Goal: Information Seeking & Learning: Understand process/instructions

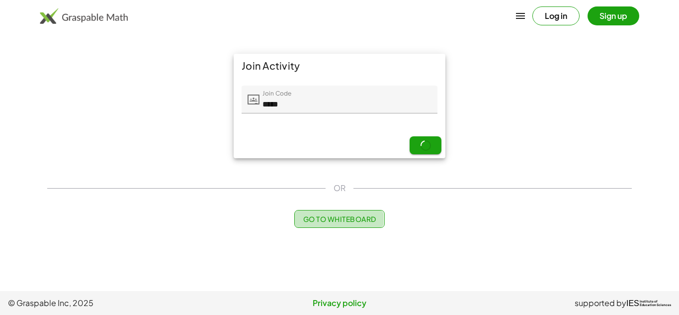
click at [326, 223] on span "Go to Whiteboard" at bounding box center [339, 218] width 73 height 9
click at [362, 206] on div "Join Activity Join Code Join Code ***** 5 / 5 Next OR Go to Whiteboard" at bounding box center [339, 141] width 597 height 186
click at [358, 221] on span "Go to Whiteboard" at bounding box center [339, 218] width 73 height 9
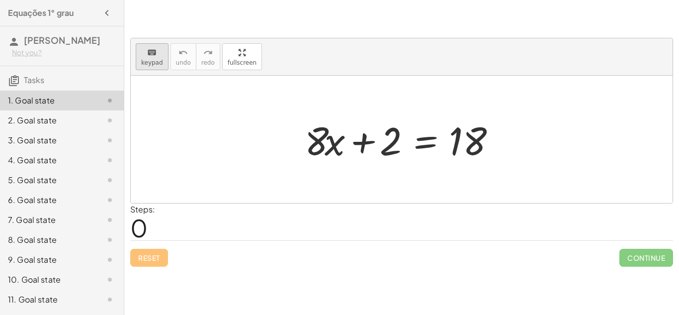
click at [150, 56] on icon "keyboard" at bounding box center [151, 53] width 9 height 12
click at [326, 113] on div "+ · 8 · x + 2 = 18" at bounding box center [402, 139] width 224 height 56
drag, startPoint x: 335, startPoint y: 150, endPoint x: 341, endPoint y: 147, distance: 6.5
click at [341, 147] on div at bounding box center [325, 140] width 40 height 46
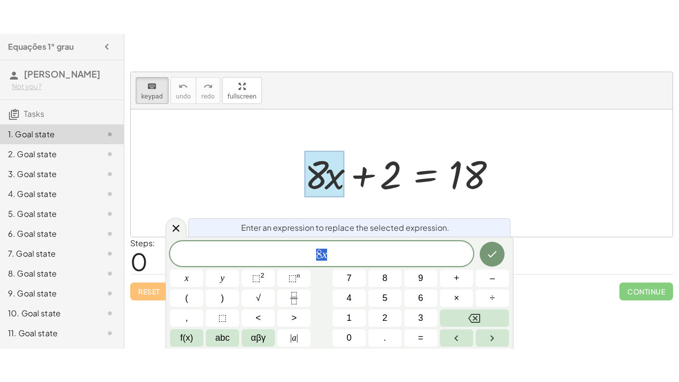
scroll to position [0, 0]
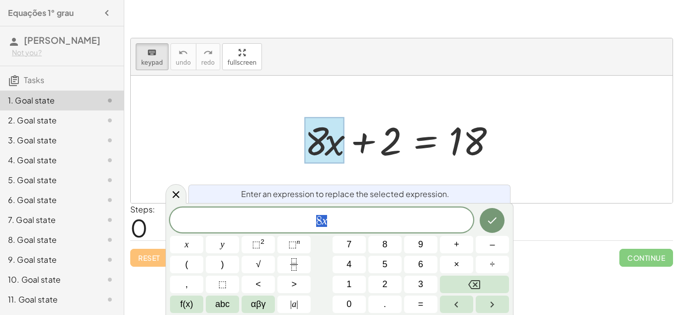
click at [302, 130] on div at bounding box center [405, 139] width 211 height 51
click at [175, 197] on icon at bounding box center [176, 194] width 12 height 12
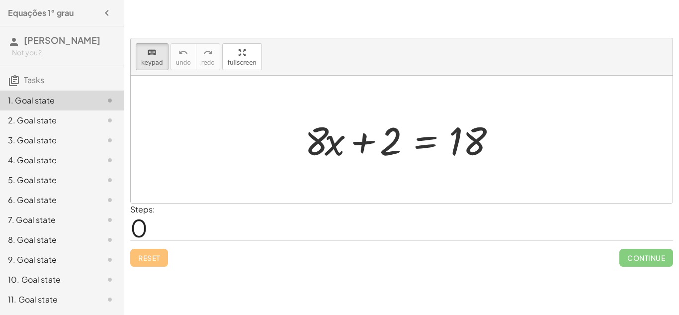
drag, startPoint x: 340, startPoint y: 147, endPoint x: 408, endPoint y: 176, distance: 73.5
drag, startPoint x: 333, startPoint y: 145, endPoint x: 621, endPoint y: 82, distance: 294.4
click at [117, 210] on div "5. Goal state" at bounding box center [62, 220] width 124 height 20
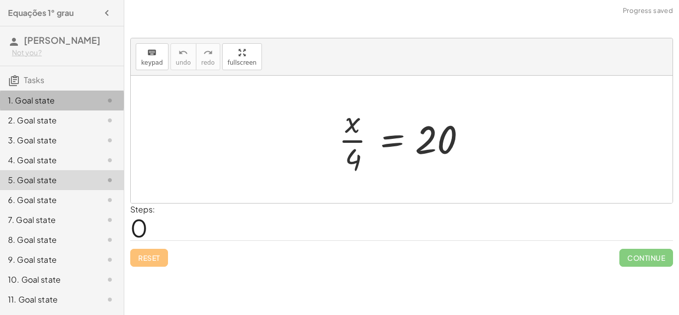
click at [64, 98] on div "1. Goal state" at bounding box center [48, 100] width 80 height 12
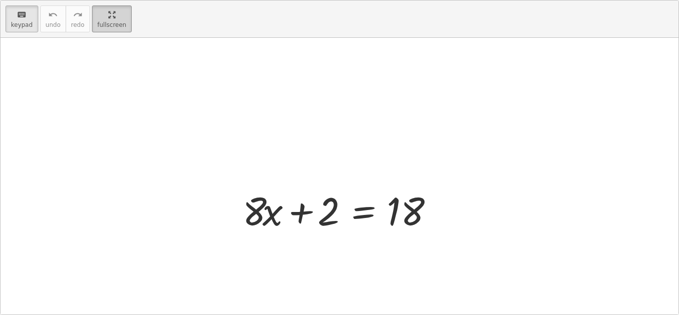
click at [240, 92] on div "keyboard keypad undo undo redo redo fullscreen + · 8 · x + 2 = 18 ×" at bounding box center [339, 157] width 678 height 314
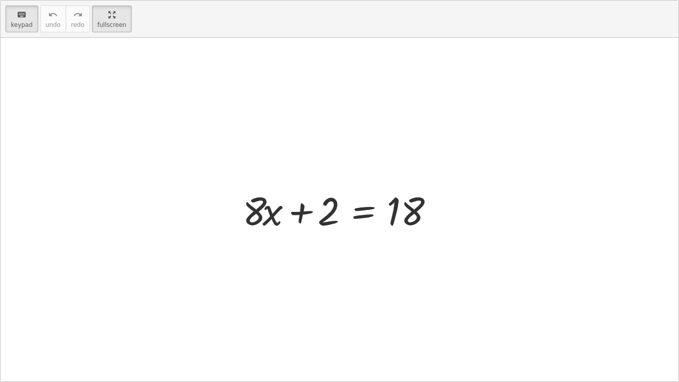
drag, startPoint x: 270, startPoint y: 212, endPoint x: 277, endPoint y: 238, distance: 27.1
drag, startPoint x: 260, startPoint y: 212, endPoint x: 333, endPoint y: 224, distance: 74.0
click at [333, 224] on div at bounding box center [309, 211] width 55 height 44
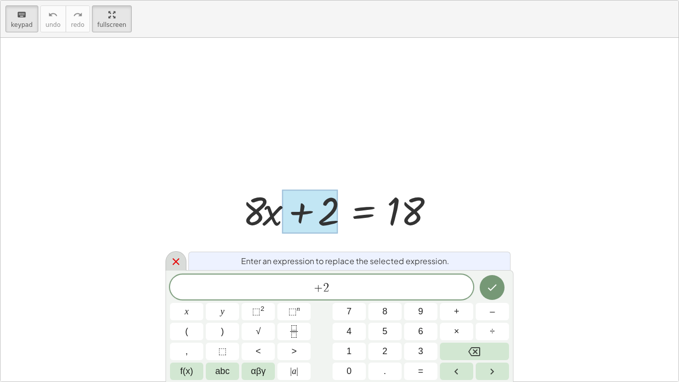
click at [175, 263] on icon at bounding box center [176, 262] width 12 height 12
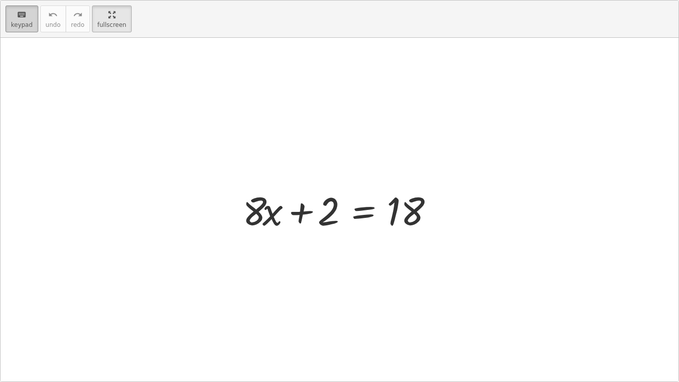
click at [13, 18] on div "keyboard" at bounding box center [22, 14] width 22 height 12
click at [29, 20] on button "keyboard keypad" at bounding box center [21, 18] width 33 height 27
click at [23, 23] on span "keypad" at bounding box center [22, 24] width 22 height 7
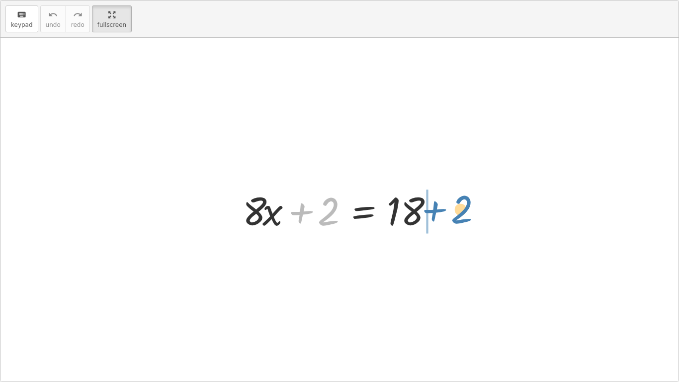
drag, startPoint x: 326, startPoint y: 211, endPoint x: 458, endPoint y: 209, distance: 132.8
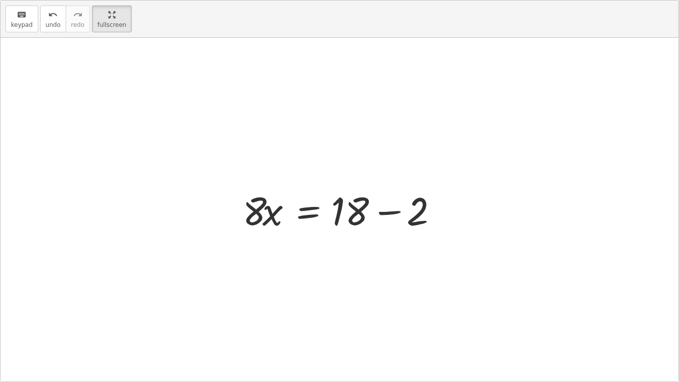
click at [387, 211] on div at bounding box center [343, 209] width 211 height 51
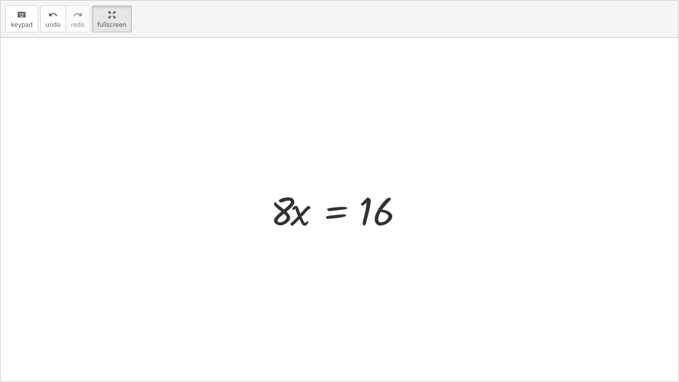
click at [245, 150] on div "+ · 8 · x + 2 = 18 · 8 · x = + 18 − 2 · 8 · x = 16" at bounding box center [339, 210] width 678 height 344
drag, startPoint x: 285, startPoint y: 205, endPoint x: 415, endPoint y: 205, distance: 129.8
click at [415, 205] on div at bounding box center [344, 209] width 156 height 51
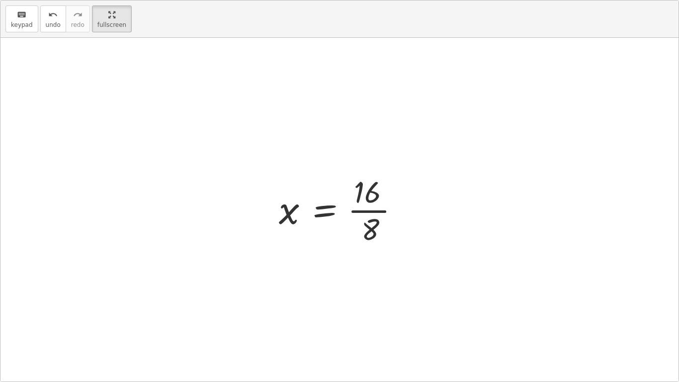
click at [356, 214] on div at bounding box center [343, 209] width 139 height 77
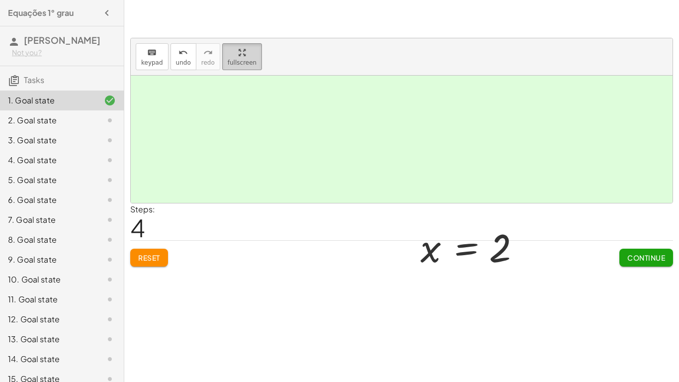
click at [105, 0] on html "Equações 1° grau Emilly Kwiatkowski Not you? Tasks 1. Goal state 2. Goal state …" at bounding box center [339, 191] width 679 height 382
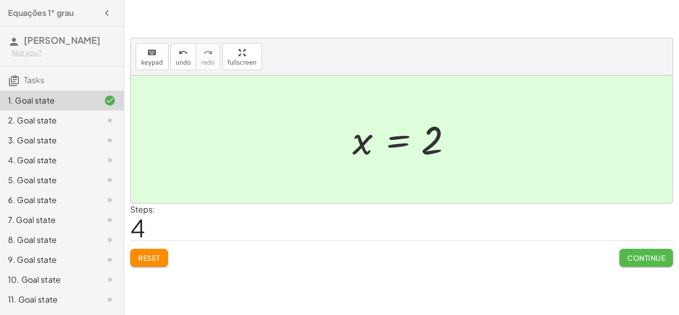
click at [642, 258] on span "Continue" at bounding box center [647, 257] width 38 height 9
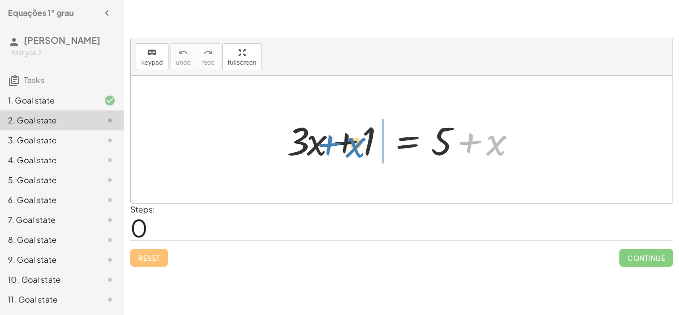
drag, startPoint x: 497, startPoint y: 147, endPoint x: 355, endPoint y: 149, distance: 142.2
click at [355, 149] on div at bounding box center [405, 139] width 247 height 51
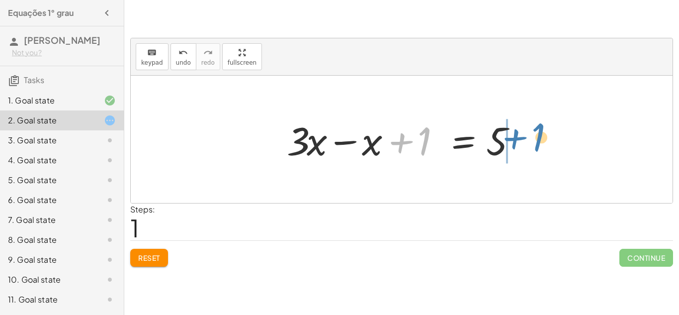
drag, startPoint x: 428, startPoint y: 145, endPoint x: 541, endPoint y: 142, distance: 113.9
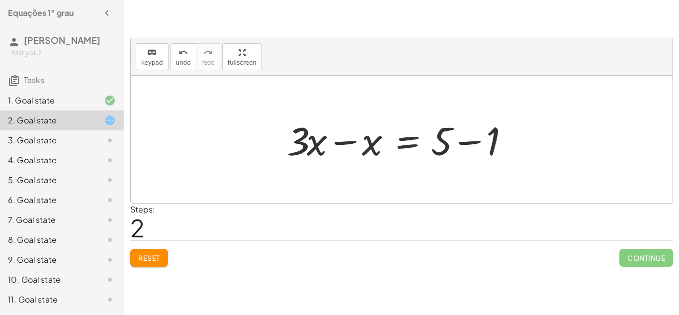
click at [345, 141] on div at bounding box center [405, 139] width 247 height 51
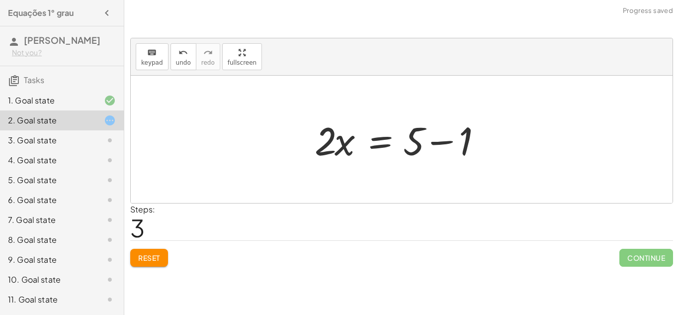
click at [443, 144] on div at bounding box center [405, 139] width 191 height 51
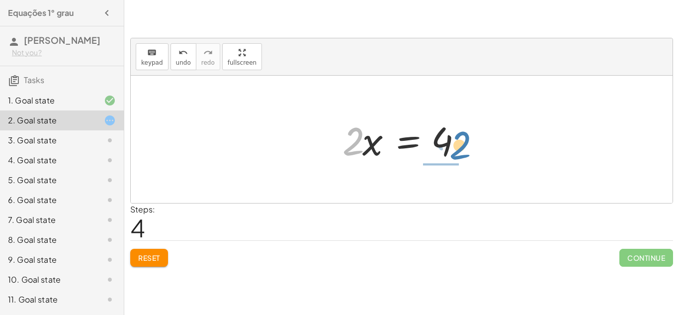
drag, startPoint x: 358, startPoint y: 136, endPoint x: 464, endPoint y: 140, distance: 106.5
click at [464, 140] on div at bounding box center [406, 139] width 136 height 51
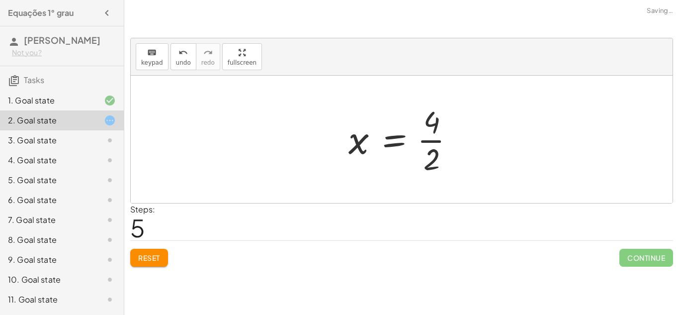
click at [428, 141] on div at bounding box center [406, 139] width 124 height 77
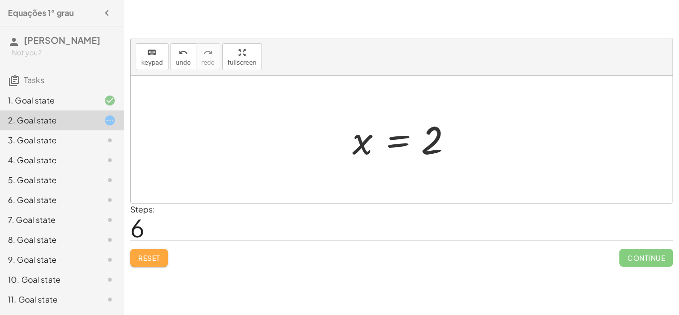
click at [157, 264] on button "Reset" at bounding box center [149, 258] width 38 height 18
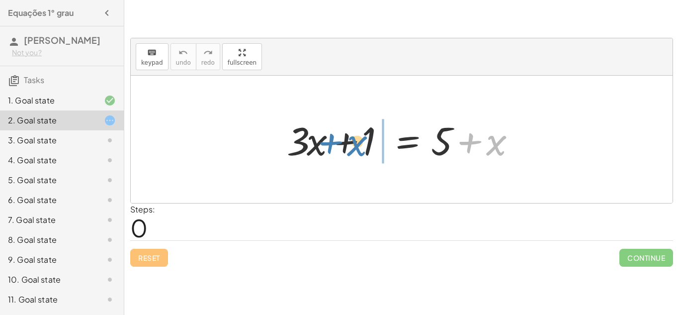
drag, startPoint x: 495, startPoint y: 150, endPoint x: 356, endPoint y: 150, distance: 139.2
click at [356, 150] on div at bounding box center [405, 139] width 247 height 51
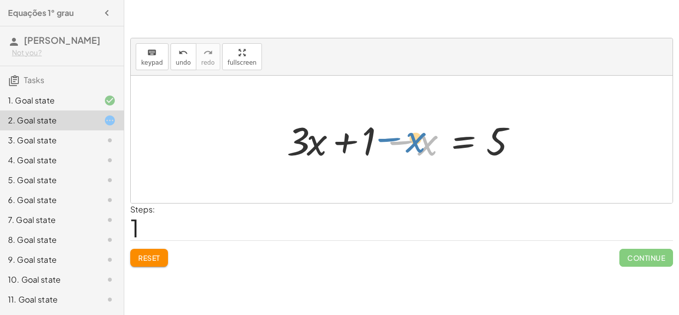
drag, startPoint x: 424, startPoint y: 144, endPoint x: 418, endPoint y: 141, distance: 6.9
click at [418, 141] on div at bounding box center [405, 139] width 247 height 51
drag, startPoint x: 431, startPoint y: 151, endPoint x: 345, endPoint y: 155, distance: 85.6
click at [345, 155] on div at bounding box center [405, 139] width 247 height 51
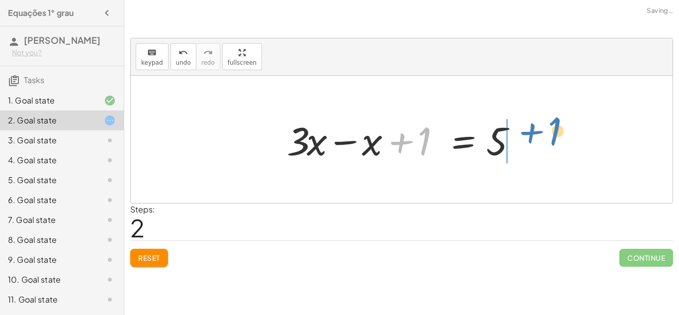
drag, startPoint x: 404, startPoint y: 147, endPoint x: 531, endPoint y: 145, distance: 127.3
click at [531, 145] on div "+ · 3 · x + 1 = + 5 + x + · 3 · x + 1 − x = 5 + 1 + · 3 · x + 1 = 5 x −" at bounding box center [402, 139] width 542 height 127
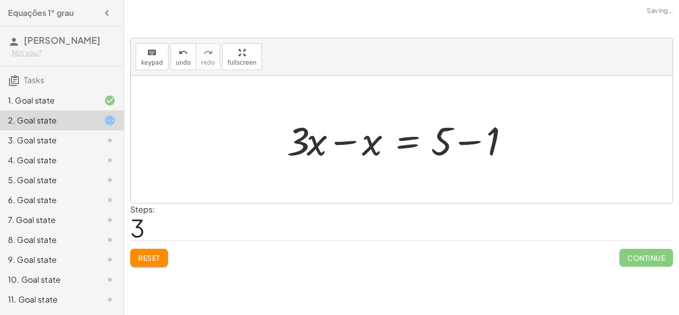
click at [468, 142] on div at bounding box center [405, 139] width 247 height 51
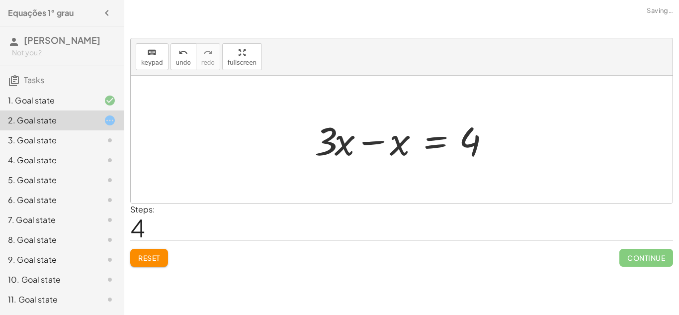
click at [371, 141] on div at bounding box center [405, 139] width 191 height 51
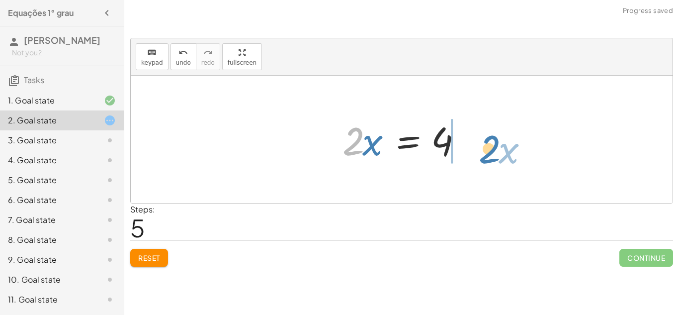
drag, startPoint x: 356, startPoint y: 144, endPoint x: 459, endPoint y: 142, distance: 103.4
click at [459, 142] on div at bounding box center [406, 139] width 136 height 51
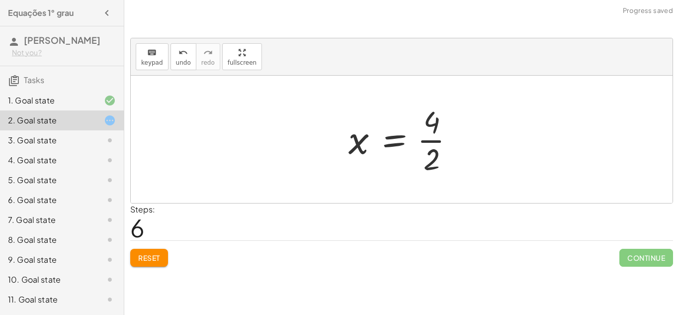
click at [431, 142] on div at bounding box center [406, 139] width 124 height 77
click at [144, 255] on span "Reset" at bounding box center [149, 257] width 22 height 9
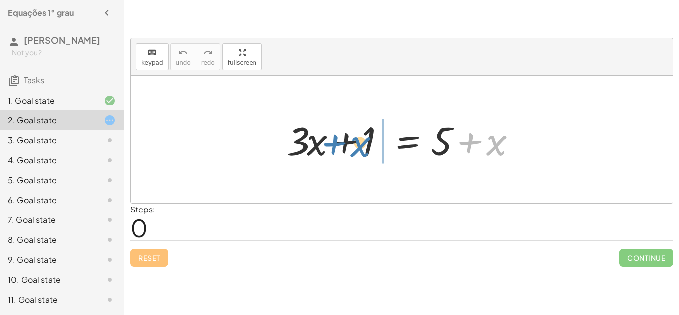
drag, startPoint x: 497, startPoint y: 145, endPoint x: 359, endPoint y: 146, distance: 138.2
click at [359, 146] on div at bounding box center [405, 139] width 247 height 51
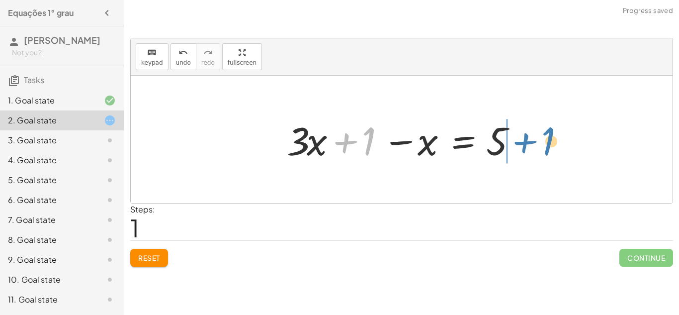
drag, startPoint x: 341, startPoint y: 135, endPoint x: 521, endPoint y: 135, distance: 179.5
click at [521, 135] on div at bounding box center [405, 139] width 247 height 51
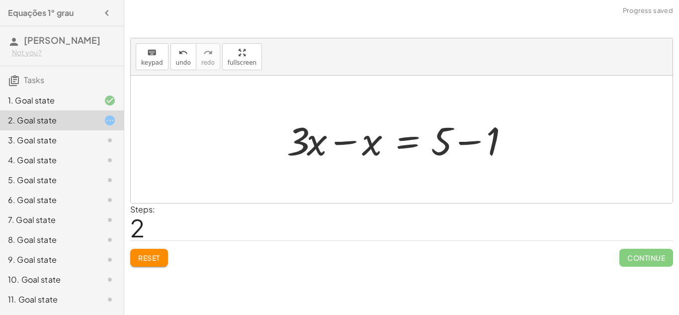
click at [472, 142] on div at bounding box center [405, 139] width 247 height 51
click at [339, 138] on div at bounding box center [377, 139] width 191 height 51
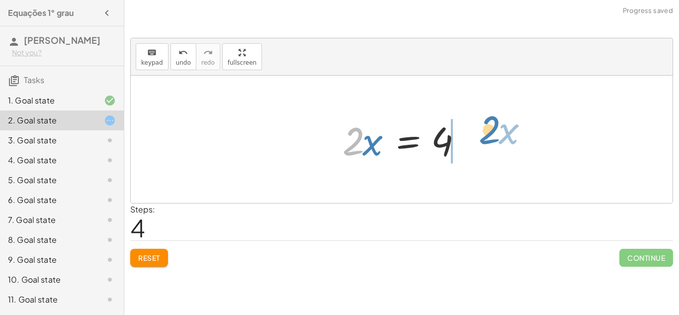
drag, startPoint x: 357, startPoint y: 140, endPoint x: 484, endPoint y: 134, distance: 128.0
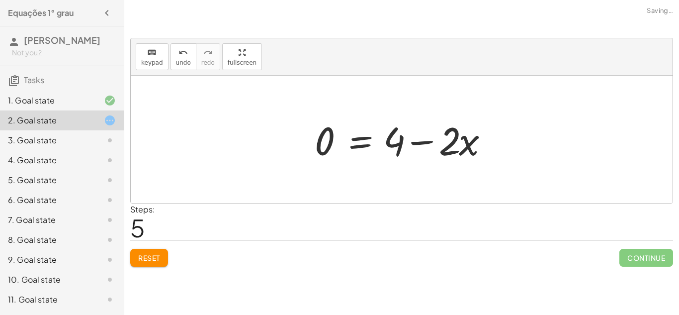
click at [421, 143] on div at bounding box center [405, 139] width 191 height 51
drag, startPoint x: 454, startPoint y: 142, endPoint x: 445, endPoint y: 147, distance: 10.2
click at [445, 147] on div at bounding box center [405, 139] width 191 height 51
click at [155, 252] on button "Reset" at bounding box center [149, 258] width 38 height 18
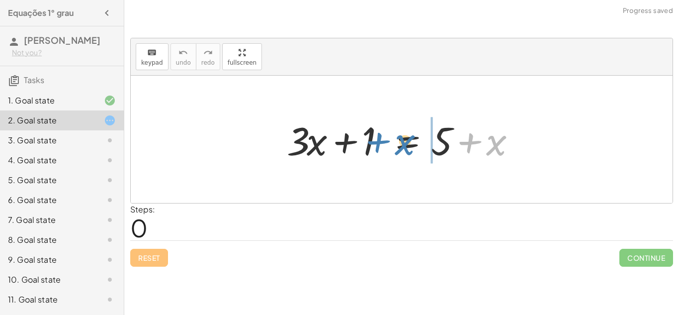
drag, startPoint x: 474, startPoint y: 145, endPoint x: 388, endPoint y: 146, distance: 85.5
click at [388, 146] on div at bounding box center [405, 139] width 247 height 51
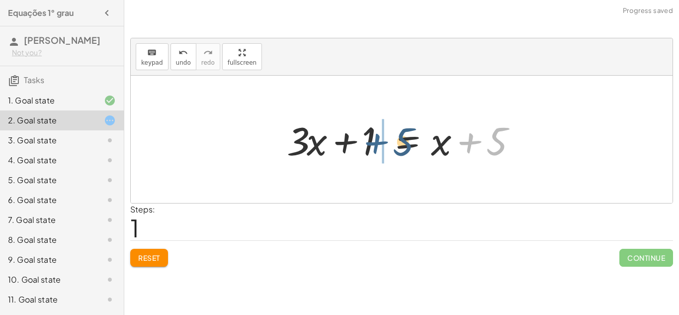
drag, startPoint x: 454, startPoint y: 144, endPoint x: 339, endPoint y: 147, distance: 114.9
click at [339, 147] on div at bounding box center [405, 139] width 247 height 51
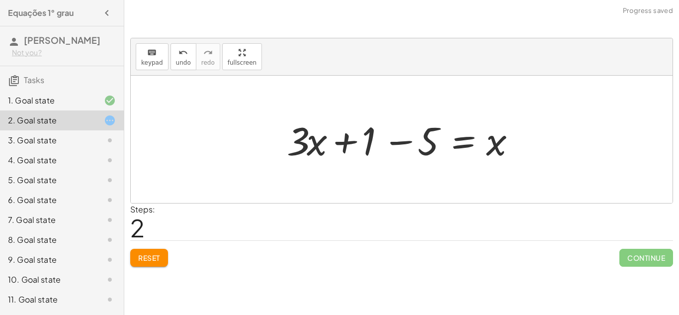
click at [160, 259] on span "Reset" at bounding box center [149, 257] width 22 height 9
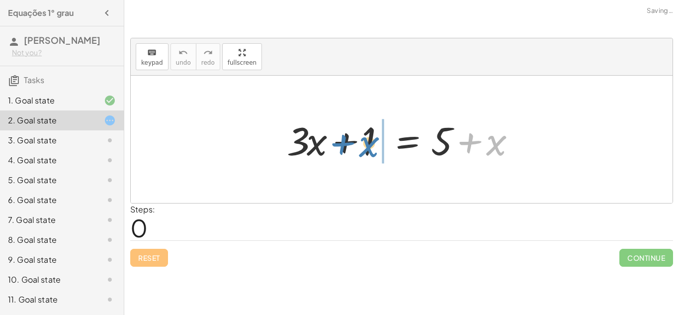
drag, startPoint x: 470, startPoint y: 138, endPoint x: 343, endPoint y: 140, distance: 127.3
click at [343, 140] on div at bounding box center [405, 139] width 247 height 51
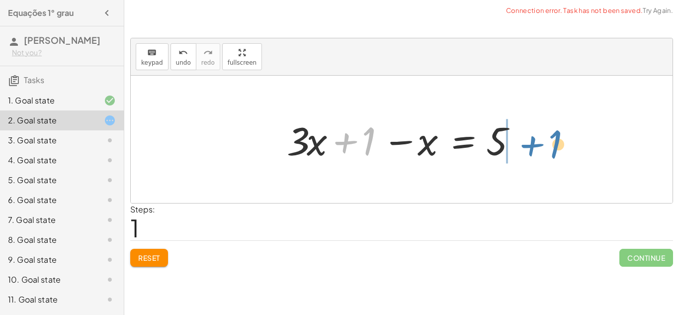
drag, startPoint x: 347, startPoint y: 140, endPoint x: 532, endPoint y: 145, distance: 185.5
click at [532, 145] on div "+ · 3 · x + 1 = + 5 + x + 1 + · 3 · x + 1 = 5 x −" at bounding box center [402, 139] width 542 height 127
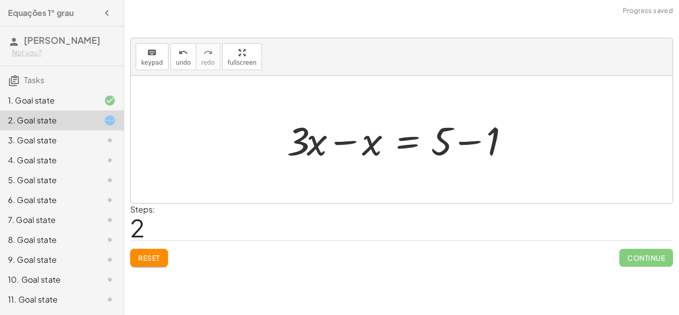
click at [342, 143] on div at bounding box center [405, 139] width 247 height 51
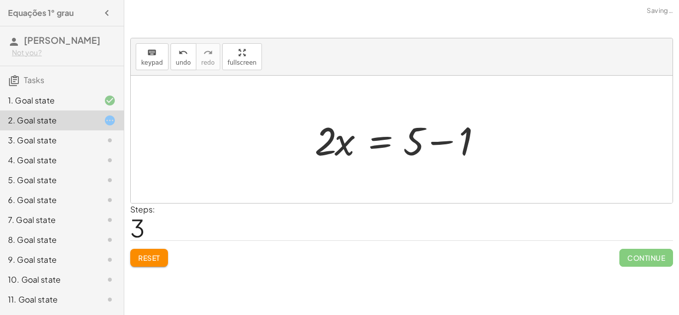
click at [444, 143] on div at bounding box center [405, 139] width 191 height 51
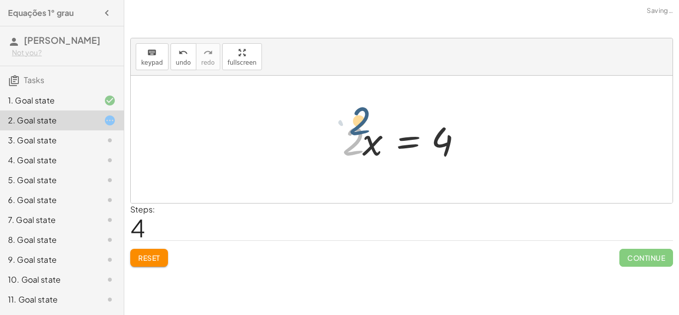
drag, startPoint x: 350, startPoint y: 142, endPoint x: 396, endPoint y: 98, distance: 64.0
click at [396, 98] on div "+ · 3 · x + 1 = + 5 + x + · 3 · x + 1 − x = 5 + · 3 · x − x = + 5 − 1 · 2 · x =…" at bounding box center [402, 139] width 542 height 127
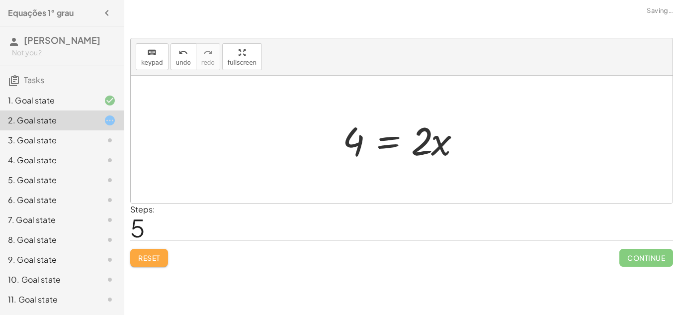
click at [146, 251] on button "Reset" at bounding box center [149, 258] width 38 height 18
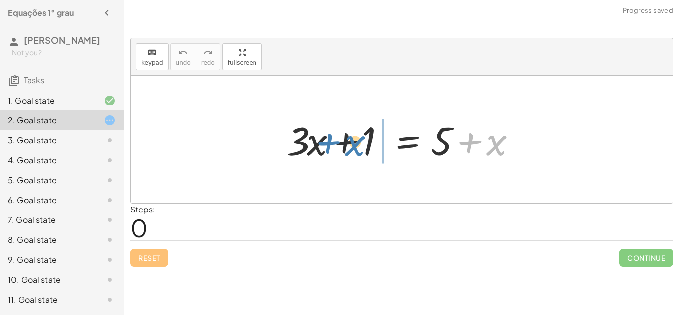
drag, startPoint x: 465, startPoint y: 141, endPoint x: 324, endPoint y: 142, distance: 140.7
click at [324, 142] on div at bounding box center [405, 139] width 247 height 51
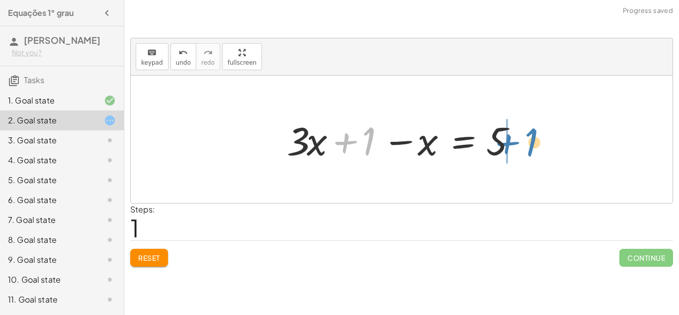
drag, startPoint x: 341, startPoint y: 143, endPoint x: 505, endPoint y: 144, distance: 164.1
click at [505, 144] on div at bounding box center [405, 139] width 247 height 51
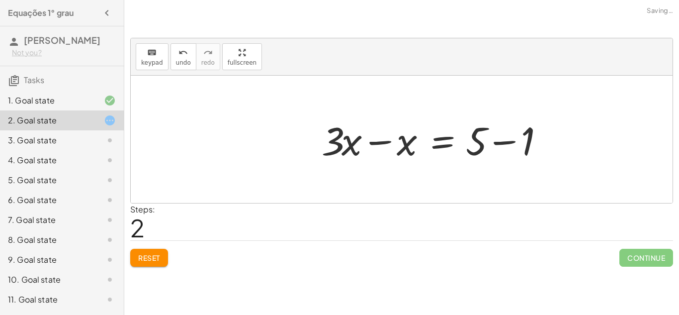
click at [401, 141] on div at bounding box center [440, 139] width 247 height 51
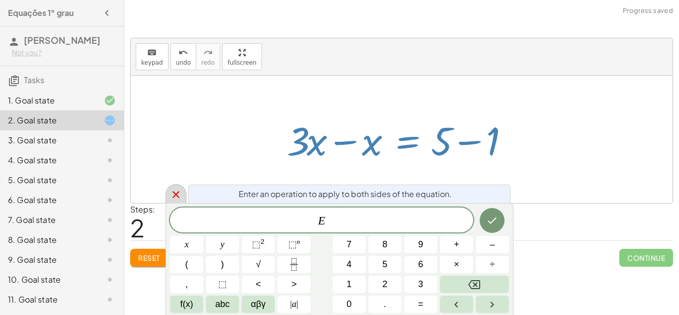
click at [177, 189] on icon at bounding box center [176, 194] width 12 height 12
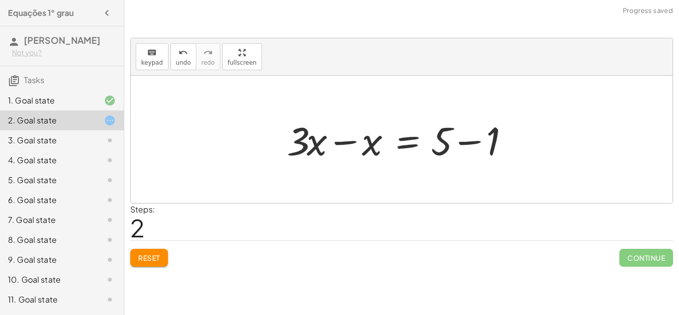
click at [344, 140] on div at bounding box center [405, 139] width 247 height 51
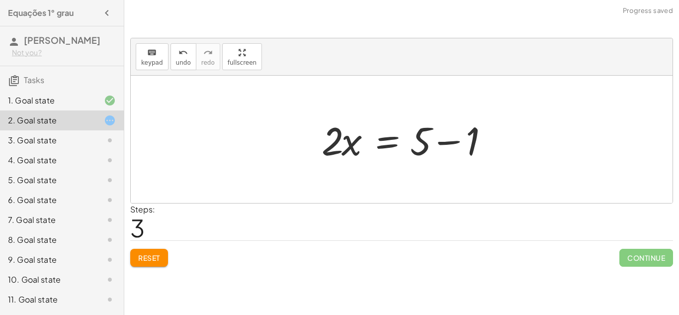
click at [466, 144] on div at bounding box center [412, 139] width 191 height 51
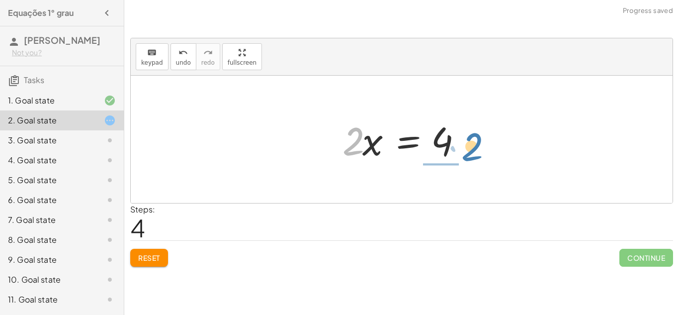
drag, startPoint x: 354, startPoint y: 141, endPoint x: 471, endPoint y: 146, distance: 118.0
click at [471, 146] on div at bounding box center [406, 139] width 136 height 51
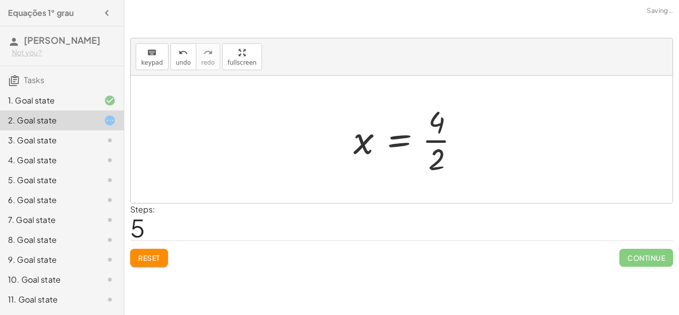
click at [449, 139] on div at bounding box center [411, 139] width 124 height 77
click at [47, 140] on div "3. Goal state" at bounding box center [48, 140] width 80 height 12
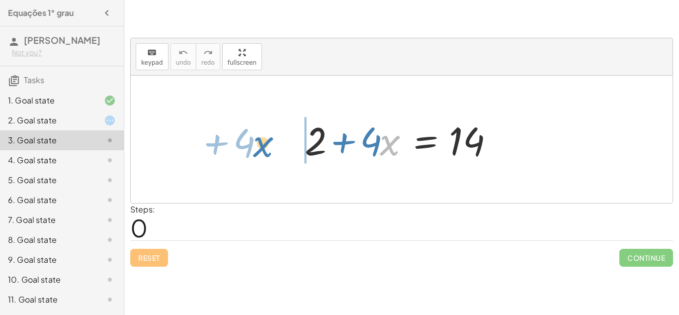
drag, startPoint x: 383, startPoint y: 148, endPoint x: 263, endPoint y: 152, distance: 120.9
click at [263, 152] on div "· x + · 4 + 2 + · 4 · x = 14" at bounding box center [402, 139] width 542 height 127
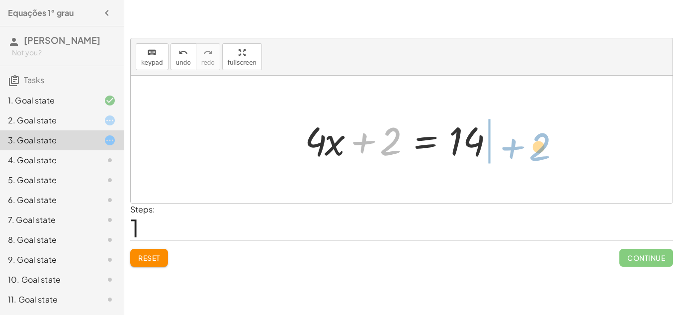
drag, startPoint x: 365, startPoint y: 141, endPoint x: 506, endPoint y: 159, distance: 141.3
click at [506, 159] on div at bounding box center [405, 139] width 211 height 51
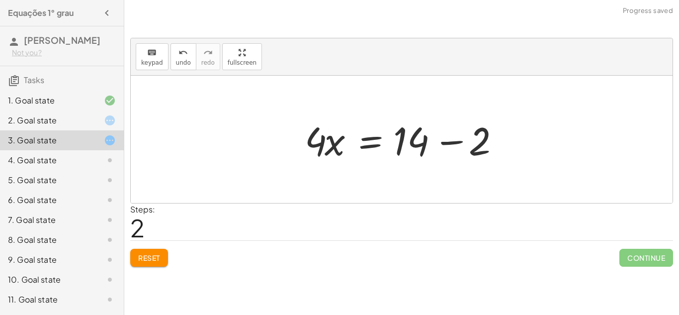
click at [445, 141] on div at bounding box center [405, 139] width 211 height 51
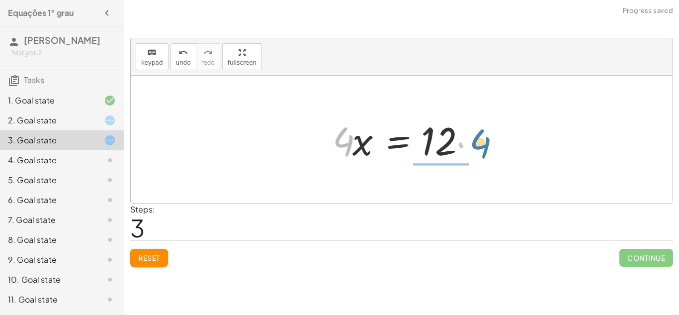
drag, startPoint x: 348, startPoint y: 142, endPoint x: 482, endPoint y: 145, distance: 134.3
click at [482, 145] on div at bounding box center [406, 139] width 156 height 51
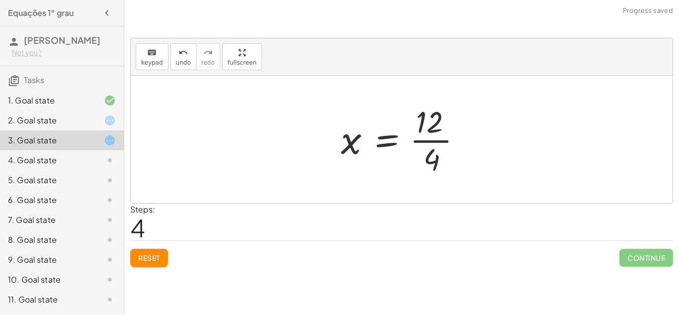
click at [441, 140] on div at bounding box center [405, 139] width 139 height 77
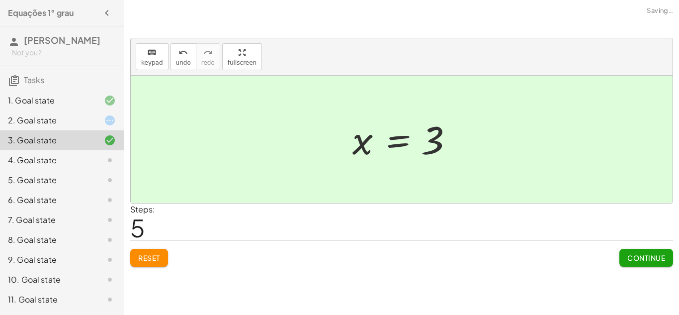
click at [646, 257] on span "Continue" at bounding box center [647, 257] width 38 height 9
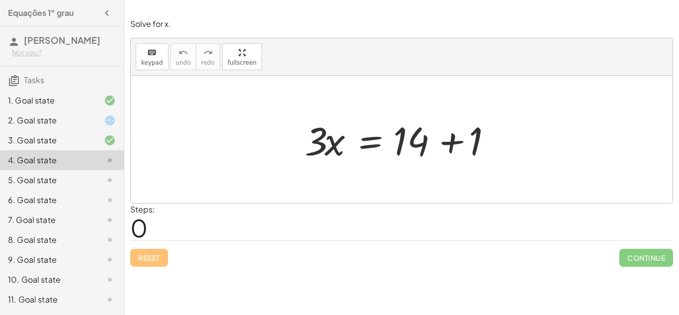
click at [453, 146] on div at bounding box center [405, 139] width 211 height 51
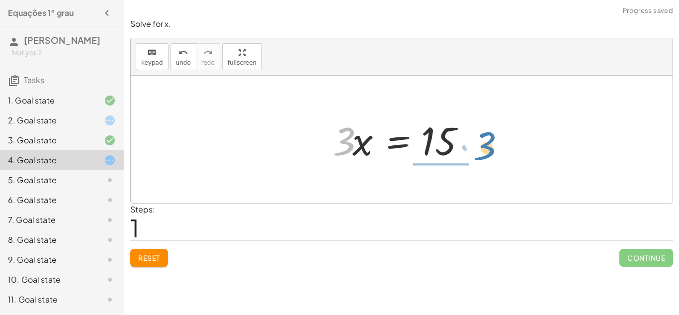
drag, startPoint x: 343, startPoint y: 134, endPoint x: 478, endPoint y: 137, distance: 135.8
click at [478, 137] on div at bounding box center [406, 139] width 156 height 51
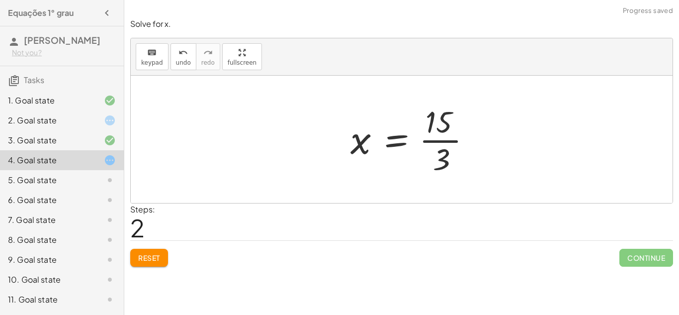
click at [448, 138] on div at bounding box center [415, 139] width 139 height 77
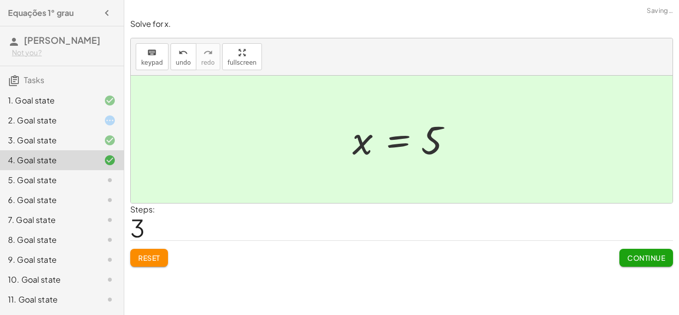
click at [654, 258] on span "Continue" at bounding box center [647, 257] width 38 height 9
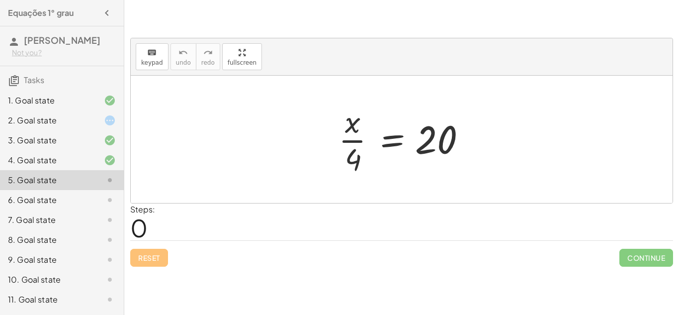
click at [350, 140] on div at bounding box center [406, 139] width 144 height 77
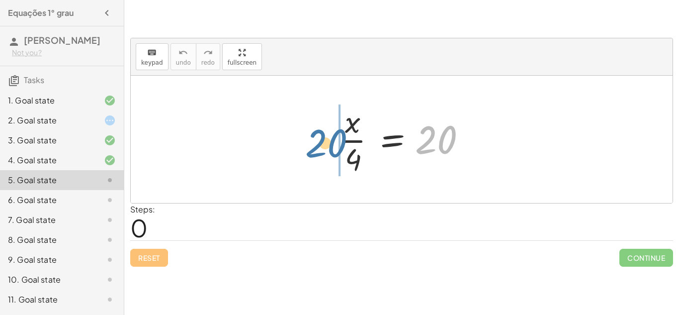
drag, startPoint x: 442, startPoint y: 137, endPoint x: 325, endPoint y: 140, distance: 117.4
click at [325, 140] on div "20 · x · 4 = 20" at bounding box center [402, 139] width 156 height 82
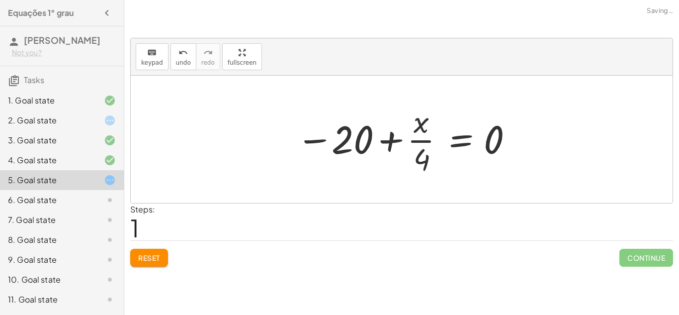
click at [359, 139] on div at bounding box center [405, 139] width 228 height 77
click at [148, 258] on span "Reset" at bounding box center [149, 257] width 22 height 9
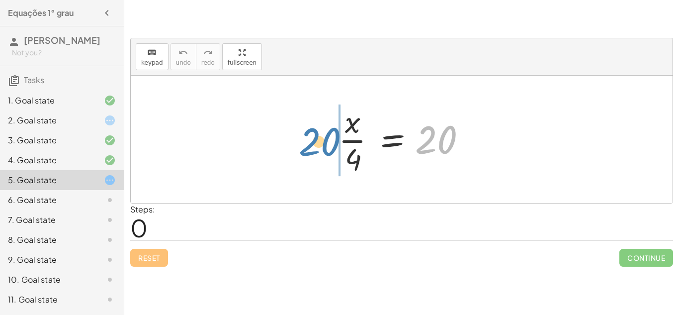
drag, startPoint x: 442, startPoint y: 136, endPoint x: 326, endPoint y: 138, distance: 116.4
click at [326, 138] on div "20 · x · 4 = 20" at bounding box center [402, 139] width 156 height 82
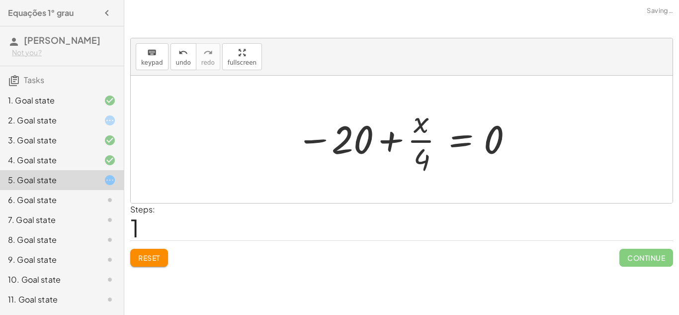
click at [396, 143] on div at bounding box center [405, 139] width 228 height 77
click at [150, 265] on button "Reset" at bounding box center [149, 258] width 38 height 18
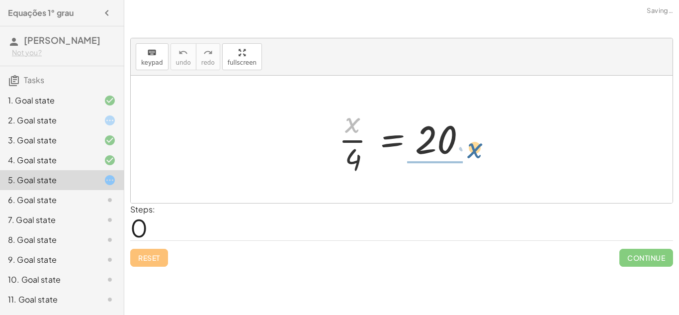
drag, startPoint x: 350, startPoint y: 124, endPoint x: 473, endPoint y: 149, distance: 125.8
click at [473, 149] on div at bounding box center [406, 139] width 144 height 77
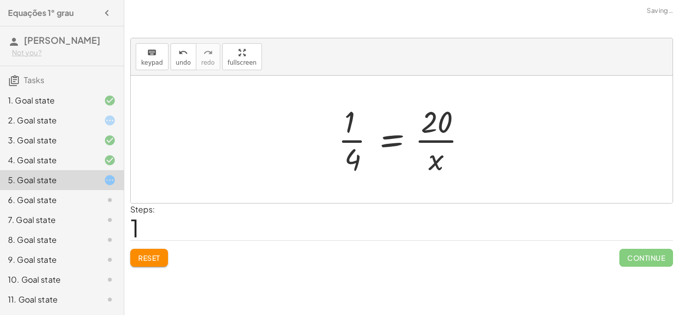
click at [438, 138] on div at bounding box center [406, 139] width 147 height 77
click at [353, 141] on div at bounding box center [405, 139] width 147 height 77
click at [151, 258] on span "Reset" at bounding box center [149, 257] width 22 height 9
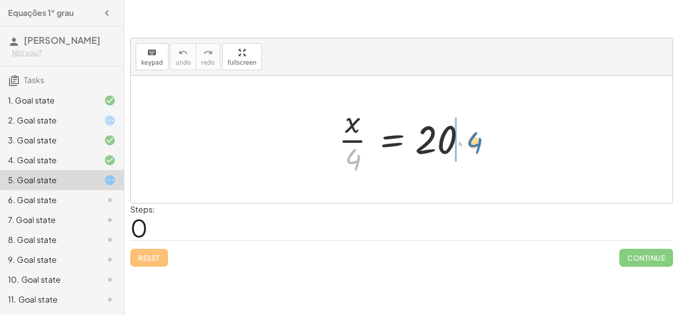
drag, startPoint x: 349, startPoint y: 157, endPoint x: 470, endPoint y: 140, distance: 123.0
click at [470, 140] on div at bounding box center [406, 139] width 144 height 77
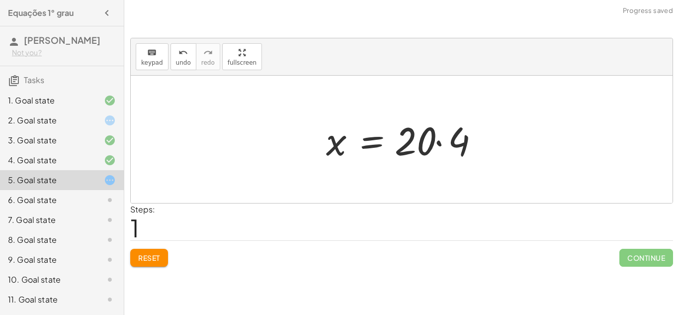
click at [438, 142] on div at bounding box center [405, 139] width 169 height 51
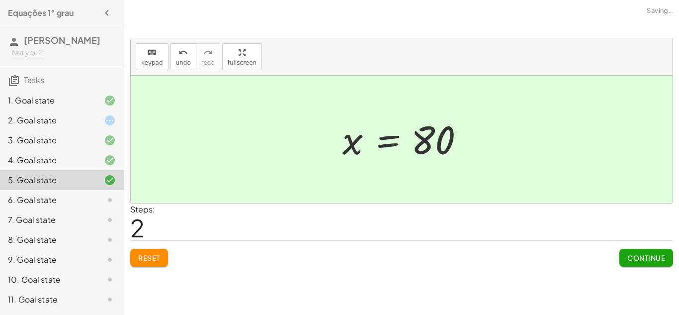
click at [631, 258] on span "Continue" at bounding box center [647, 257] width 38 height 9
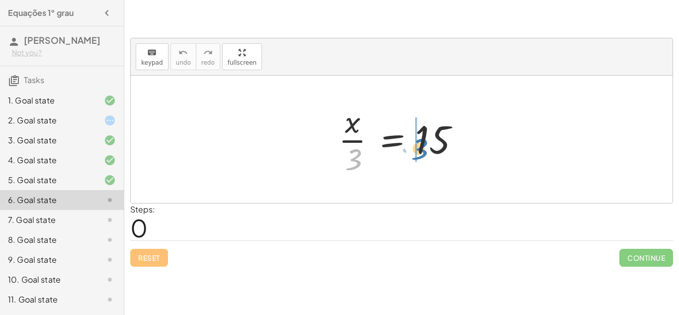
drag, startPoint x: 356, startPoint y: 161, endPoint x: 430, endPoint y: 150, distance: 74.8
click at [430, 150] on div at bounding box center [406, 139] width 144 height 77
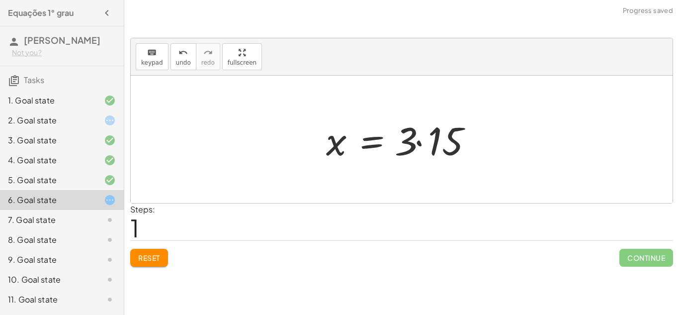
click at [421, 144] on div at bounding box center [405, 139] width 169 height 51
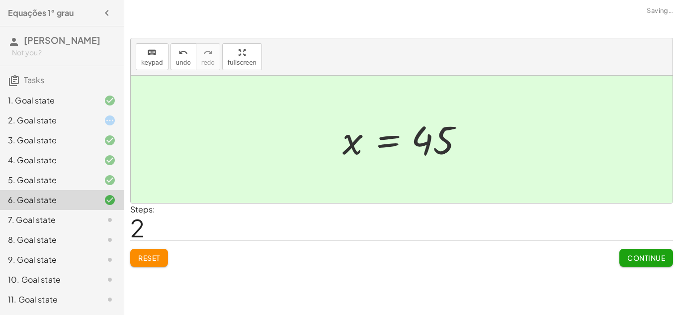
click at [645, 253] on span "Continue" at bounding box center [647, 257] width 38 height 9
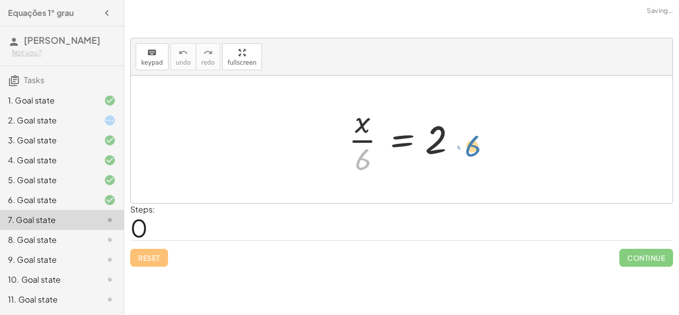
drag, startPoint x: 360, startPoint y: 159, endPoint x: 472, endPoint y: 145, distance: 112.2
drag, startPoint x: 360, startPoint y: 158, endPoint x: 478, endPoint y: 130, distance: 121.1
drag, startPoint x: 357, startPoint y: 164, endPoint x: 466, endPoint y: 137, distance: 112.2
click at [466, 137] on div at bounding box center [406, 139] width 124 height 77
drag, startPoint x: 360, startPoint y: 158, endPoint x: 485, endPoint y: 126, distance: 128.9
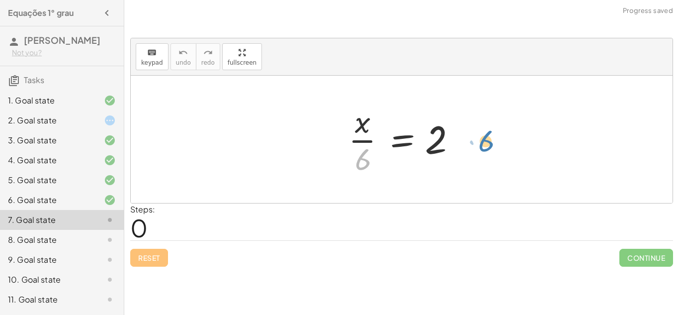
drag, startPoint x: 360, startPoint y: 156, endPoint x: 484, endPoint y: 137, distance: 125.8
drag, startPoint x: 364, startPoint y: 162, endPoint x: 458, endPoint y: 152, distance: 94.6
click at [458, 152] on div at bounding box center [406, 139] width 124 height 77
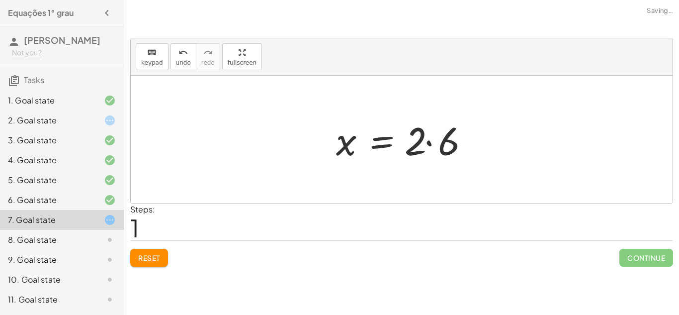
click at [431, 144] on div at bounding box center [405, 139] width 149 height 51
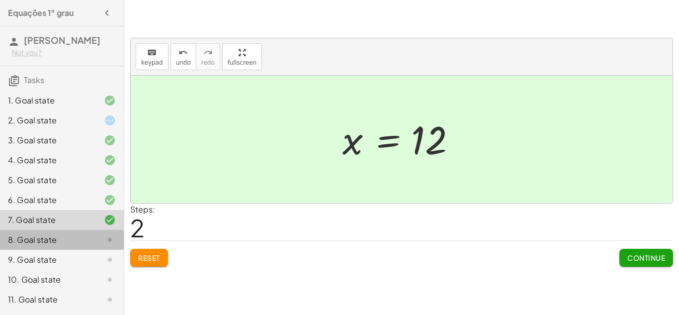
click at [61, 270] on div "8. Goal state" at bounding box center [62, 280] width 124 height 20
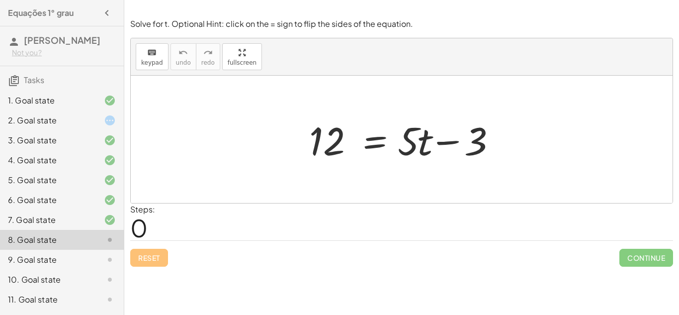
click at [446, 143] on div at bounding box center [405, 139] width 202 height 51
drag, startPoint x: 417, startPoint y: 146, endPoint x: 298, endPoint y: 147, distance: 118.8
click at [298, 147] on div "· 5 12 = + · 5 · t − 3" at bounding box center [401, 139] width 215 height 56
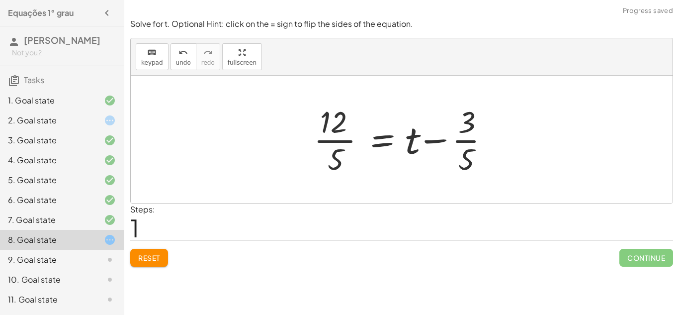
click at [153, 259] on span "Reset" at bounding box center [149, 257] width 22 height 9
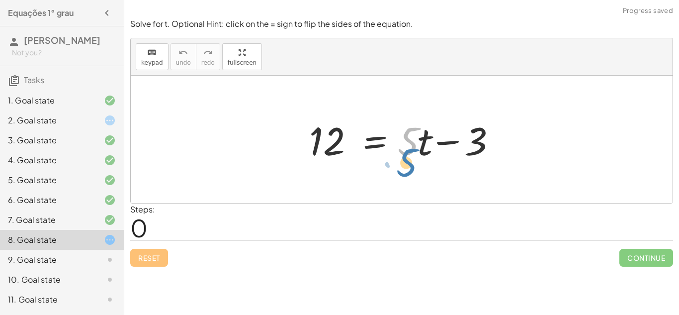
drag, startPoint x: 409, startPoint y: 133, endPoint x: 409, endPoint y: 104, distance: 28.8
click at [409, 104] on div "· 5 12 = + · 5 · t − 3" at bounding box center [402, 139] width 542 height 127
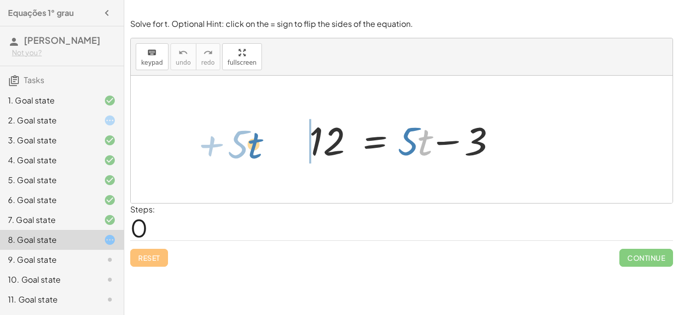
drag, startPoint x: 426, startPoint y: 140, endPoint x: 260, endPoint y: 144, distance: 165.6
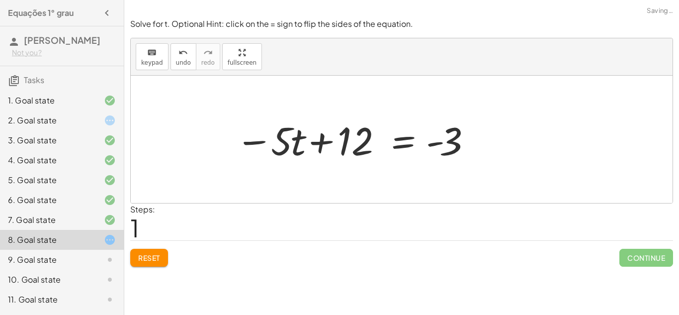
click at [313, 136] on div at bounding box center [353, 139] width 245 height 51
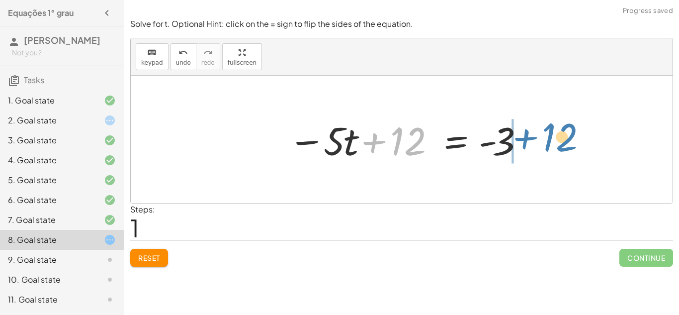
drag, startPoint x: 402, startPoint y: 132, endPoint x: 555, endPoint y: 127, distance: 153.7
click at [555, 127] on div "12 = + · 5 · t − 3 + 12 12 = · 5 · t - 3 − +" at bounding box center [402, 139] width 542 height 127
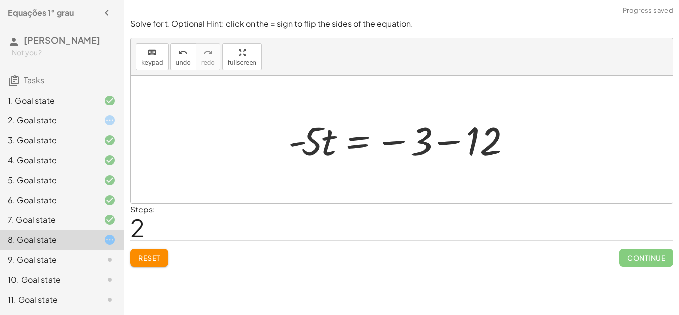
click at [440, 140] on div at bounding box center [405, 139] width 245 height 51
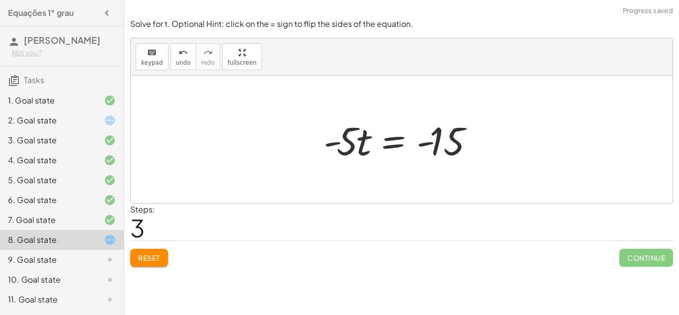
click at [333, 141] on div at bounding box center [405, 139] width 173 height 51
click at [424, 142] on div at bounding box center [405, 139] width 173 height 51
drag, startPoint x: 424, startPoint y: 142, endPoint x: 475, endPoint y: 148, distance: 51.0
click at [475, 148] on div at bounding box center [405, 139] width 173 height 51
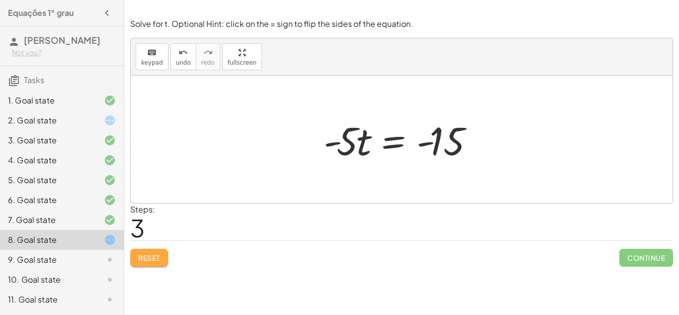
click at [150, 257] on span "Reset" at bounding box center [149, 257] width 22 height 9
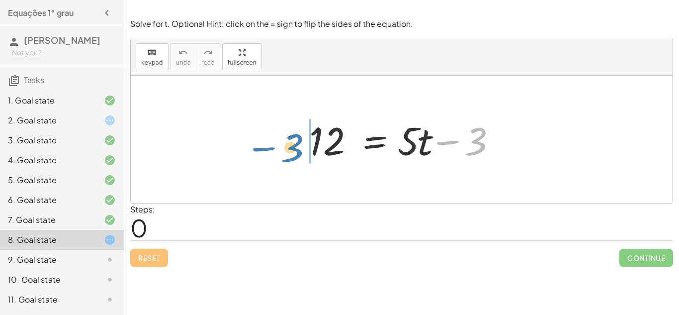
drag, startPoint x: 449, startPoint y: 139, endPoint x: 265, endPoint y: 145, distance: 184.1
click at [265, 145] on div "− 3 12 = + · 5 · t − 3" at bounding box center [402, 139] width 542 height 127
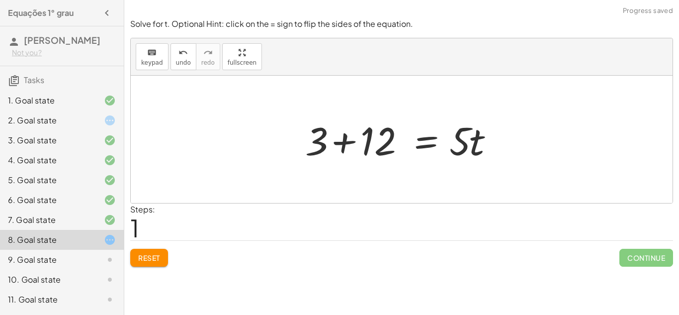
click at [290, 142] on div at bounding box center [402, 139] width 542 height 127
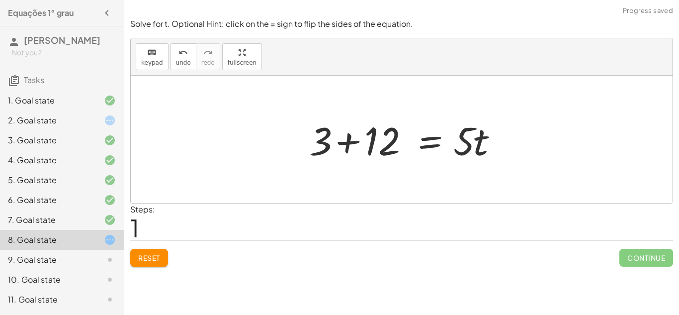
click at [353, 139] on div at bounding box center [405, 139] width 202 height 51
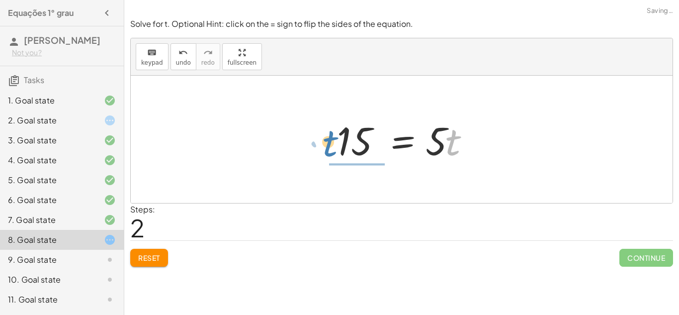
drag, startPoint x: 457, startPoint y: 140, endPoint x: 334, endPoint y: 140, distance: 123.8
click at [334, 140] on div at bounding box center [405, 139] width 147 height 51
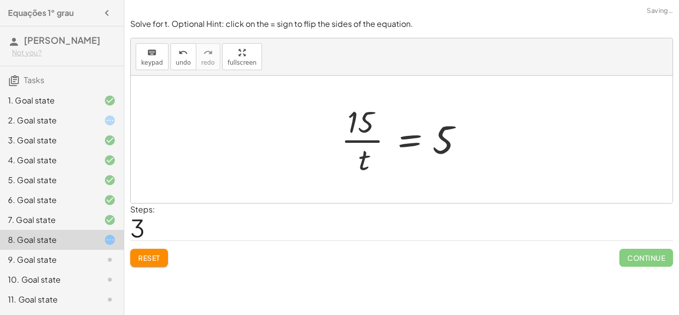
click at [363, 139] on div at bounding box center [405, 139] width 139 height 77
click at [151, 255] on span "Reset" at bounding box center [149, 257] width 22 height 9
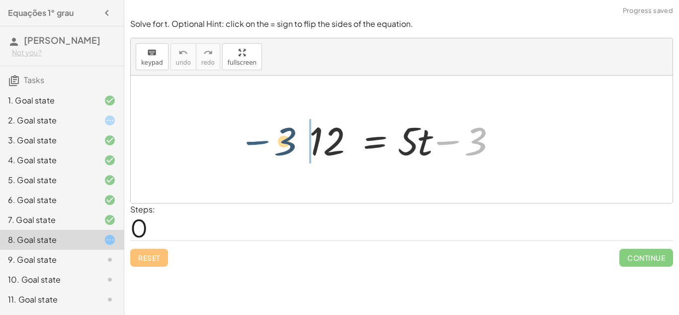
drag, startPoint x: 445, startPoint y: 141, endPoint x: 248, endPoint y: 135, distance: 197.0
click at [248, 135] on div "− 3 12 = + · 5 · t − 3" at bounding box center [402, 139] width 542 height 127
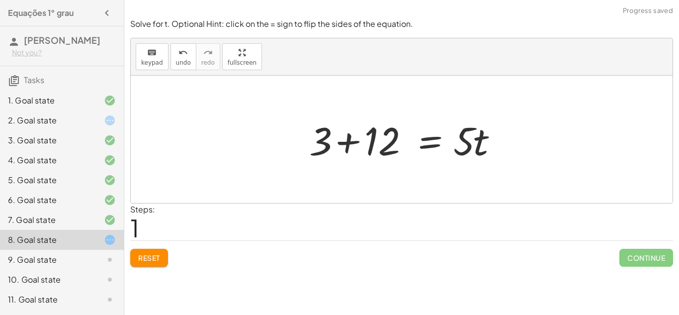
click at [351, 139] on div at bounding box center [405, 139] width 202 height 51
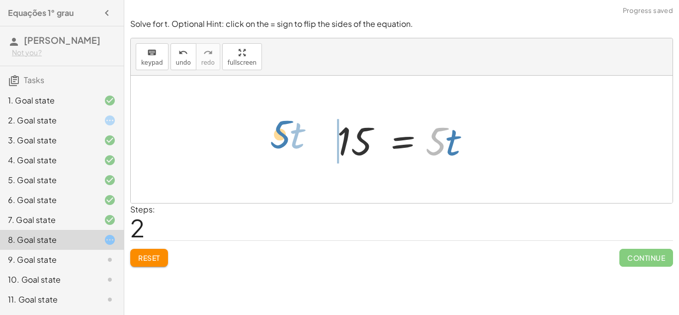
drag, startPoint x: 439, startPoint y: 141, endPoint x: 282, endPoint y: 132, distance: 156.9
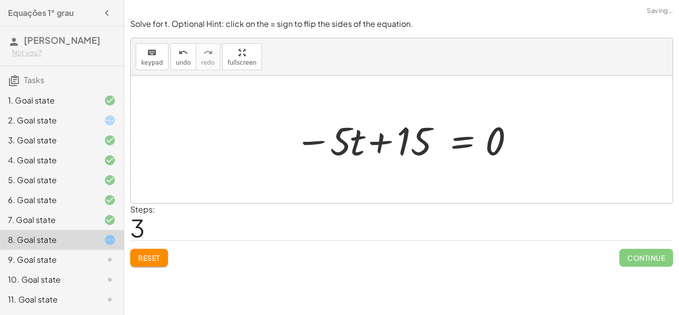
click at [380, 146] on div at bounding box center [405, 139] width 231 height 51
click at [154, 252] on button "Reset" at bounding box center [149, 258] width 38 height 18
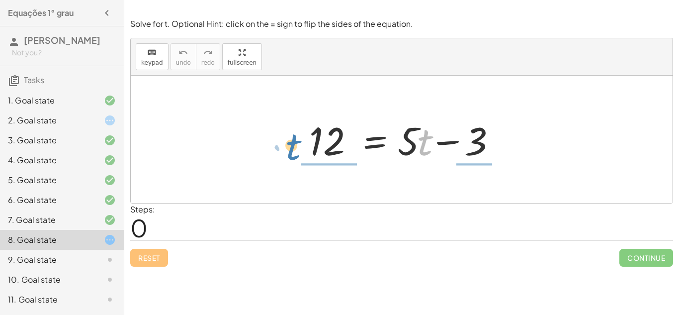
drag, startPoint x: 422, startPoint y: 139, endPoint x: 289, endPoint y: 144, distance: 132.9
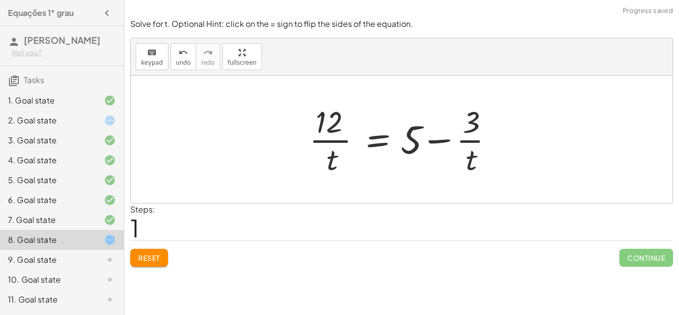
click at [144, 263] on button "Reset" at bounding box center [149, 258] width 38 height 18
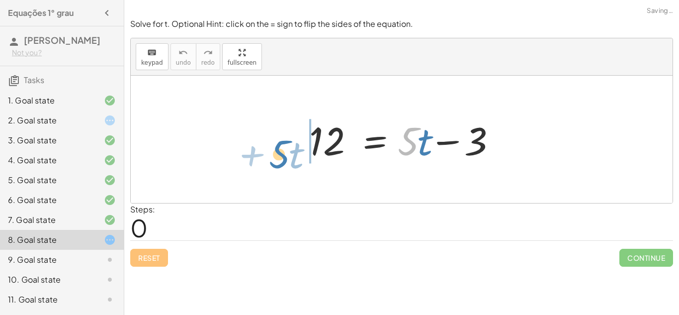
drag, startPoint x: 347, startPoint y: 161, endPoint x: 278, endPoint y: 143, distance: 70.9
click at [278, 143] on div "· 5 + · t 12 = + · 5 · t − 3" at bounding box center [402, 139] width 542 height 127
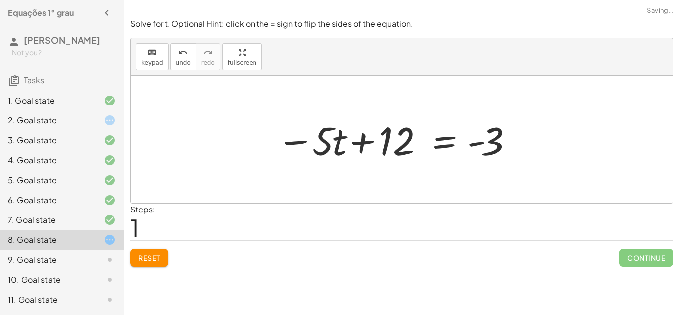
click at [294, 142] on div at bounding box center [394, 139] width 245 height 51
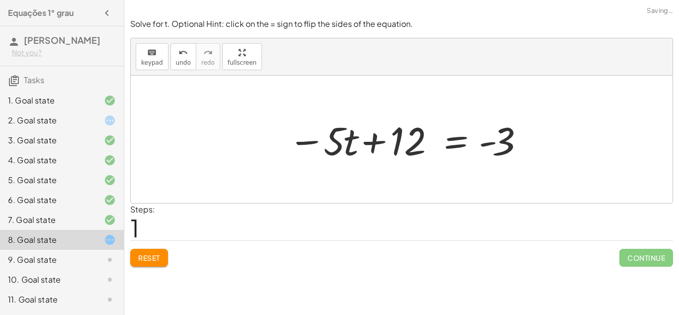
click at [376, 145] on div at bounding box center [405, 139] width 245 height 51
click at [489, 145] on div at bounding box center [405, 139] width 245 height 51
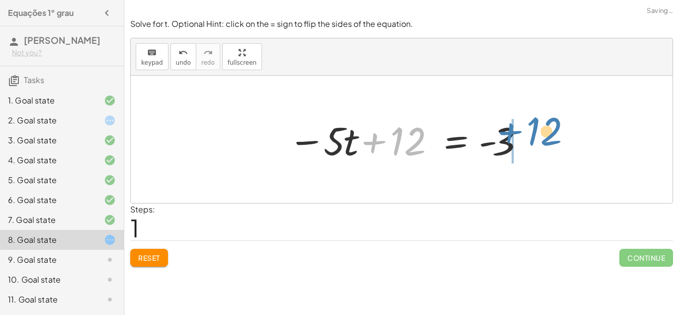
drag, startPoint x: 403, startPoint y: 147, endPoint x: 541, endPoint y: 144, distance: 137.8
click at [541, 144] on div "12 = + · 5 · t − 3 + 12 12 = · 5 · t - 3 − +" at bounding box center [402, 139] width 542 height 127
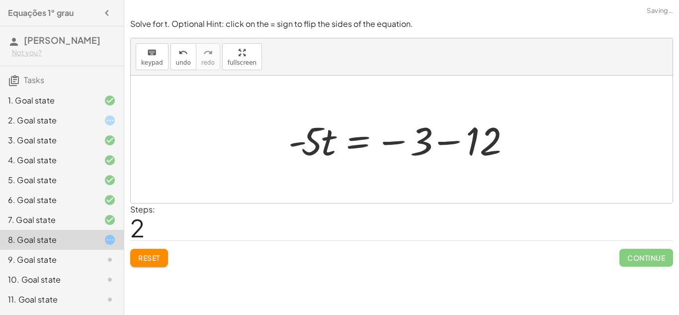
click at [446, 140] on div at bounding box center [405, 139] width 245 height 51
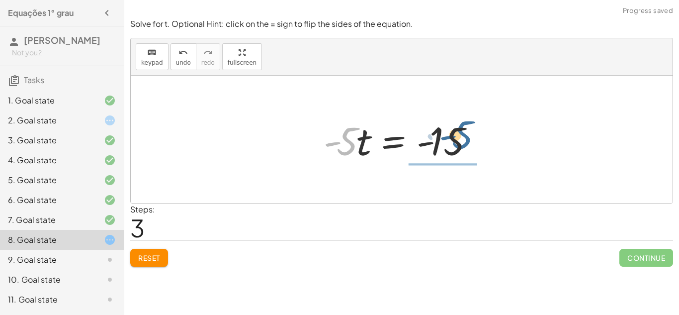
drag, startPoint x: 347, startPoint y: 141, endPoint x: 482, endPoint y: 138, distance: 134.8
click at [482, 138] on div at bounding box center [405, 139] width 173 height 51
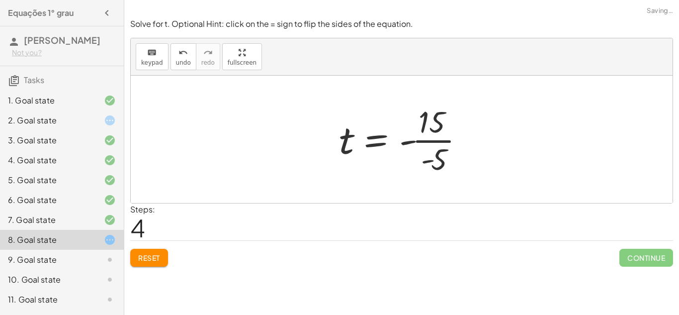
click at [439, 142] on div at bounding box center [405, 139] width 143 height 77
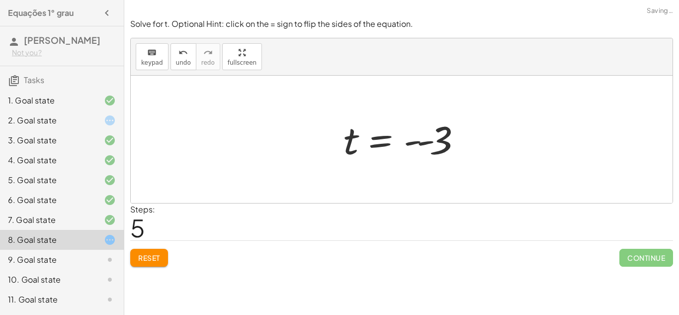
click at [425, 142] on div at bounding box center [405, 139] width 133 height 49
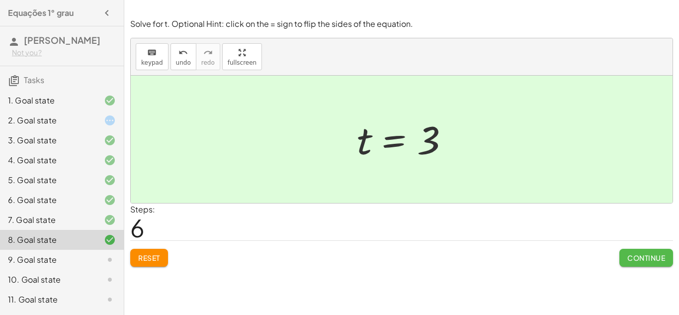
click at [652, 258] on span "Continue" at bounding box center [647, 257] width 38 height 9
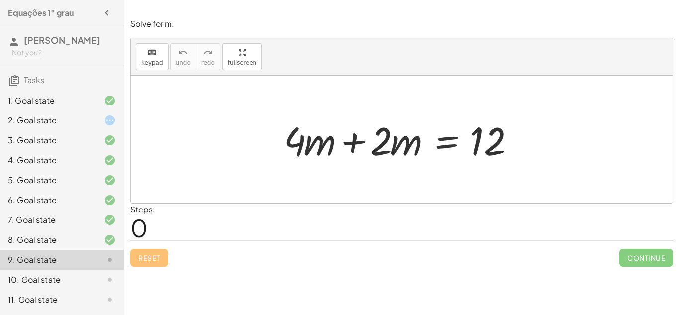
click at [354, 136] on div at bounding box center [405, 139] width 253 height 51
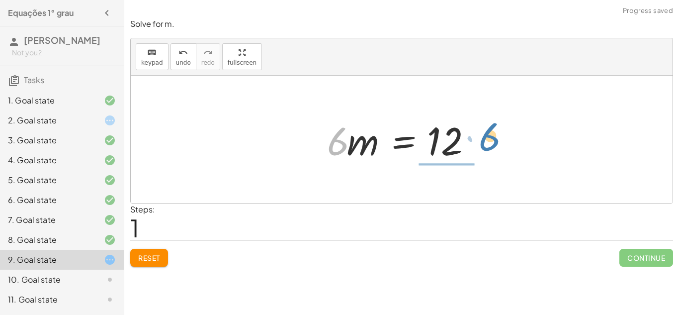
drag, startPoint x: 341, startPoint y: 143, endPoint x: 478, endPoint y: 145, distance: 137.8
click at [478, 145] on div at bounding box center [405, 139] width 167 height 51
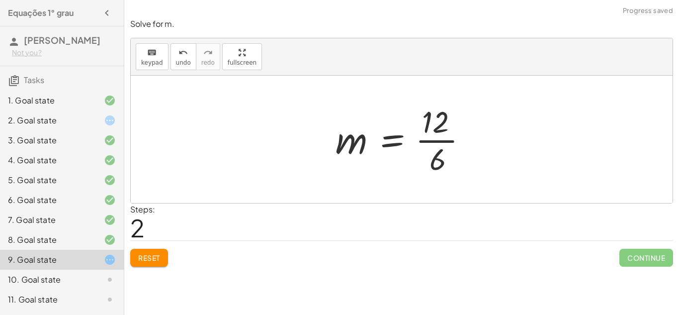
click at [451, 142] on div at bounding box center [406, 139] width 150 height 77
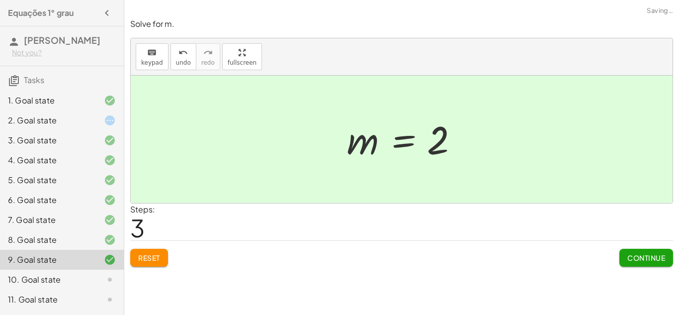
click at [644, 256] on span "Continue" at bounding box center [647, 257] width 38 height 9
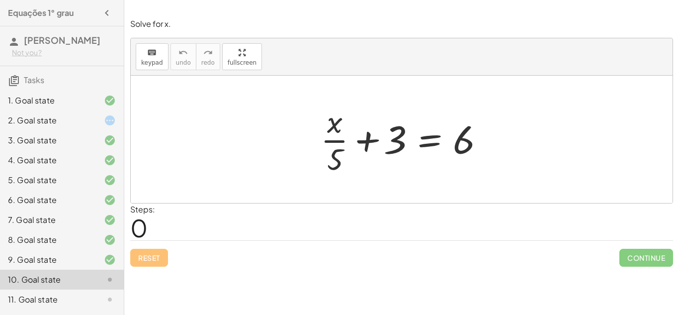
click at [371, 142] on div at bounding box center [406, 139] width 180 height 77
click at [336, 127] on div at bounding box center [406, 139] width 180 height 77
drag, startPoint x: 335, startPoint y: 154, endPoint x: 501, endPoint y: 133, distance: 167.8
drag, startPoint x: 336, startPoint y: 156, endPoint x: 491, endPoint y: 146, distance: 155.0
click at [491, 146] on div at bounding box center [406, 139] width 180 height 77
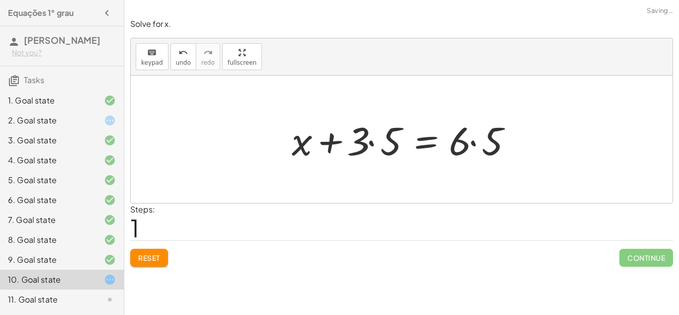
click at [468, 138] on div at bounding box center [405, 139] width 237 height 51
click at [472, 144] on div at bounding box center [405, 139] width 237 height 51
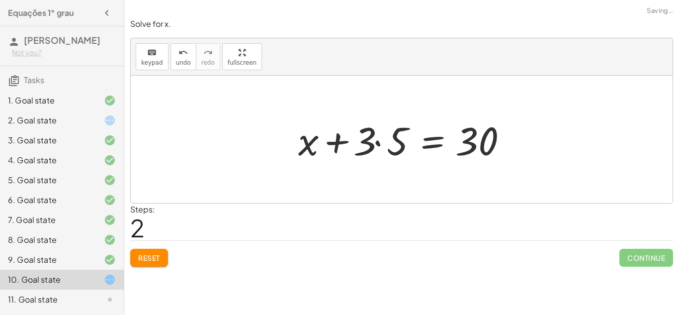
click at [378, 144] on div at bounding box center [405, 139] width 224 height 51
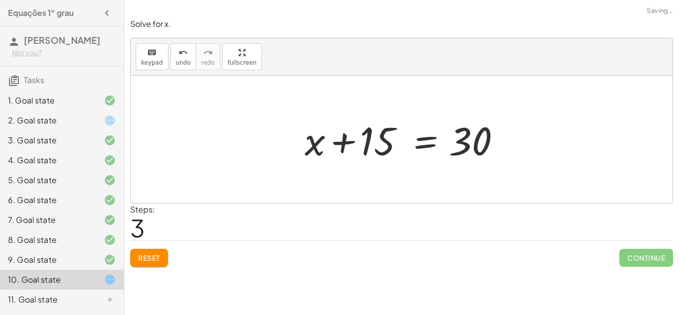
click at [337, 143] on div at bounding box center [405, 139] width 211 height 51
click at [348, 142] on div at bounding box center [405, 139] width 211 height 51
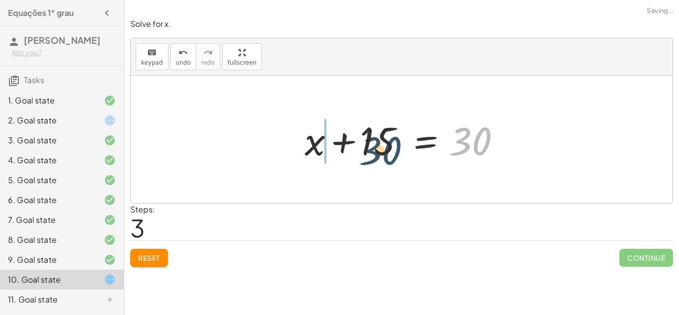
drag, startPoint x: 454, startPoint y: 147, endPoint x: 328, endPoint y: 147, distance: 126.3
click at [328, 147] on div at bounding box center [405, 139] width 211 height 51
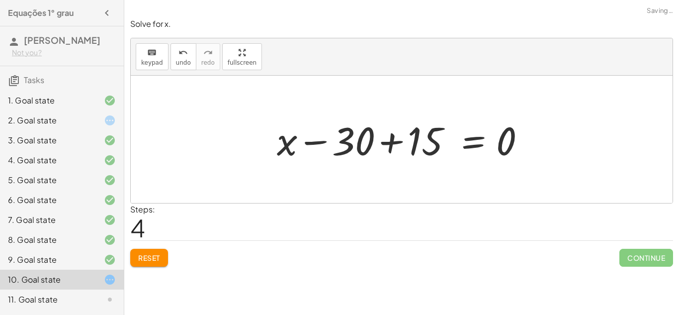
click at [149, 259] on span "Reset" at bounding box center [149, 257] width 22 height 9
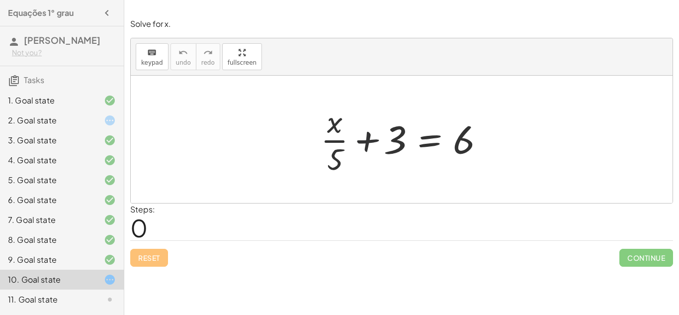
click at [364, 141] on div at bounding box center [406, 139] width 180 height 77
drag, startPoint x: 368, startPoint y: 139, endPoint x: 498, endPoint y: 136, distance: 130.3
click at [498, 136] on div "+ 3 + · x · 5 + 3 = 6" at bounding box center [402, 139] width 542 height 127
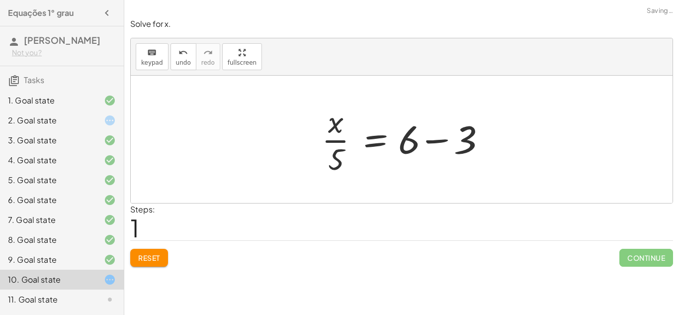
click at [489, 142] on div at bounding box center [407, 139] width 180 height 77
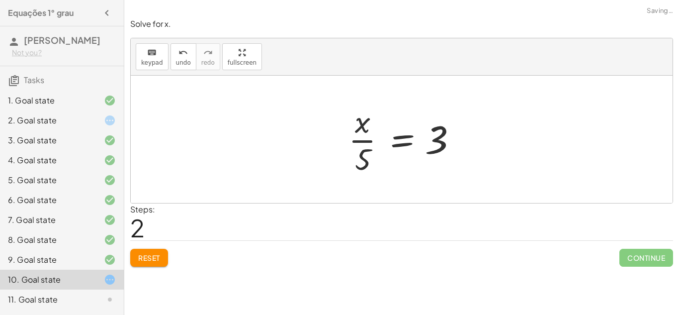
click at [364, 142] on div at bounding box center [406, 139] width 124 height 77
click at [442, 140] on div at bounding box center [406, 139] width 124 height 77
click at [368, 127] on div at bounding box center [406, 139] width 124 height 77
drag, startPoint x: 362, startPoint y: 162, endPoint x: 463, endPoint y: 147, distance: 101.5
click at [463, 147] on div at bounding box center [406, 139] width 124 height 77
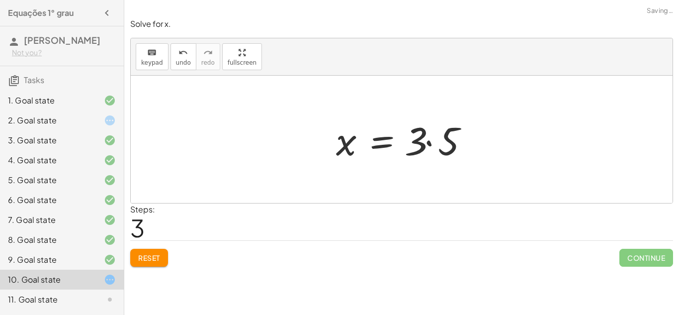
click at [428, 143] on div at bounding box center [405, 139] width 149 height 51
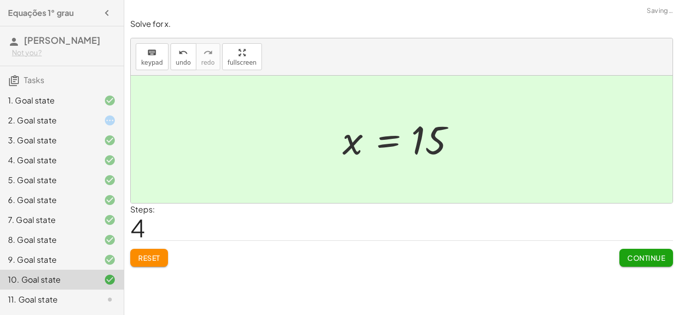
click at [651, 255] on span "Continue" at bounding box center [647, 257] width 38 height 9
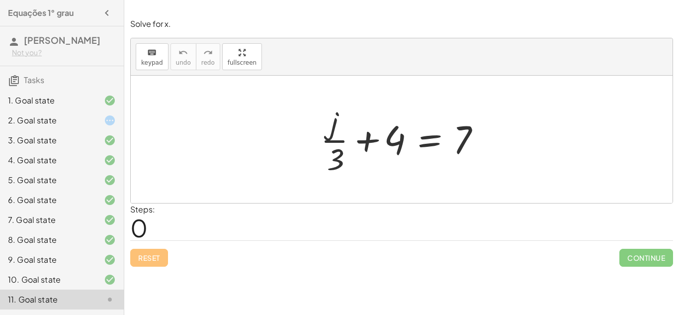
click at [366, 136] on div at bounding box center [406, 139] width 180 height 77
drag, startPoint x: 392, startPoint y: 136, endPoint x: 515, endPoint y: 140, distance: 122.4
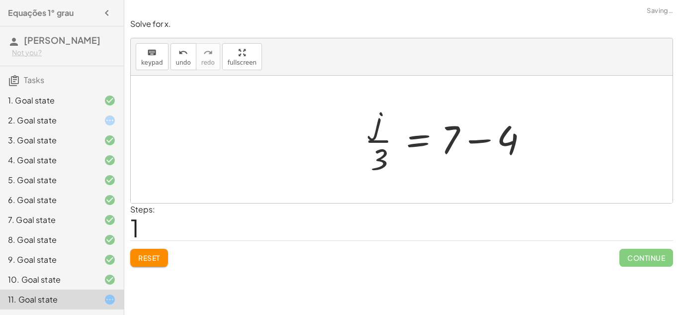
click at [491, 137] on div at bounding box center [450, 139] width 180 height 77
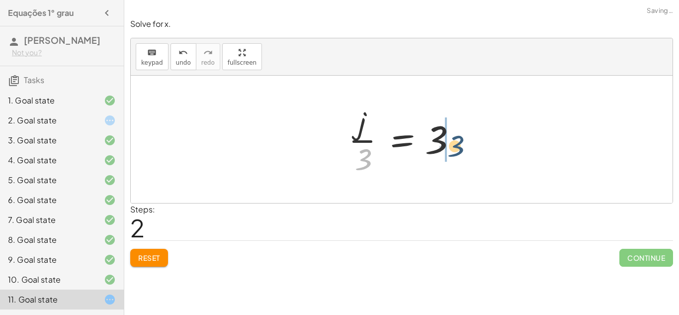
drag, startPoint x: 364, startPoint y: 159, endPoint x: 468, endPoint y: 141, distance: 105.0
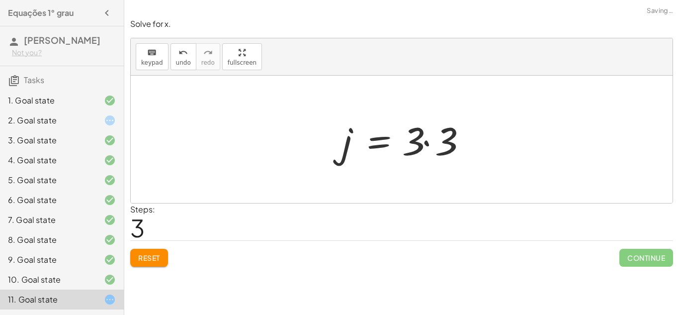
click at [450, 142] on div at bounding box center [407, 139] width 140 height 51
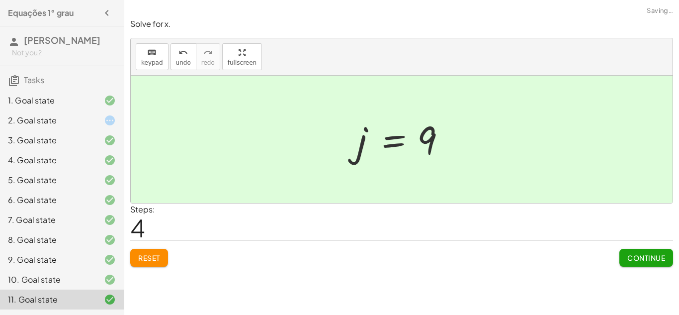
click at [639, 254] on span "Continue" at bounding box center [647, 257] width 38 height 9
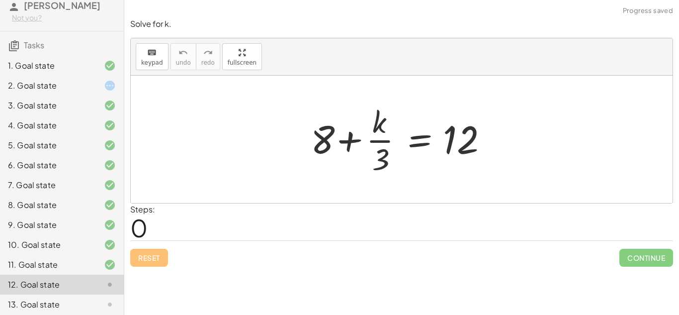
scroll to position [30, 0]
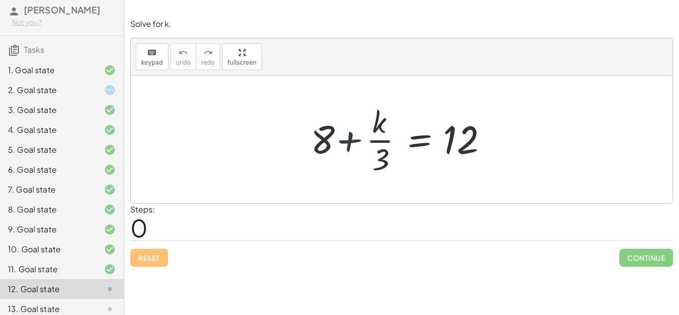
drag, startPoint x: 349, startPoint y: 135, endPoint x: 339, endPoint y: 135, distance: 10.4
click at [339, 135] on div at bounding box center [405, 139] width 199 height 77
drag, startPoint x: 322, startPoint y: 133, endPoint x: 499, endPoint y: 139, distance: 177.6
click at [499, 139] on div at bounding box center [405, 139] width 199 height 77
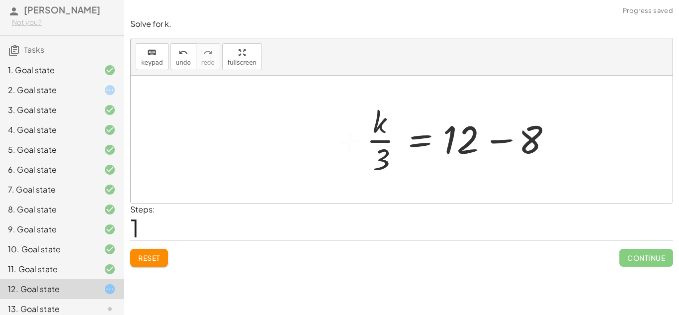
click at [501, 141] on div at bounding box center [460, 139] width 199 height 77
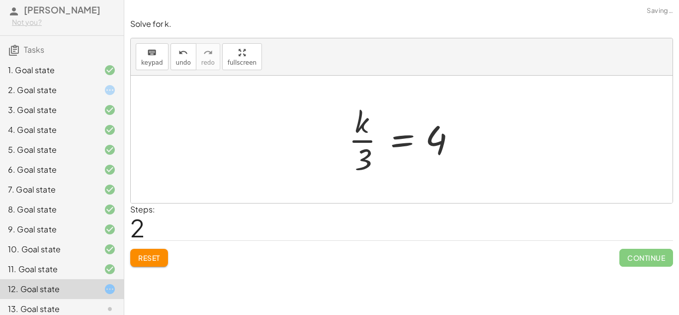
click at [329, 150] on div at bounding box center [402, 139] width 542 height 127
click at [377, 163] on div at bounding box center [406, 139] width 124 height 77
drag, startPoint x: 364, startPoint y: 156, endPoint x: 462, endPoint y: 134, distance: 100.3
click at [462, 134] on div at bounding box center [406, 139] width 124 height 77
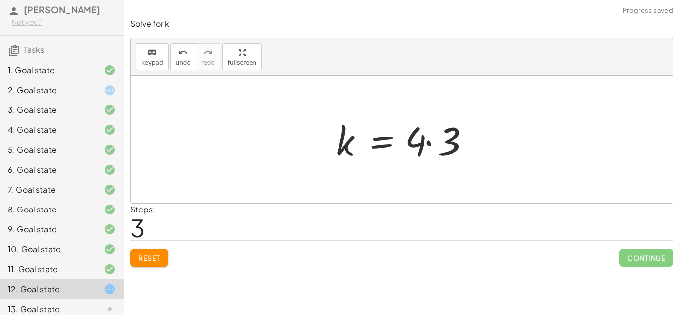
click at [428, 141] on div at bounding box center [405, 139] width 149 height 51
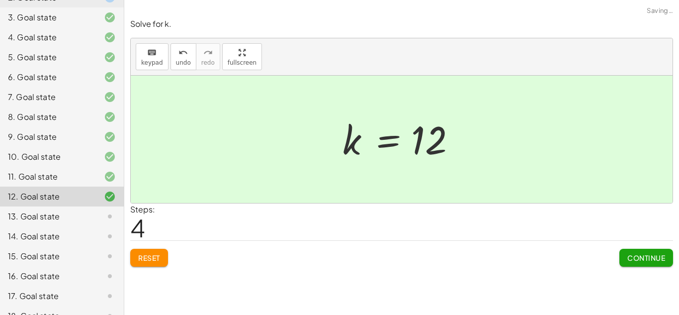
scroll to position [150, 0]
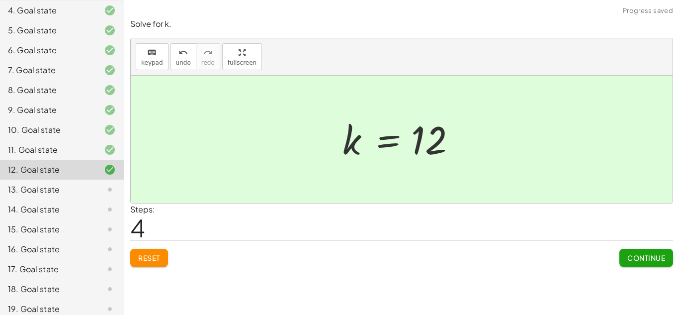
click at [61, 186] on div "13. Goal state" at bounding box center [48, 189] width 80 height 12
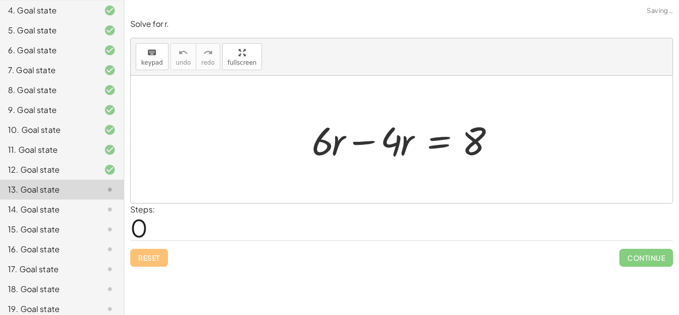
click at [366, 142] on div at bounding box center [405, 139] width 197 height 51
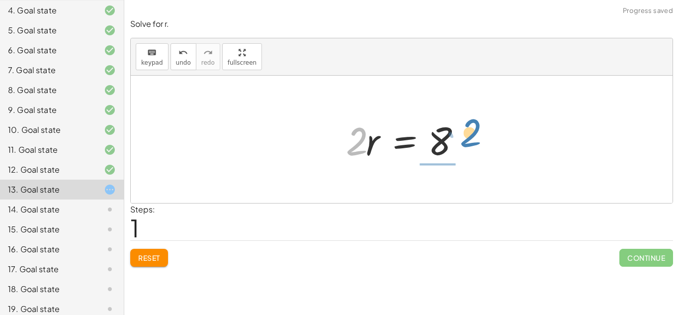
drag, startPoint x: 356, startPoint y: 141, endPoint x: 467, endPoint y: 144, distance: 110.9
click at [467, 144] on div at bounding box center [405, 139] width 129 height 51
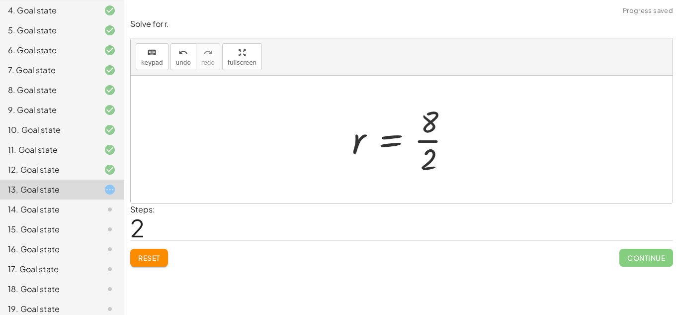
click at [444, 140] on div at bounding box center [405, 139] width 117 height 77
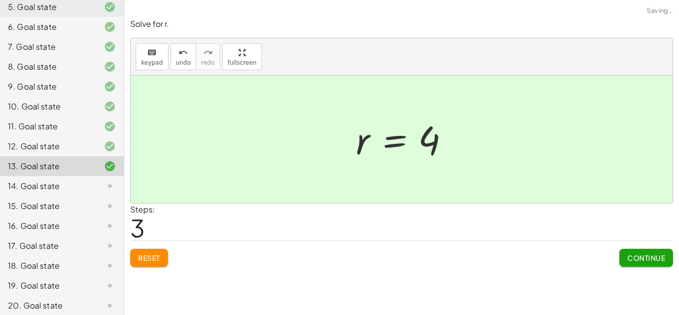
scroll to position [178, 0]
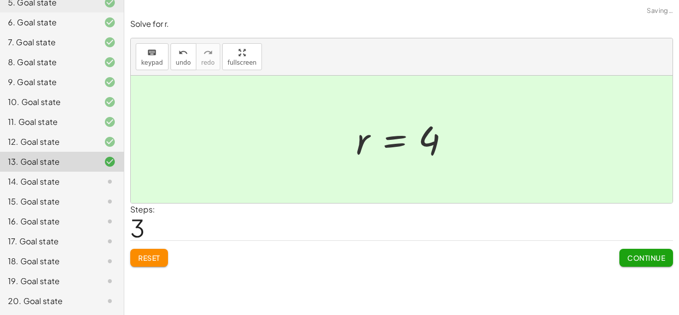
click at [83, 184] on div "14. Goal state" at bounding box center [48, 182] width 80 height 12
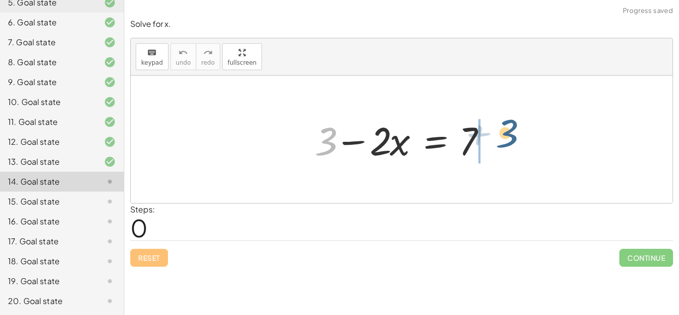
drag, startPoint x: 331, startPoint y: 147, endPoint x: 515, endPoint y: 146, distance: 184.5
click at [515, 146] on div "+ 3 + 3 − · 2 · x = 7" at bounding box center [402, 139] width 542 height 127
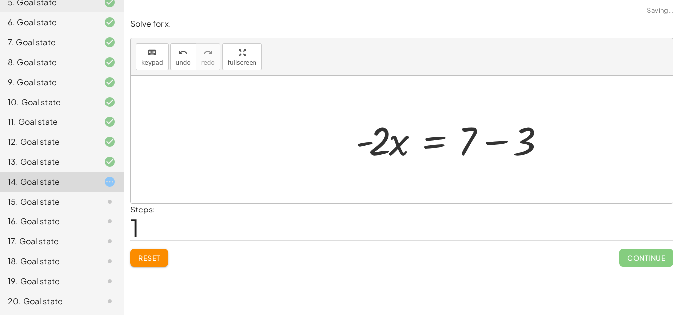
click at [499, 143] on div at bounding box center [453, 139] width 204 height 51
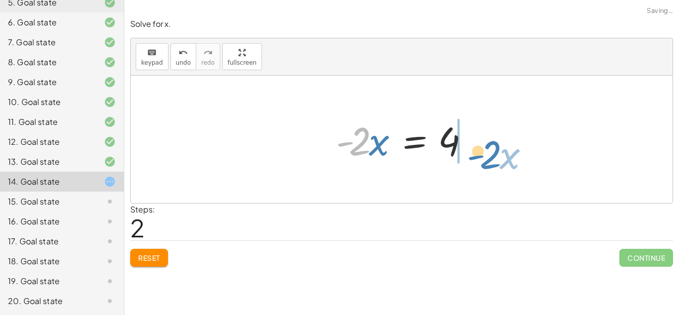
drag, startPoint x: 360, startPoint y: 143, endPoint x: 493, endPoint y: 159, distance: 134.2
click at [493, 159] on div "+ 3 − · 2 · x = 7 · - 2 · x = + 7 − 3 · - 2 · x · 2 · x = - 4" at bounding box center [402, 139] width 542 height 127
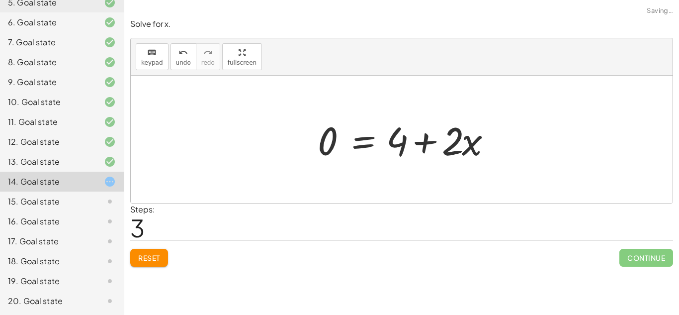
click at [479, 143] on div at bounding box center [408, 139] width 191 height 51
click at [425, 138] on div at bounding box center [405, 139] width 191 height 51
click at [151, 257] on span "Reset" at bounding box center [149, 257] width 22 height 9
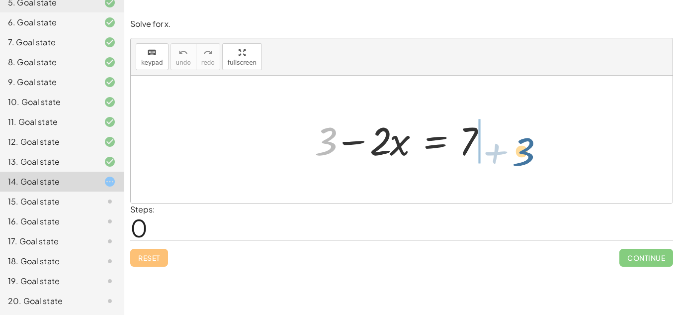
drag, startPoint x: 332, startPoint y: 142, endPoint x: 530, endPoint y: 151, distance: 198.6
click at [530, 151] on div "+ 3 + 3 − · 2 · x = 7" at bounding box center [402, 139] width 542 height 127
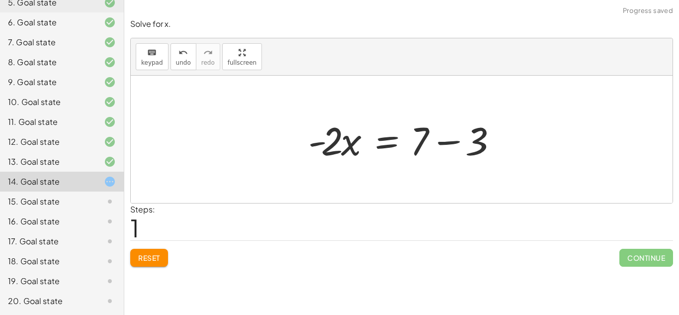
click at [443, 141] on div at bounding box center [405, 139] width 204 height 51
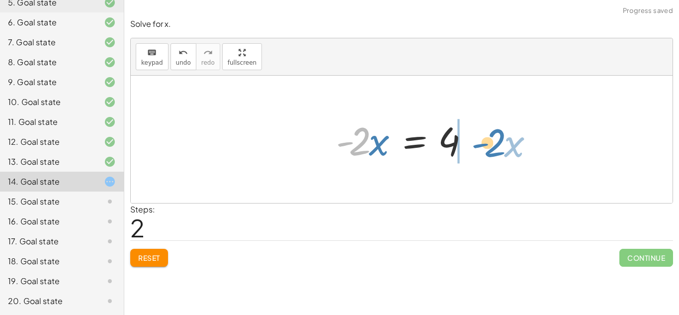
drag, startPoint x: 362, startPoint y: 146, endPoint x: 498, endPoint y: 151, distance: 135.8
click at [498, 151] on div "+ 3 − · 2 · x = 7 · - 2 · x = + 7 − 3 · - 2 · x · 2 · x = - 4" at bounding box center [402, 139] width 542 height 127
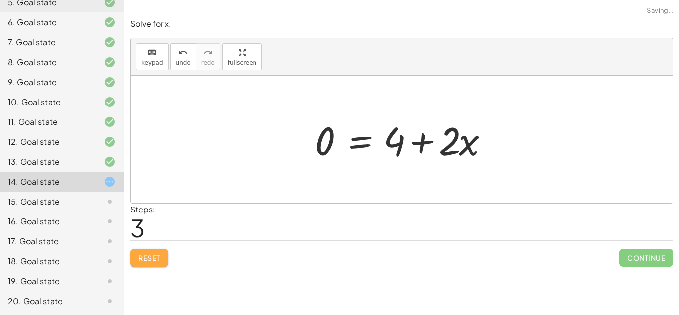
click at [156, 253] on span "Reset" at bounding box center [149, 257] width 22 height 9
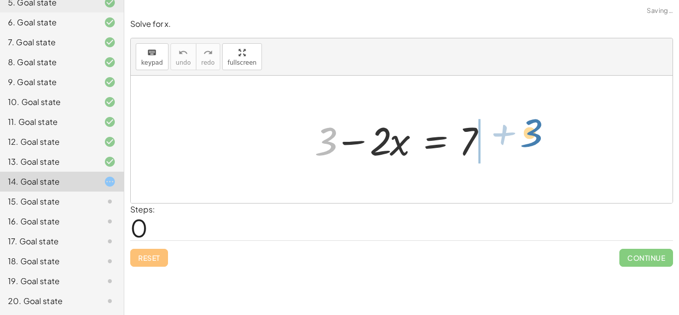
drag, startPoint x: 327, startPoint y: 140, endPoint x: 525, endPoint y: 132, distance: 198.0
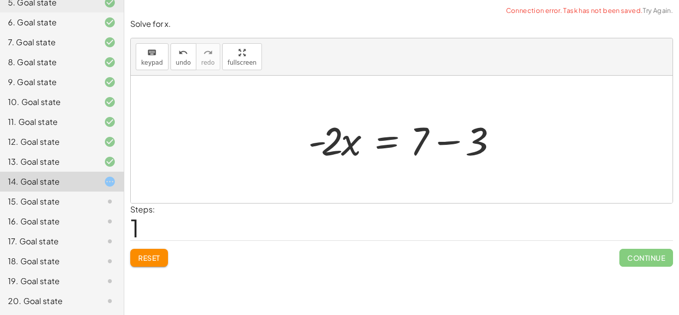
click at [445, 144] on div at bounding box center [405, 139] width 204 height 51
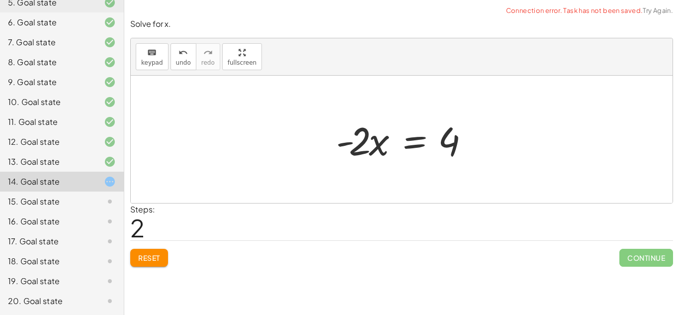
click at [341, 143] on div at bounding box center [405, 139] width 149 height 51
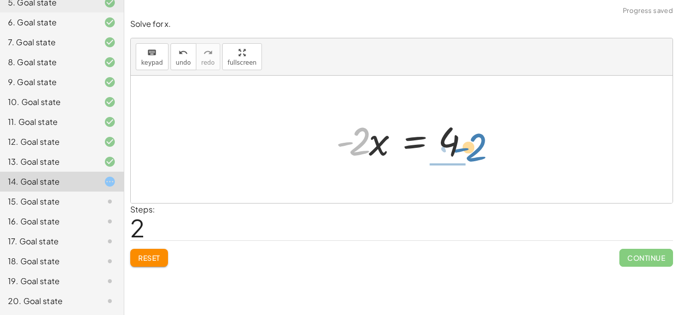
drag, startPoint x: 361, startPoint y: 148, endPoint x: 477, endPoint y: 154, distance: 116.5
click at [477, 154] on div at bounding box center [405, 139] width 149 height 51
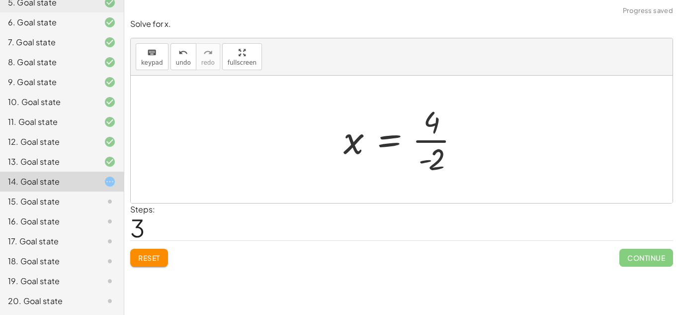
click at [451, 138] on div at bounding box center [406, 139] width 134 height 77
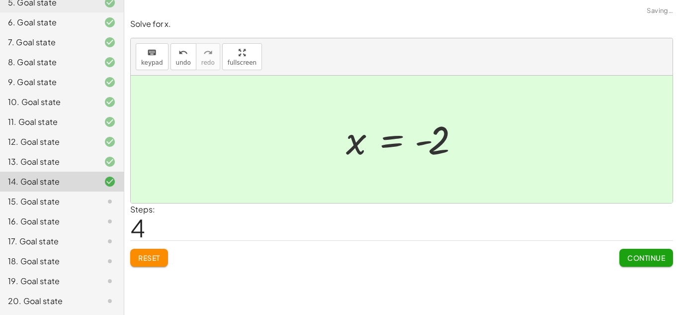
click at [73, 200] on div "15. Goal state" at bounding box center [48, 201] width 80 height 12
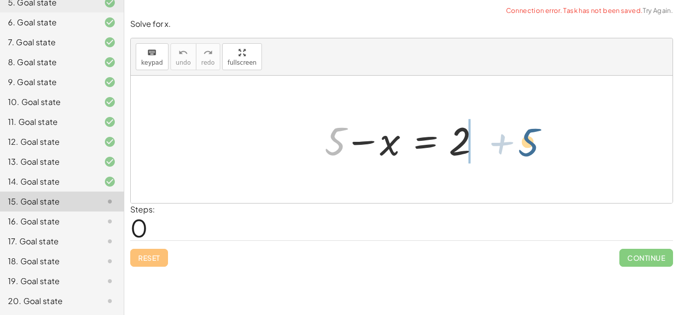
drag, startPoint x: 341, startPoint y: 146, endPoint x: 536, endPoint y: 148, distance: 195.4
click at [536, 148] on div "+ 5 + 5 − x = 2" at bounding box center [402, 139] width 542 height 127
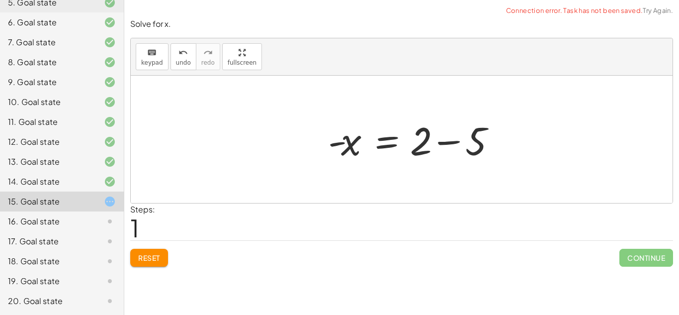
click at [488, 142] on div at bounding box center [415, 139] width 184 height 51
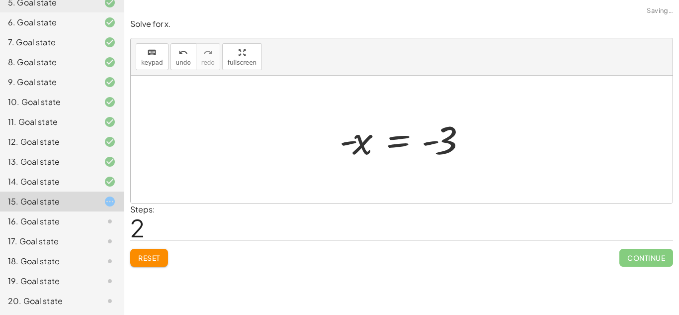
click at [434, 141] on div at bounding box center [406, 139] width 142 height 49
click at [0, 0] on div "Solve for x. keyboard keypad undo undo redo redo fullscreen + 5 − x = 2 - x = +…" at bounding box center [0, 0] width 0 height 0
click at [149, 263] on button "Reset" at bounding box center [149, 258] width 38 height 18
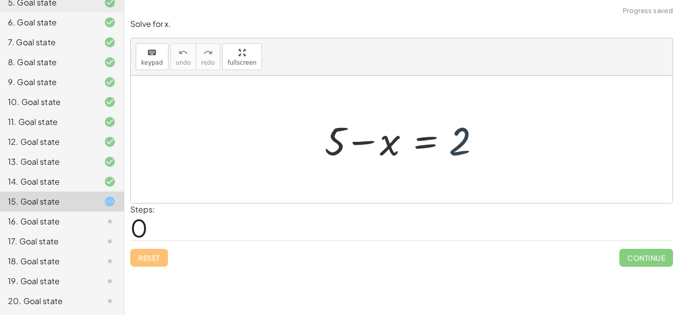
click at [458, 151] on div at bounding box center [406, 139] width 172 height 51
drag, startPoint x: 337, startPoint y: 139, endPoint x: 531, endPoint y: 146, distance: 194.5
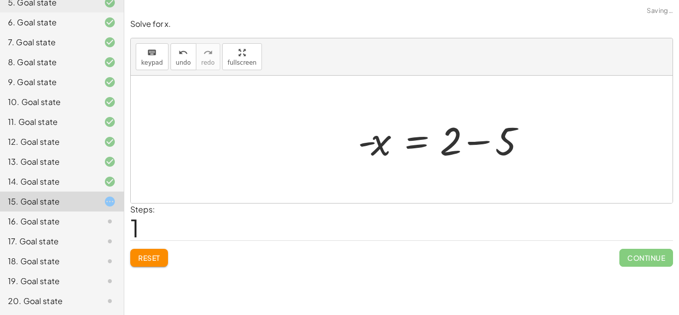
click at [487, 139] on div at bounding box center [445, 139] width 184 height 51
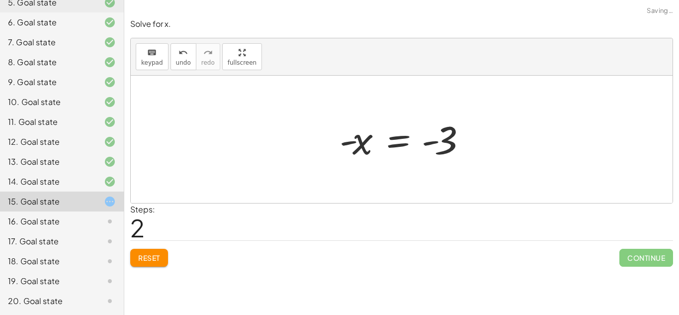
click at [397, 143] on div at bounding box center [406, 139] width 142 height 49
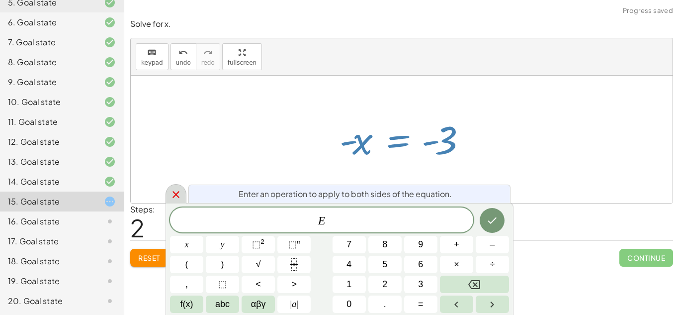
click at [172, 193] on icon at bounding box center [176, 194] width 12 height 12
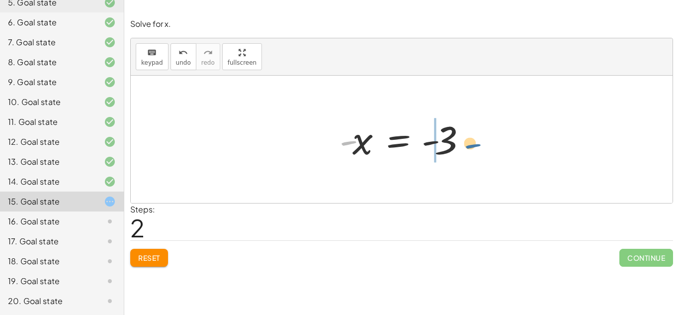
drag, startPoint x: 348, startPoint y: 143, endPoint x: 498, endPoint y: 149, distance: 149.8
click at [431, 145] on div at bounding box center [406, 139] width 142 height 49
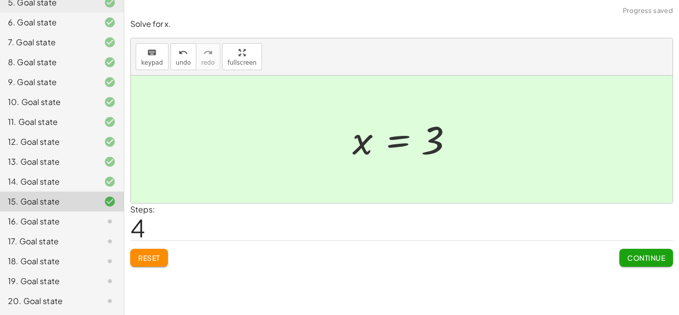
click at [645, 251] on button "Continue" at bounding box center [647, 258] width 54 height 18
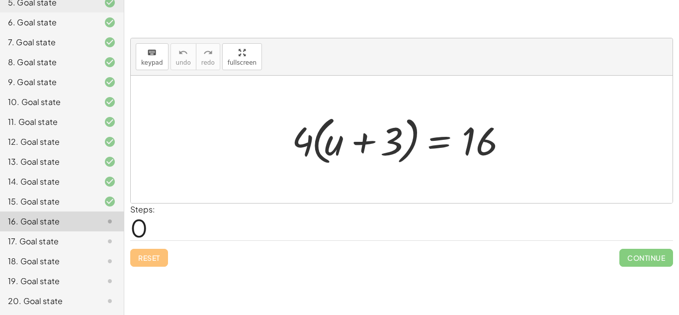
click at [66, 67] on div "8. Goal state" at bounding box center [48, 62] width 80 height 12
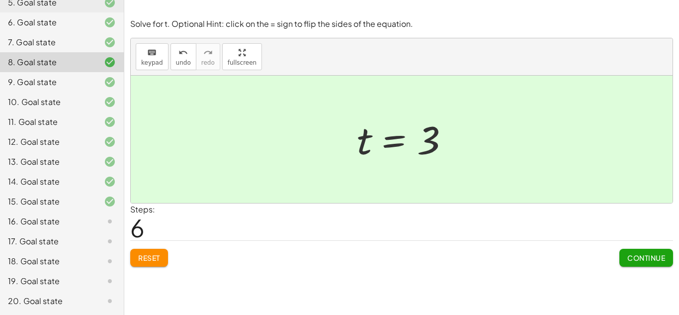
click at [147, 262] on span "Reset" at bounding box center [149, 257] width 22 height 9
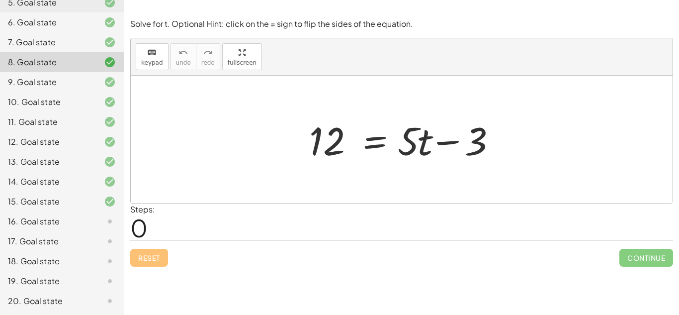
click at [42, 251] on div "16. Goal state" at bounding box center [62, 261] width 124 height 20
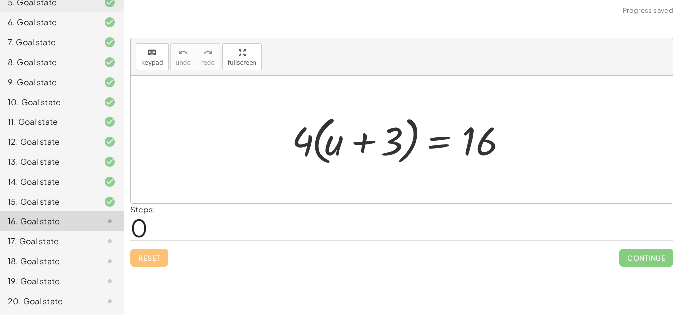
click at [52, 97] on div "10. Goal state" at bounding box center [48, 102] width 80 height 12
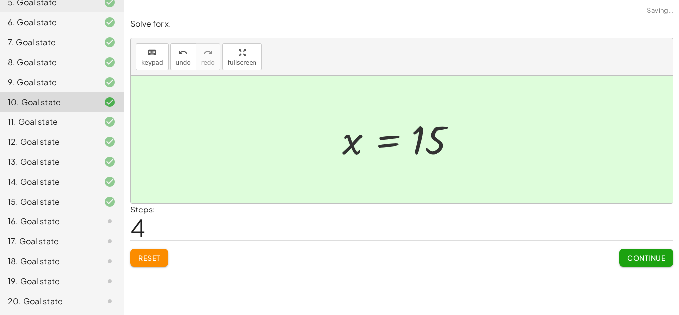
click at [139, 262] on button "Reset" at bounding box center [149, 258] width 38 height 18
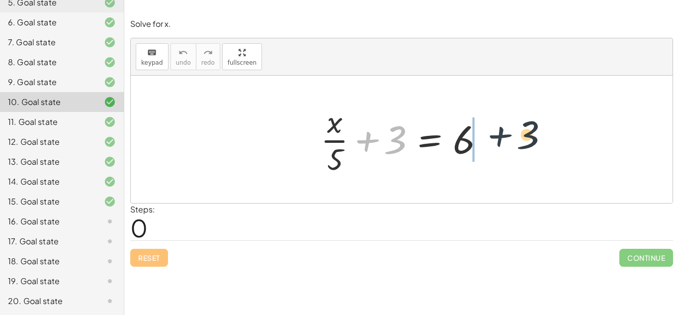
drag, startPoint x: 372, startPoint y: 139, endPoint x: 533, endPoint y: 137, distance: 161.1
click at [533, 137] on div "+ 3 + · x · 5 + 3 = 6" at bounding box center [402, 139] width 542 height 127
drag, startPoint x: 374, startPoint y: 140, endPoint x: 490, endPoint y: 143, distance: 115.9
click at [490, 143] on div at bounding box center [406, 139] width 180 height 77
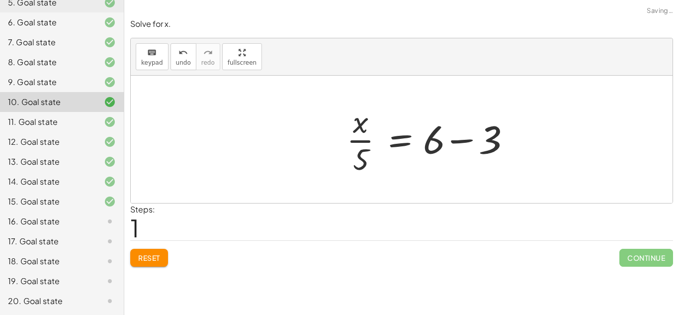
click at [488, 141] on div at bounding box center [432, 139] width 180 height 77
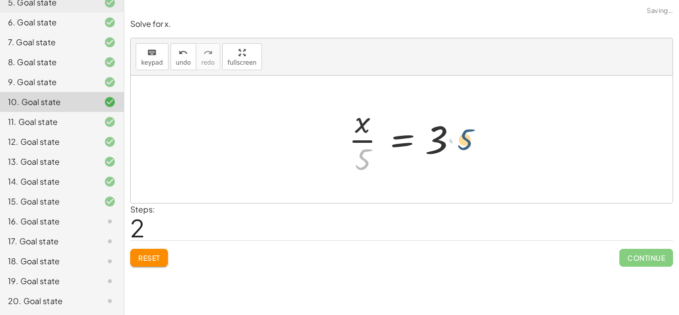
drag, startPoint x: 360, startPoint y: 159, endPoint x: 476, endPoint y: 136, distance: 118.6
drag, startPoint x: 362, startPoint y: 160, endPoint x: 464, endPoint y: 144, distance: 103.7
click at [464, 144] on div at bounding box center [406, 139] width 124 height 77
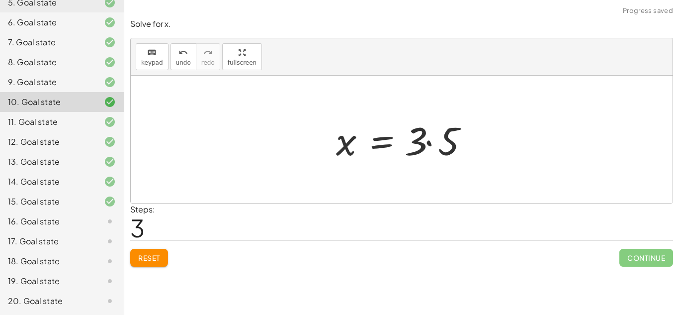
click at [430, 142] on div at bounding box center [405, 139] width 149 height 51
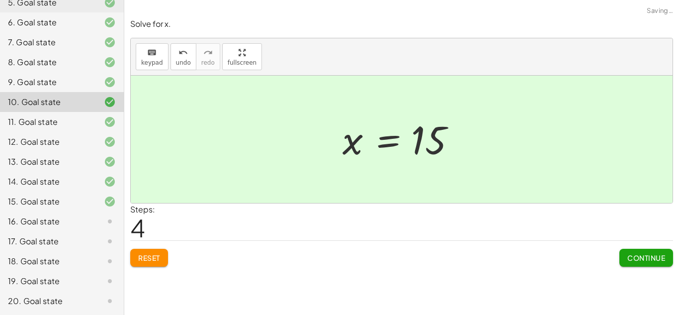
click at [667, 261] on button "Continue" at bounding box center [647, 258] width 54 height 18
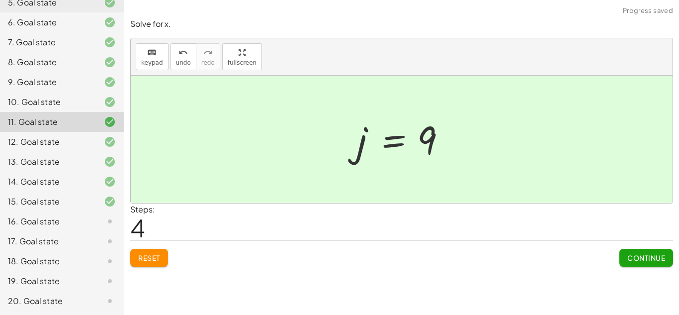
click at [80, 227] on div "16. Goal state" at bounding box center [48, 221] width 80 height 12
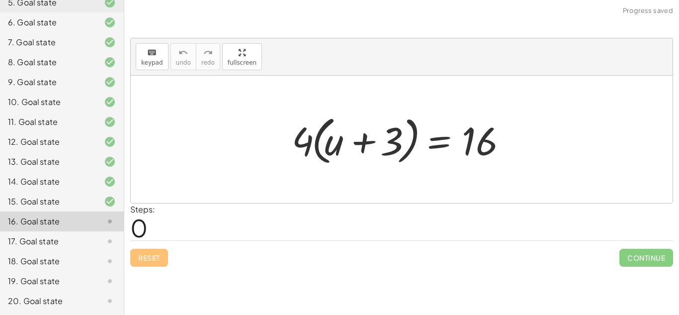
click at [359, 146] on div at bounding box center [405, 139] width 237 height 57
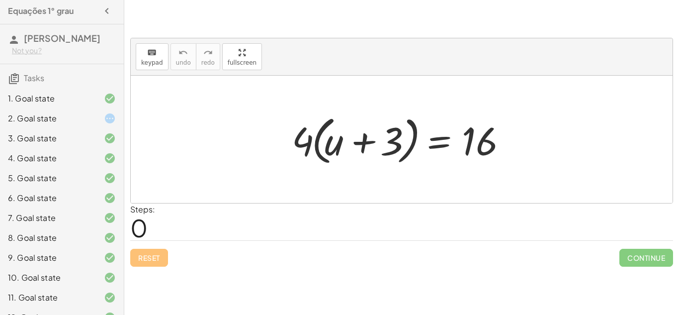
scroll to position [0, 0]
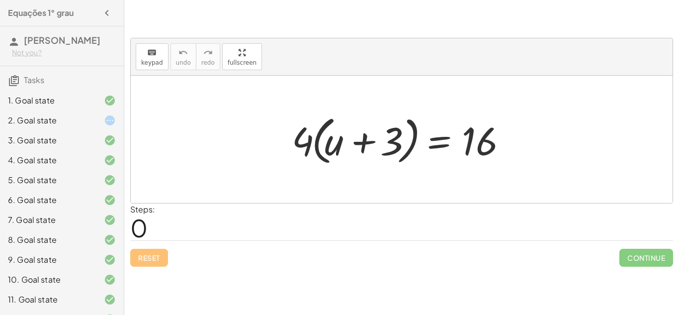
click at [56, 94] on div "1. Goal state" at bounding box center [48, 100] width 80 height 12
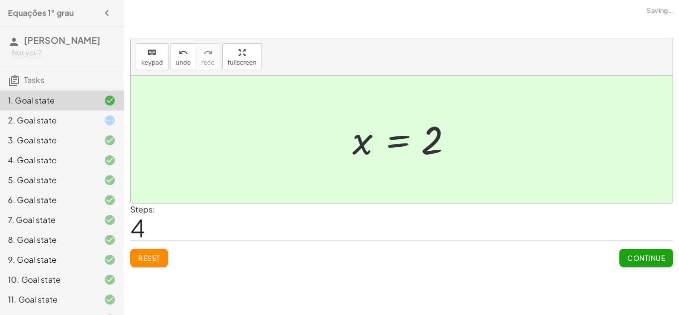
click at [160, 256] on span "Reset" at bounding box center [149, 257] width 22 height 9
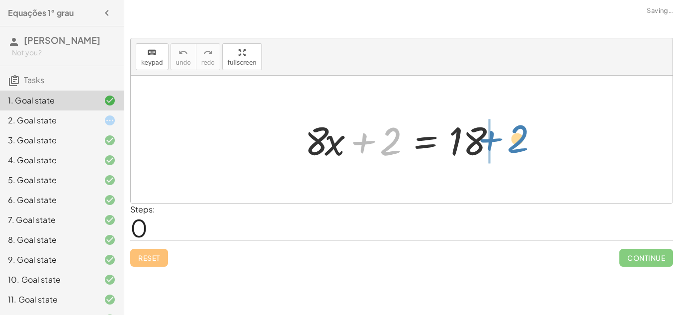
drag, startPoint x: 365, startPoint y: 137, endPoint x: 492, endPoint y: 135, distance: 126.8
click at [492, 135] on div at bounding box center [405, 139] width 211 height 51
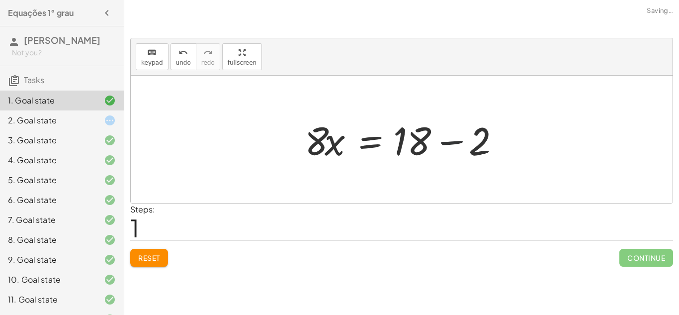
click at [455, 144] on div at bounding box center [405, 139] width 211 height 51
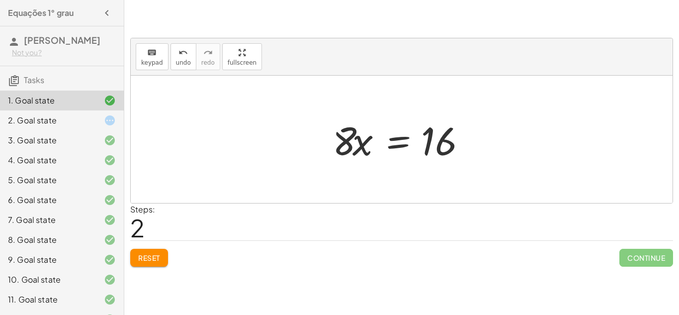
click at [158, 255] on span "Reset" at bounding box center [149, 257] width 22 height 9
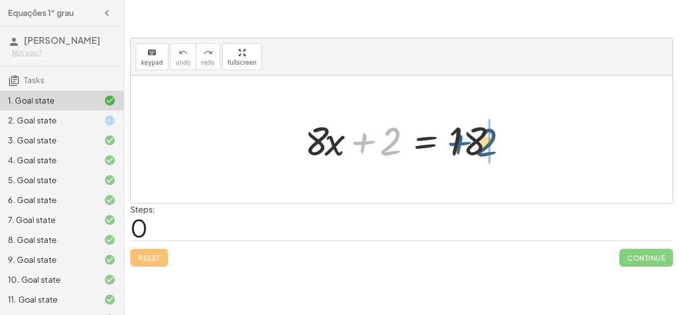
drag, startPoint x: 363, startPoint y: 141, endPoint x: 469, endPoint y: 142, distance: 105.4
click at [469, 142] on div at bounding box center [405, 139] width 211 height 51
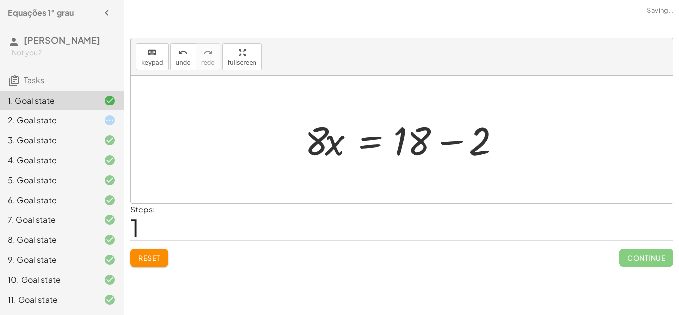
click at [448, 144] on div at bounding box center [405, 139] width 211 height 51
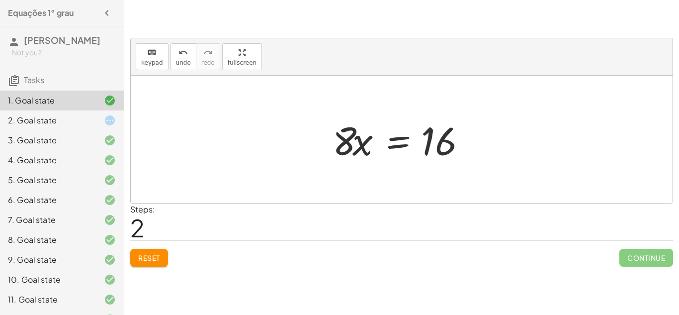
click at [155, 254] on span "Reset" at bounding box center [149, 257] width 22 height 9
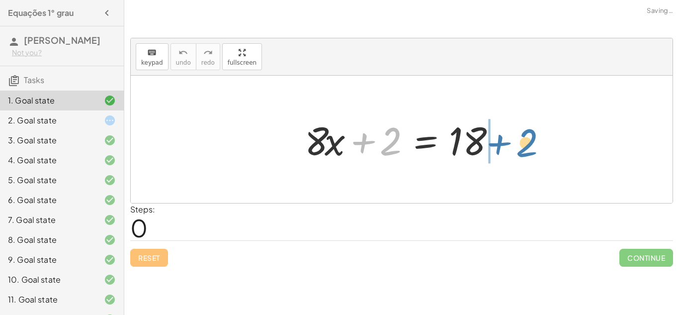
drag, startPoint x: 368, startPoint y: 139, endPoint x: 504, endPoint y: 140, distance: 136.3
click at [504, 140] on div at bounding box center [405, 139] width 211 height 51
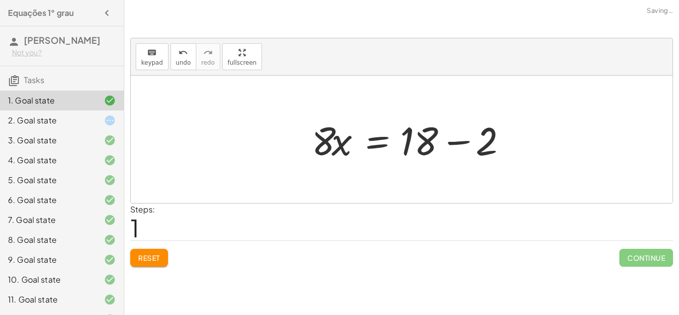
click at [504, 140] on div at bounding box center [412, 139] width 211 height 51
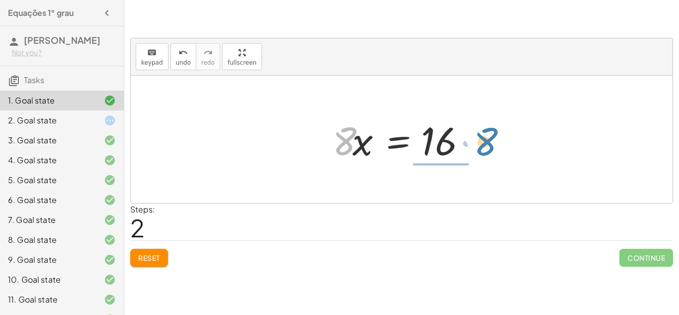
drag, startPoint x: 335, startPoint y: 142, endPoint x: 474, endPoint y: 146, distance: 138.8
click at [474, 146] on div at bounding box center [406, 139] width 156 height 51
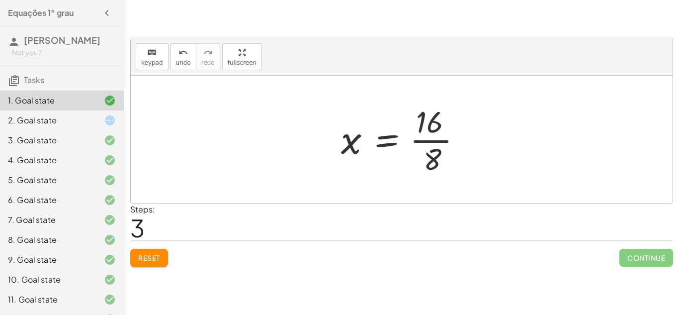
click at [441, 138] on div at bounding box center [405, 139] width 139 height 77
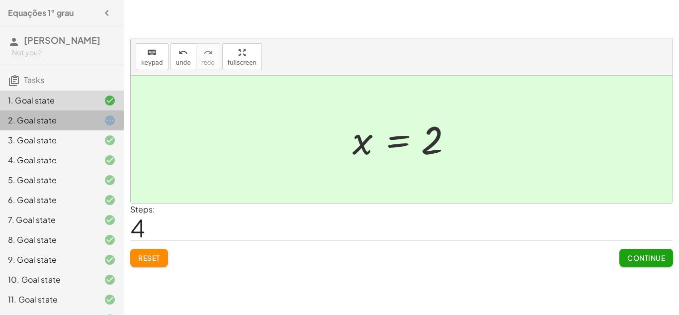
click at [36, 115] on div "2. Goal state" at bounding box center [48, 120] width 80 height 12
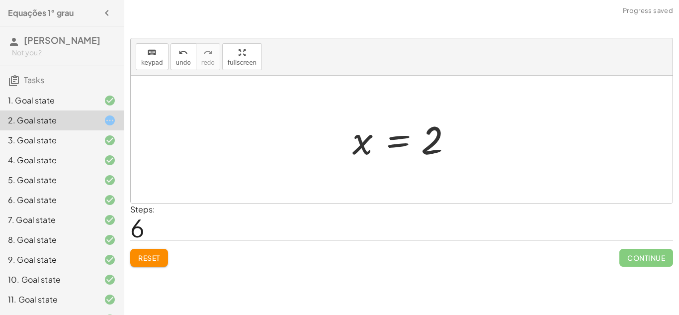
click at [154, 259] on span "Reset" at bounding box center [149, 257] width 22 height 9
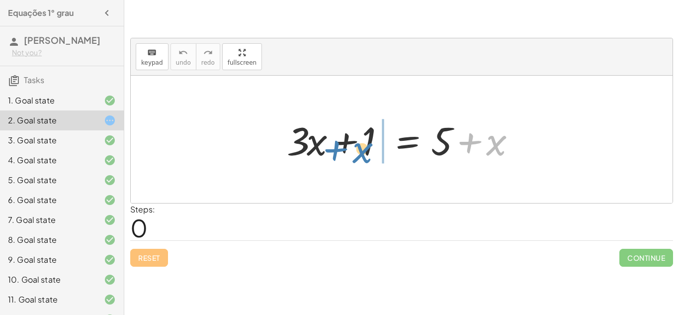
drag, startPoint x: 495, startPoint y: 141, endPoint x: 359, endPoint y: 147, distance: 136.9
click at [359, 147] on div at bounding box center [405, 139] width 247 height 51
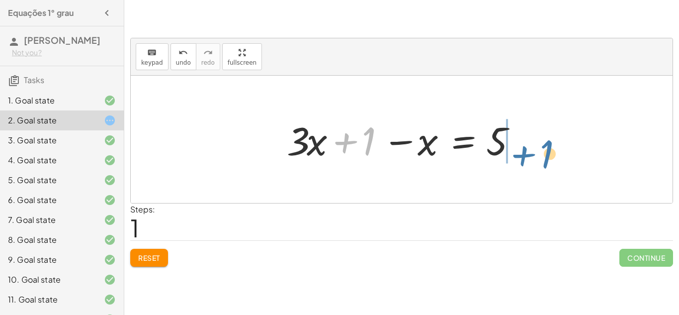
drag, startPoint x: 352, startPoint y: 140, endPoint x: 533, endPoint y: 150, distance: 181.3
click at [533, 150] on div "+ · 3 · x + 1 = + 5 + x + 1 + · 3 · x + 1 = 5 x −" at bounding box center [402, 139] width 542 height 127
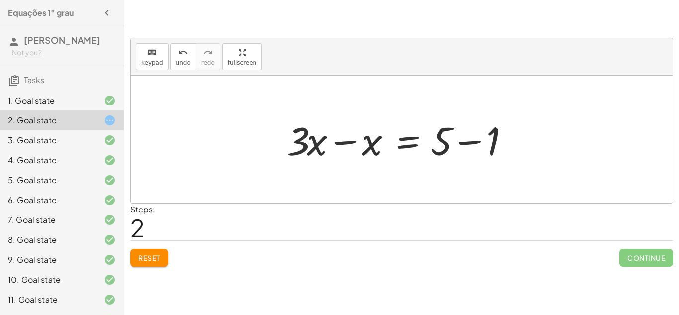
click at [462, 139] on div at bounding box center [405, 139] width 247 height 51
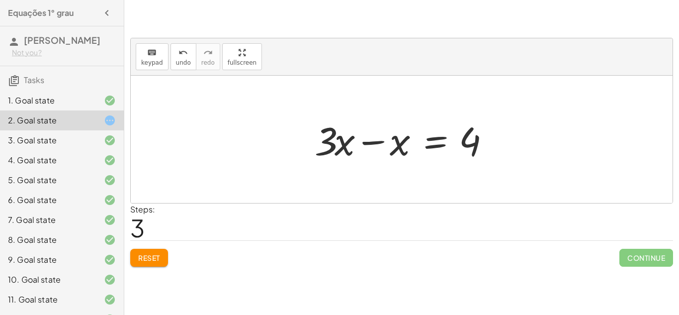
click at [377, 140] on div at bounding box center [405, 139] width 191 height 51
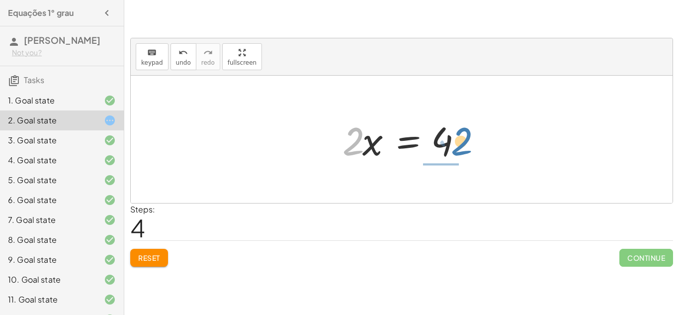
drag, startPoint x: 349, startPoint y: 138, endPoint x: 460, endPoint y: 138, distance: 111.9
click at [460, 138] on div at bounding box center [406, 139] width 136 height 51
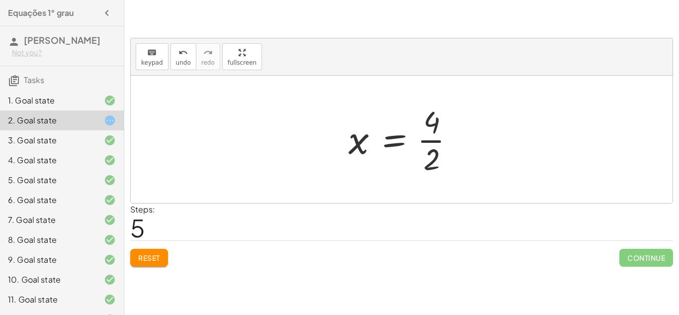
click at [435, 139] on div at bounding box center [406, 139] width 124 height 77
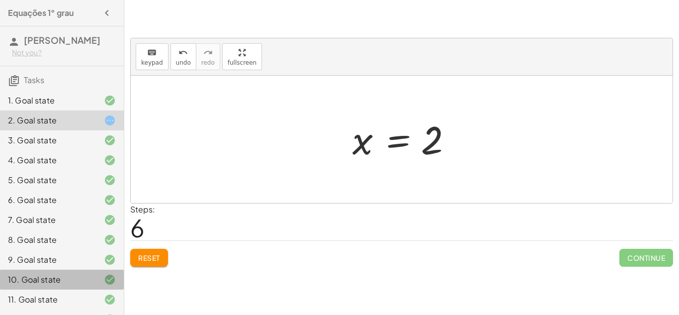
click at [49, 282] on div "10. Goal state" at bounding box center [48, 279] width 80 height 12
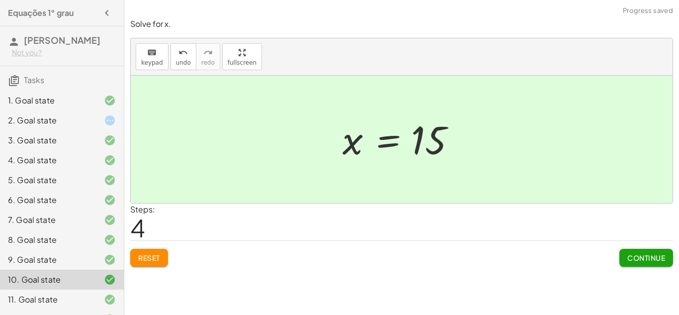
click at [156, 255] on span "Reset" at bounding box center [149, 257] width 22 height 9
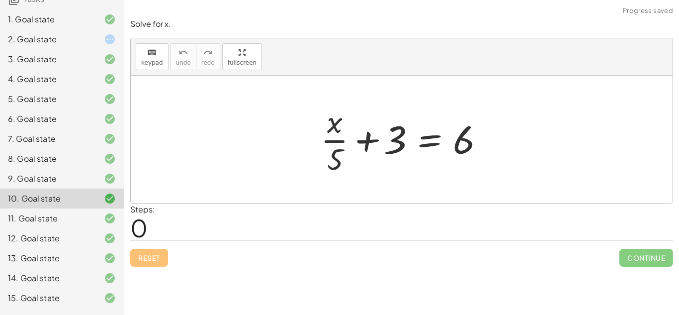
scroll to position [84, 0]
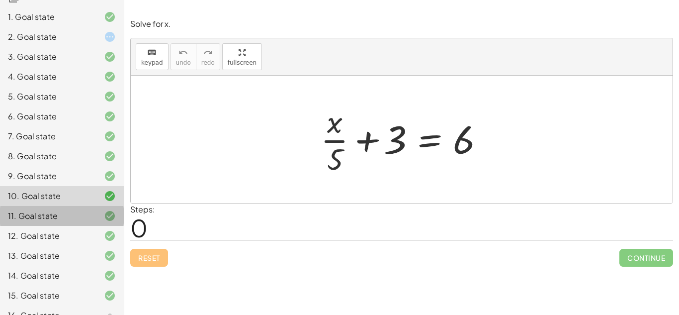
click at [48, 246] on div "11. Goal state" at bounding box center [62, 256] width 124 height 20
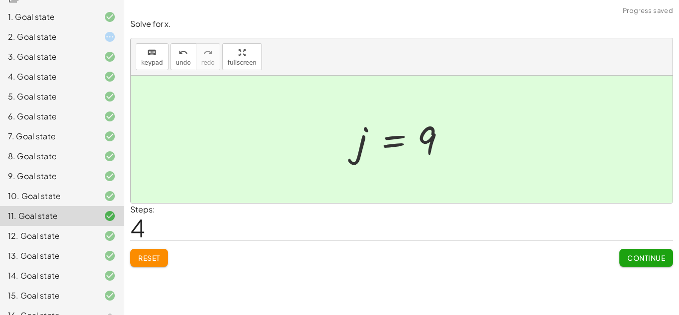
click at [150, 258] on span "Reset" at bounding box center [149, 257] width 22 height 9
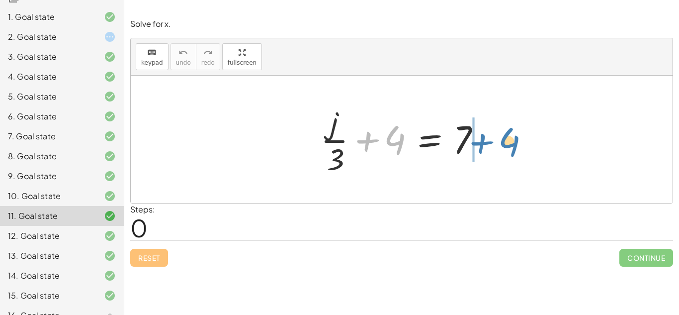
drag, startPoint x: 370, startPoint y: 142, endPoint x: 488, endPoint y: 144, distance: 117.4
click at [488, 144] on div at bounding box center [406, 139] width 180 height 77
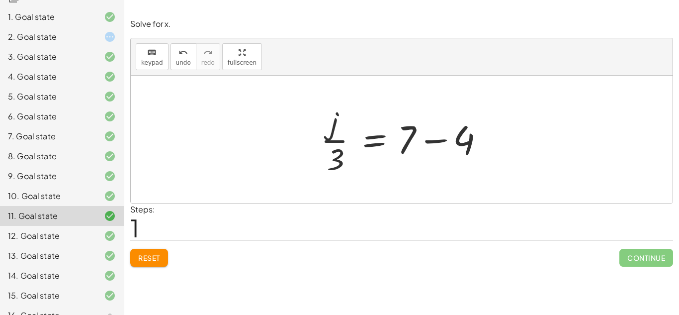
click at [433, 135] on div at bounding box center [406, 139] width 180 height 77
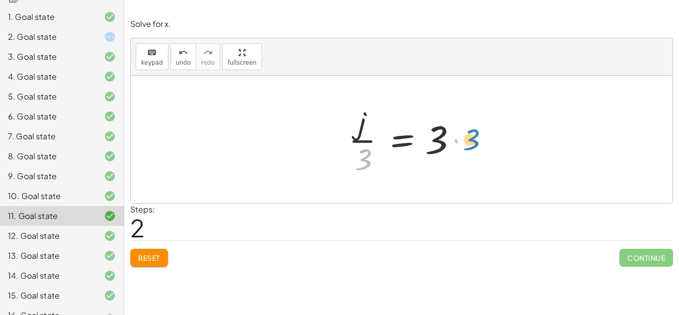
drag, startPoint x: 370, startPoint y: 155, endPoint x: 474, endPoint y: 137, distance: 104.9
click at [474, 137] on div "+ · j · 3 + 4 = 7 · j · 3 = + 7 − 4 · 3 · j · 3 = 3" at bounding box center [402, 139] width 542 height 127
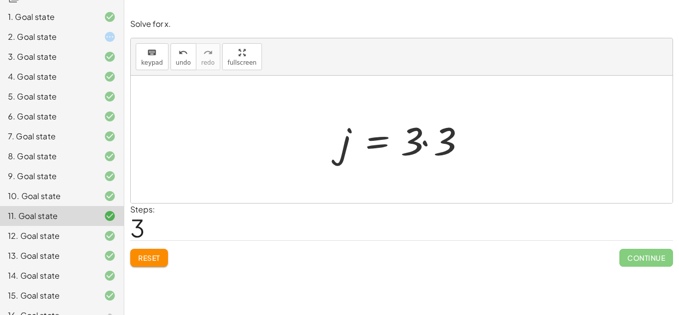
click at [424, 141] on div at bounding box center [406, 139] width 140 height 51
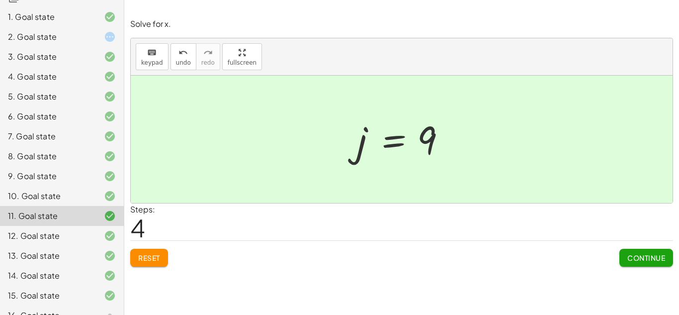
click at [79, 235] on div "12. Goal state" at bounding box center [48, 236] width 80 height 12
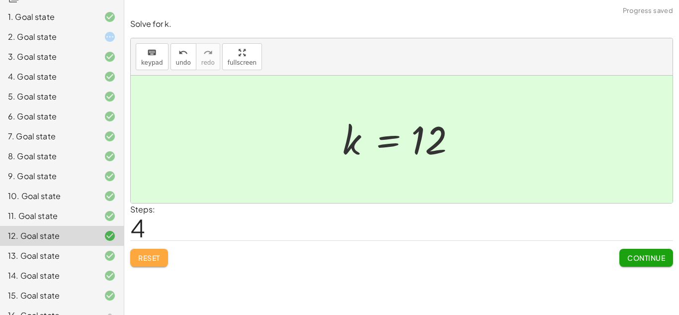
click at [144, 258] on span "Reset" at bounding box center [149, 257] width 22 height 9
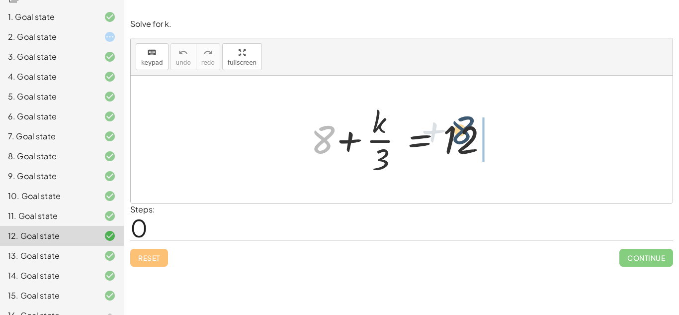
drag, startPoint x: 317, startPoint y: 138, endPoint x: 459, endPoint y: 128, distance: 143.1
click at [459, 128] on div at bounding box center [405, 139] width 199 height 77
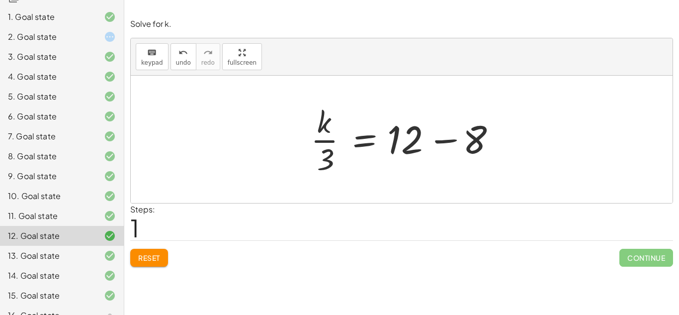
click at [445, 140] on div at bounding box center [405, 139] width 199 height 77
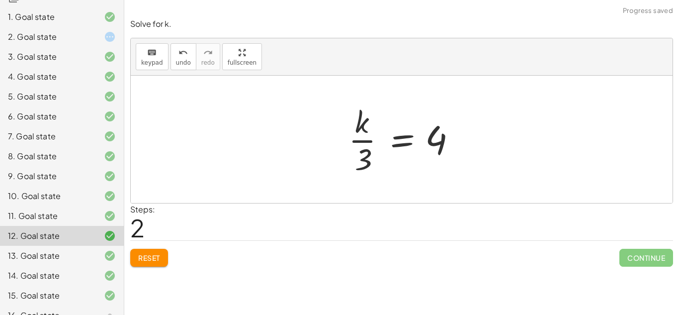
click at [158, 265] on button "Reset" at bounding box center [149, 258] width 38 height 18
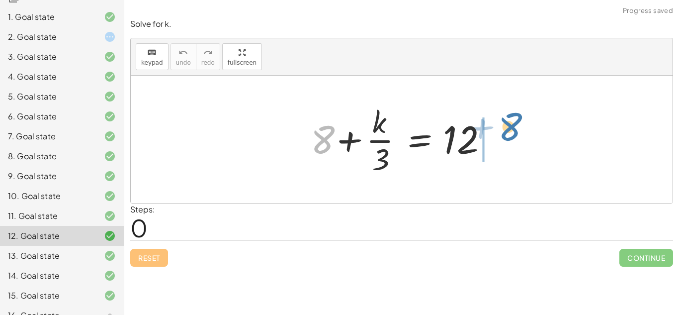
drag, startPoint x: 322, startPoint y: 127, endPoint x: 510, endPoint y: 115, distance: 188.3
click at [510, 115] on div "+ 8 + 8 + · k · 3 = 12" at bounding box center [402, 139] width 542 height 127
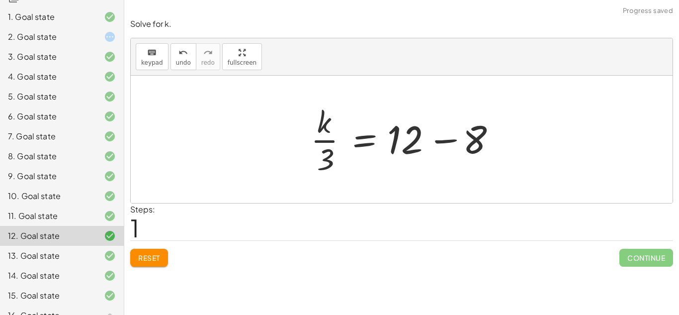
click at [444, 138] on div at bounding box center [405, 139] width 199 height 77
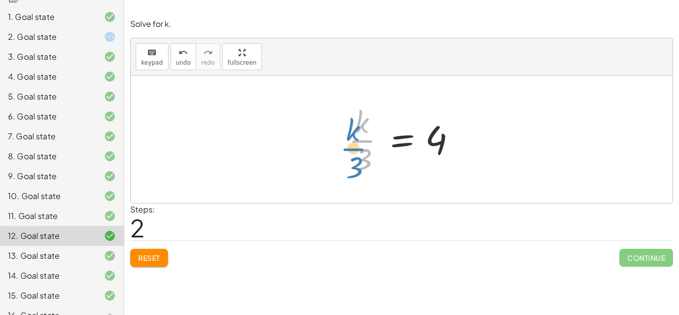
drag, startPoint x: 367, startPoint y: 148, endPoint x: 324, endPoint y: 157, distance: 44.2
click at [324, 157] on div "+ 8 + · k · 3 = 12 · k · 3 = + 12 − 8 · k · 3 · k · 3 = 4" at bounding box center [402, 139] width 542 height 127
drag, startPoint x: 366, startPoint y: 153, endPoint x: 466, endPoint y: 128, distance: 103.4
click at [466, 128] on div at bounding box center [406, 139] width 124 height 77
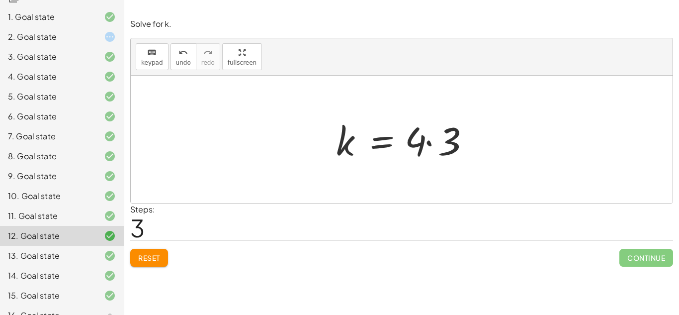
click at [430, 142] on div at bounding box center [405, 139] width 149 height 51
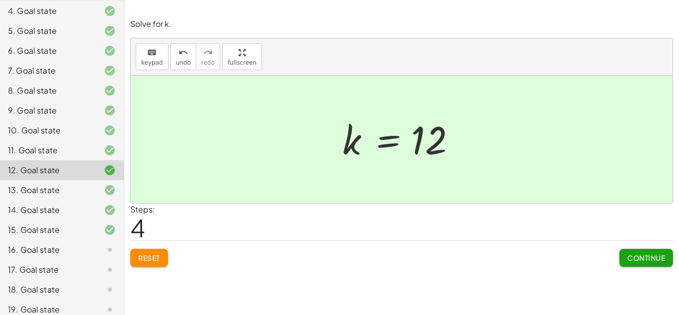
scroll to position [178, 0]
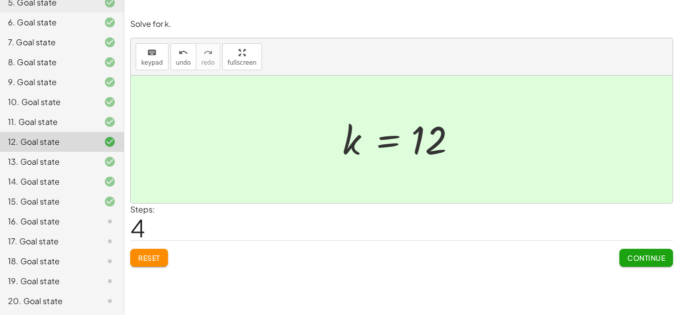
click at [48, 220] on div "16. Goal state" at bounding box center [48, 221] width 80 height 12
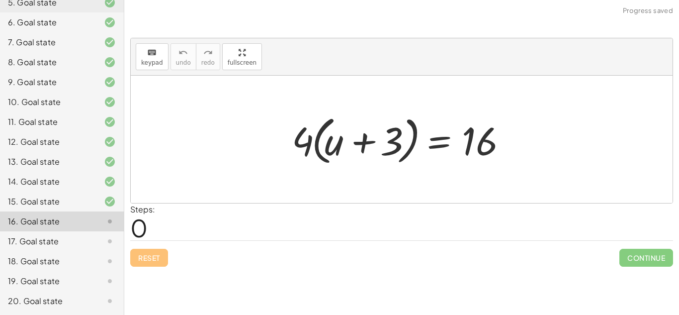
click at [45, 202] on div "15. Goal state" at bounding box center [48, 201] width 80 height 12
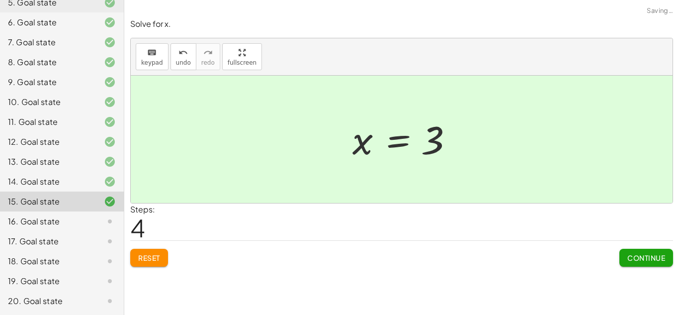
click at [46, 216] on div "16. Goal state" at bounding box center [48, 221] width 80 height 12
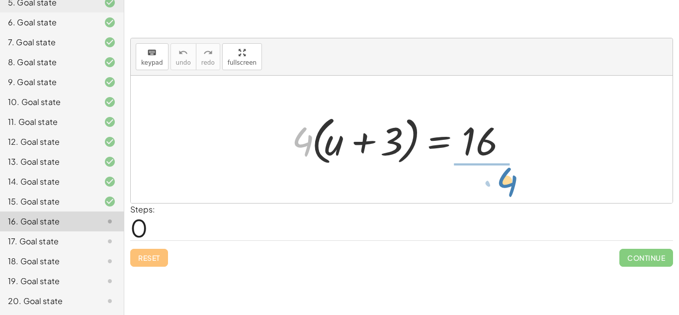
drag, startPoint x: 307, startPoint y: 144, endPoint x: 511, endPoint y: 184, distance: 207.7
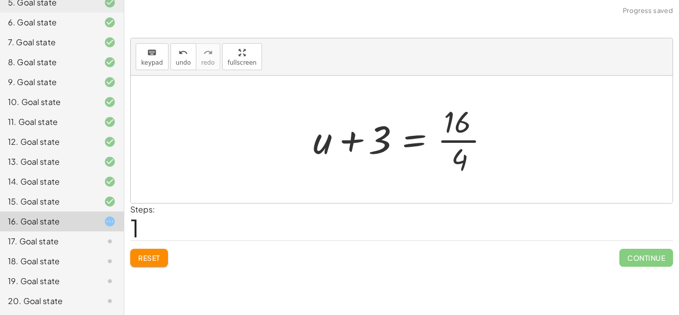
click at [460, 162] on div at bounding box center [405, 139] width 194 height 77
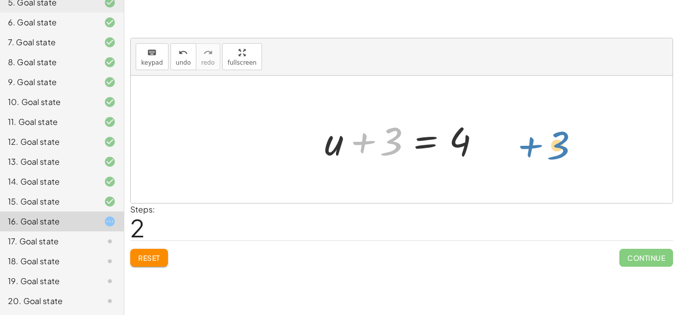
drag, startPoint x: 373, startPoint y: 147, endPoint x: 539, endPoint y: 152, distance: 165.7
click at [539, 152] on div "· 4 · ( + u + 3 ) = 16 + u + 3 = · 16 · 4 + 3 + u + 3 = 4" at bounding box center [402, 139] width 542 height 127
drag, startPoint x: 359, startPoint y: 146, endPoint x: 487, endPoint y: 148, distance: 128.8
click at [487, 148] on div at bounding box center [406, 139] width 172 height 51
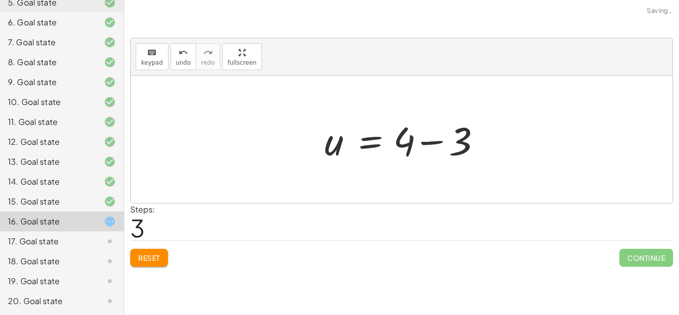
click at [484, 141] on div at bounding box center [406, 139] width 172 height 51
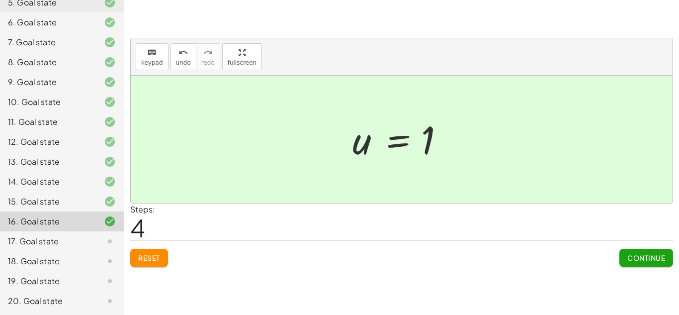
click at [149, 258] on span "Reset" at bounding box center [149, 257] width 22 height 9
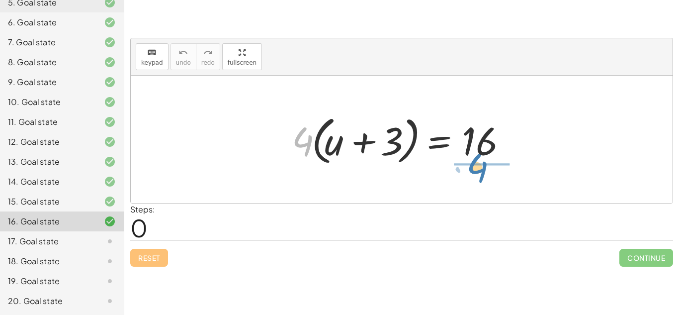
drag, startPoint x: 304, startPoint y: 138, endPoint x: 480, endPoint y: 165, distance: 177.5
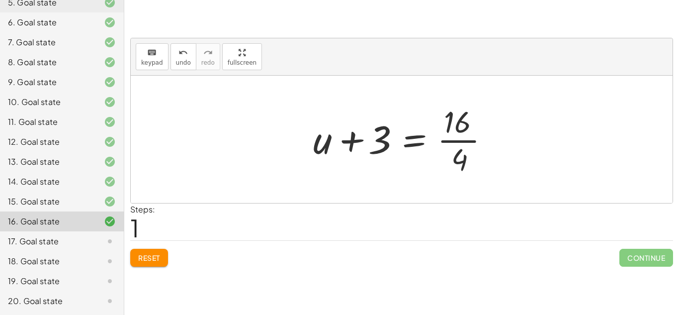
click at [455, 141] on div at bounding box center [405, 139] width 194 height 77
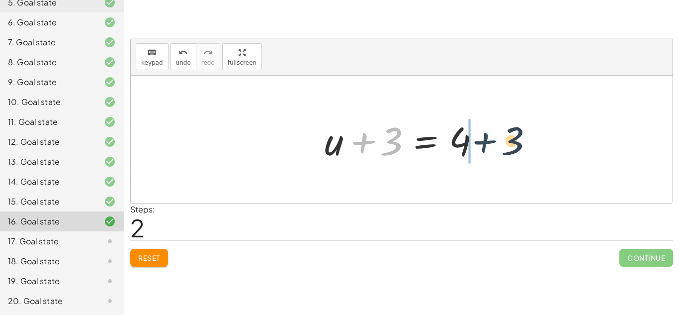
drag, startPoint x: 360, startPoint y: 141, endPoint x: 492, endPoint y: 140, distance: 132.3
click at [492, 140] on div "· 4 · ( + u + 3 ) = 16 + u + 3 = · 16 · 4 + 3 + u + 3 = 4" at bounding box center [402, 139] width 184 height 56
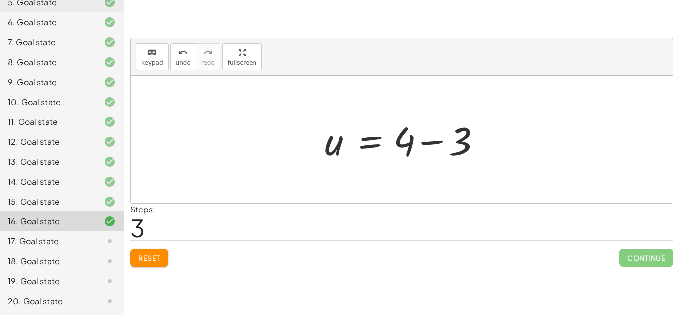
click at [438, 141] on div at bounding box center [406, 139] width 172 height 51
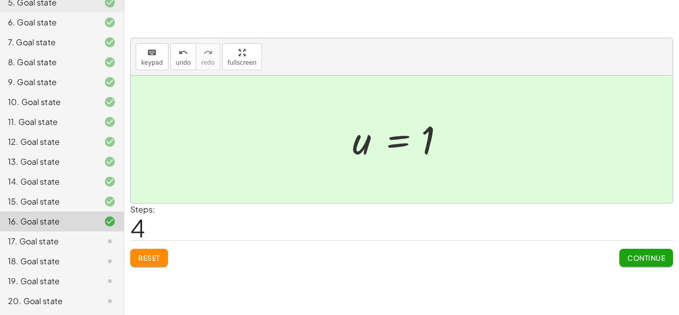
click at [90, 246] on div at bounding box center [102, 241] width 28 height 12
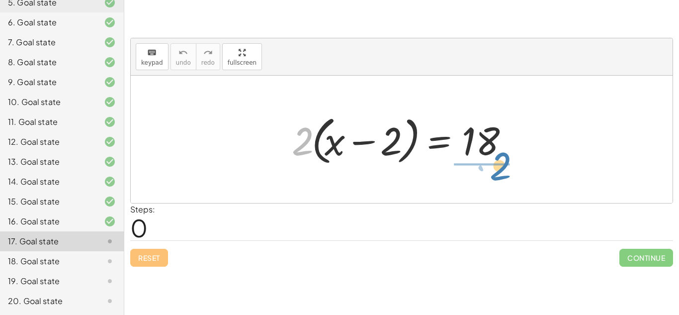
drag, startPoint x: 303, startPoint y: 145, endPoint x: 493, endPoint y: 174, distance: 191.6
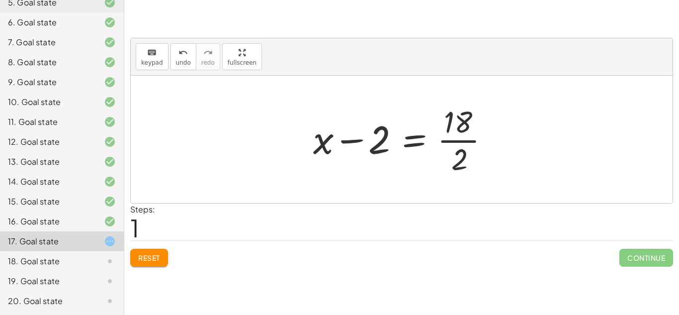
click at [457, 141] on div at bounding box center [405, 139] width 194 height 77
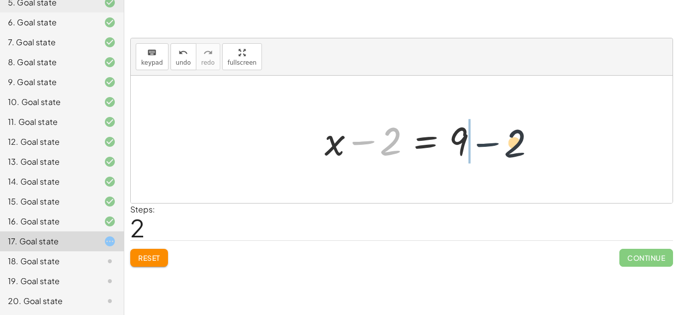
drag, startPoint x: 366, startPoint y: 136, endPoint x: 499, endPoint y: 135, distance: 133.3
click at [499, 135] on div "· 2 · ( + x − 2 ) = 18 + x − 2 = · 18 · 2 − 2 + x − 2 = 9" at bounding box center [402, 139] width 542 height 127
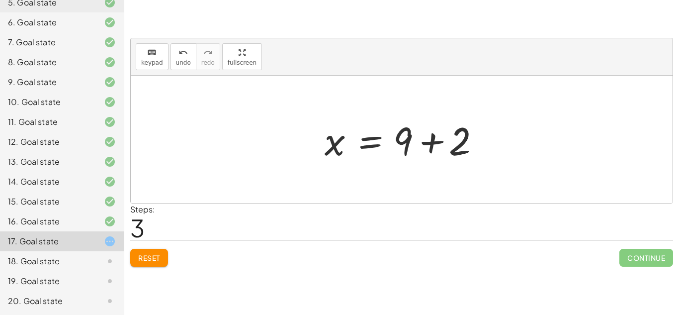
click at [432, 135] on div at bounding box center [406, 139] width 172 height 51
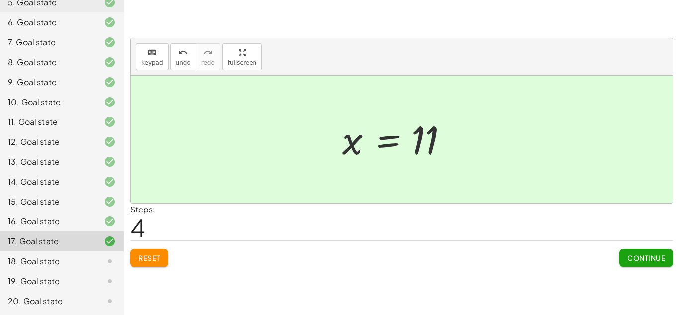
click at [92, 257] on div at bounding box center [102, 261] width 28 height 12
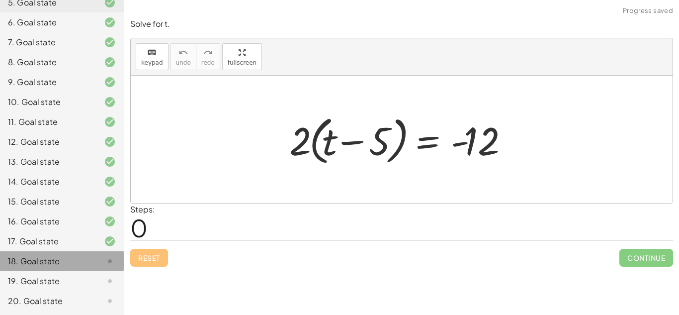
click at [56, 263] on div "18. Goal state" at bounding box center [48, 261] width 80 height 12
click at [68, 245] on div "17. Goal state" at bounding box center [48, 241] width 80 height 12
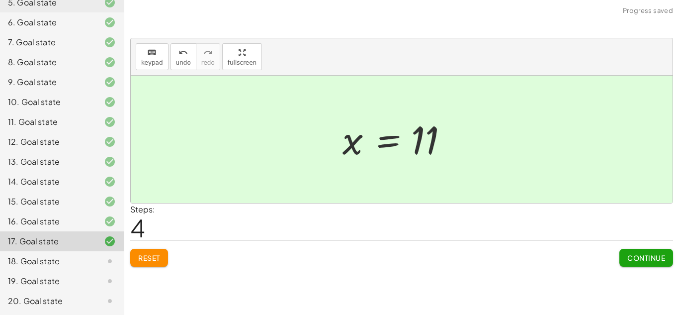
click at [82, 259] on div "18. Goal state" at bounding box center [48, 261] width 80 height 12
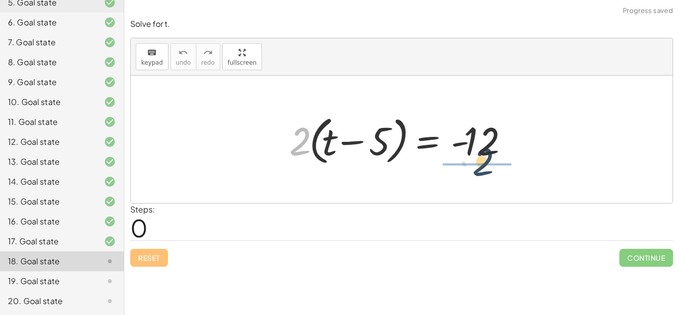
drag, startPoint x: 295, startPoint y: 146, endPoint x: 489, endPoint y: 174, distance: 196.0
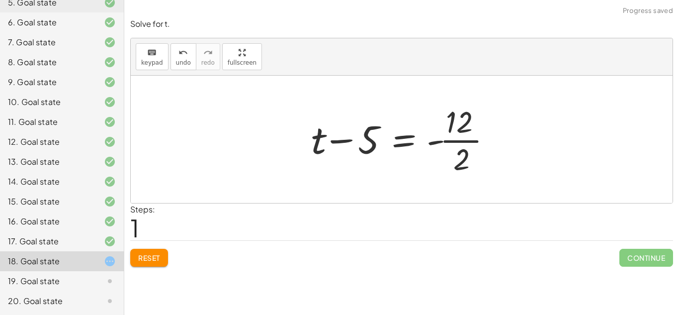
click at [467, 140] on div at bounding box center [405, 139] width 198 height 77
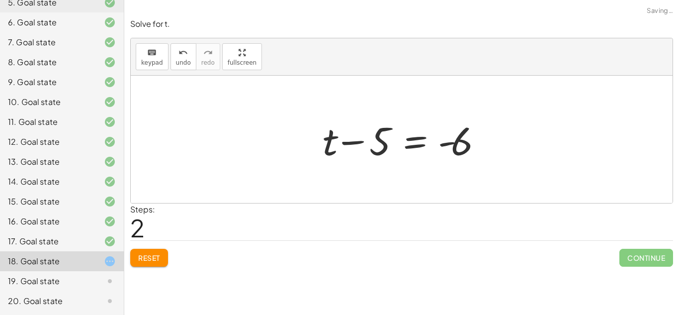
drag, startPoint x: 353, startPoint y: 141, endPoint x: 491, endPoint y: 137, distance: 138.3
click at [491, 137] on div at bounding box center [406, 139] width 176 height 51
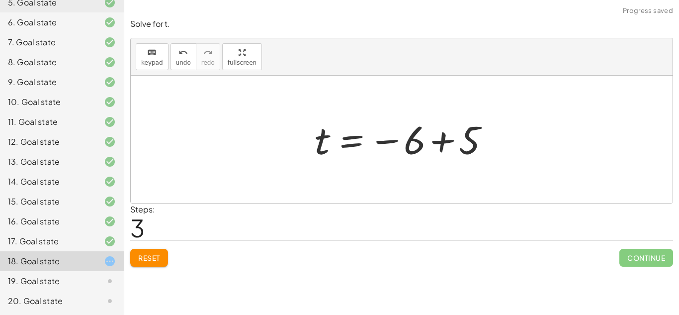
click at [448, 137] on div at bounding box center [405, 139] width 191 height 49
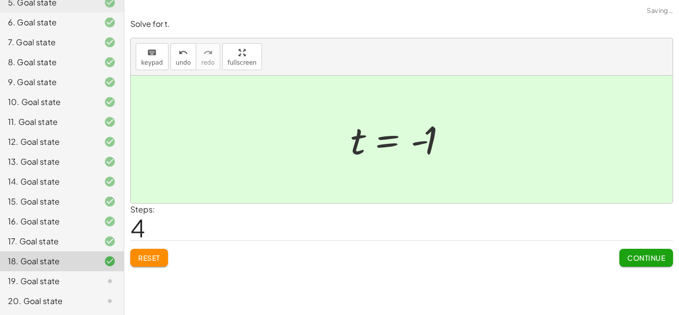
click at [420, 143] on div at bounding box center [406, 139] width 120 height 49
click at [645, 252] on button "Continue" at bounding box center [647, 258] width 54 height 18
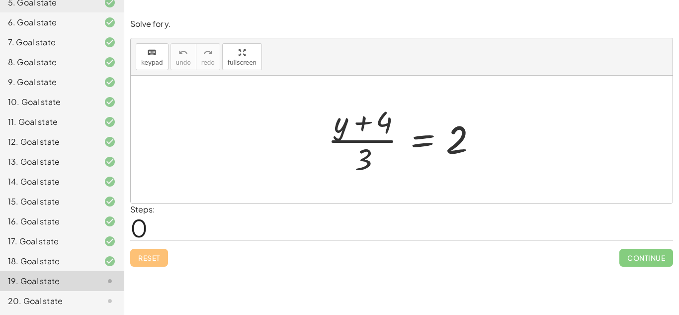
click at [367, 119] on div at bounding box center [406, 139] width 166 height 77
drag, startPoint x: 365, startPoint y: 122, endPoint x: 513, endPoint y: 148, distance: 150.0
click at [513, 148] on div "+ 4 · ( + y ) · ( + y + 4 ) · 3 = 2" at bounding box center [402, 139] width 542 height 127
drag, startPoint x: 370, startPoint y: 124, endPoint x: 495, endPoint y: 145, distance: 126.5
click at [495, 145] on div "+ 4 · ( + y ) · ( + y + 4 ) · 3 = 2" at bounding box center [402, 139] width 542 height 127
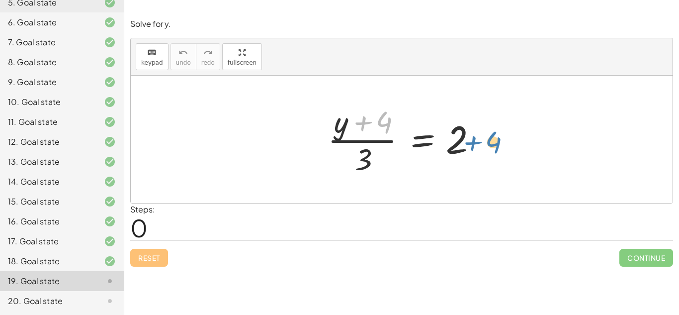
drag, startPoint x: 362, startPoint y: 121, endPoint x: 472, endPoint y: 140, distance: 111.6
click at [472, 140] on div at bounding box center [406, 139] width 166 height 77
drag, startPoint x: 372, startPoint y: 122, endPoint x: 494, endPoint y: 146, distance: 124.2
click at [494, 146] on div "+ 4 · ( + y ) · ( + y + 4 ) · 3 = 2" at bounding box center [402, 139] width 542 height 127
drag, startPoint x: 375, startPoint y: 128, endPoint x: 489, endPoint y: 145, distance: 115.6
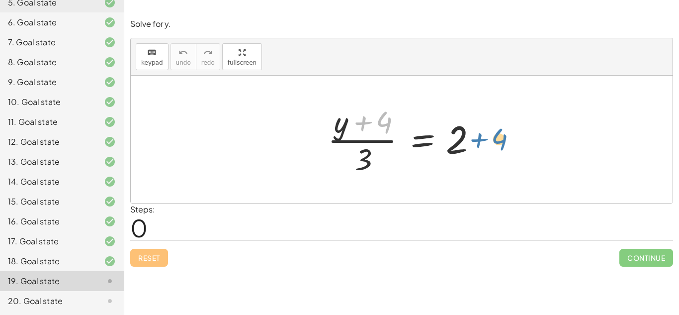
click at [489, 145] on div "+ 4 · ( + y ) · ( + y + 4 ) · 3 = 2" at bounding box center [402, 139] width 178 height 82
drag, startPoint x: 376, startPoint y: 124, endPoint x: 490, endPoint y: 146, distance: 116.0
click at [490, 146] on div "+ 4 · ( + y ) · ( + y + 4 ) · 3 = 2" at bounding box center [402, 139] width 178 height 82
drag, startPoint x: 366, startPoint y: 152, endPoint x: 510, endPoint y: 134, distance: 144.8
click at [510, 134] on div "· 3 · ( + y + 4 ) · 3 = 2" at bounding box center [402, 139] width 542 height 127
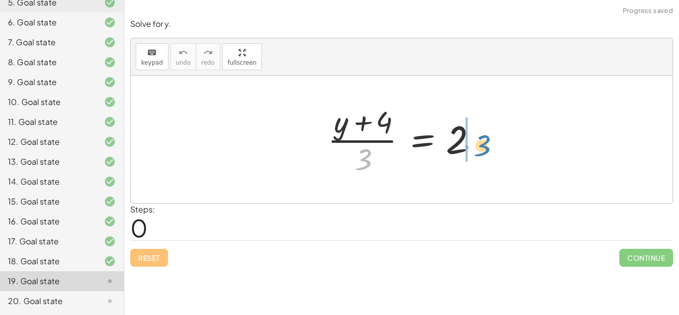
drag, startPoint x: 364, startPoint y: 154, endPoint x: 487, endPoint y: 140, distance: 123.6
click at [487, 140] on div at bounding box center [406, 139] width 166 height 77
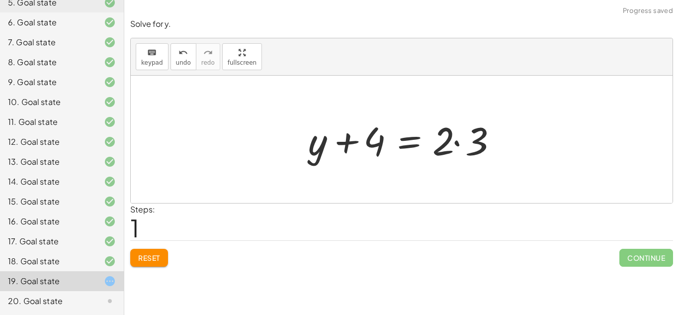
click at [456, 143] on div at bounding box center [405, 139] width 204 height 51
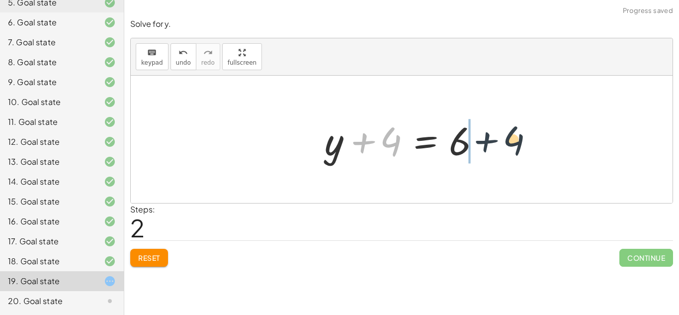
drag, startPoint x: 376, startPoint y: 141, endPoint x: 511, endPoint y: 140, distance: 134.8
click at [511, 140] on div "· ( + y + 4 ) · 3 = 2 + y + 4 = · 2 · 3 + 4 + y + 4 = 6" at bounding box center [402, 139] width 542 height 127
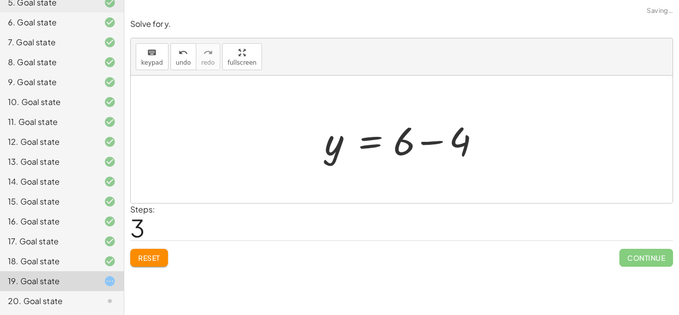
click at [434, 141] on div at bounding box center [406, 139] width 172 height 51
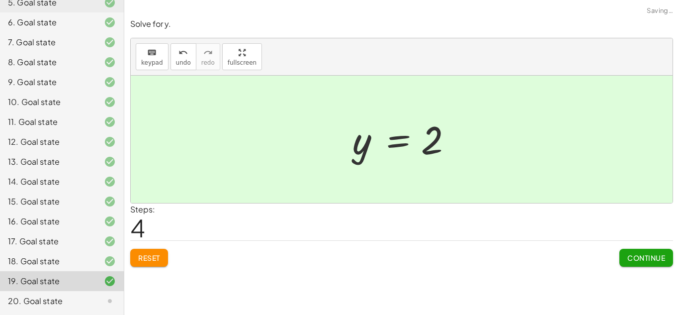
click at [641, 259] on span "Continue" at bounding box center [647, 257] width 38 height 9
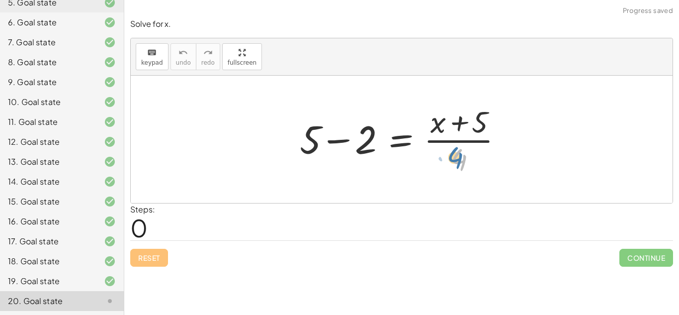
click at [465, 161] on div at bounding box center [405, 139] width 221 height 77
click at [333, 139] on div at bounding box center [405, 139] width 221 height 77
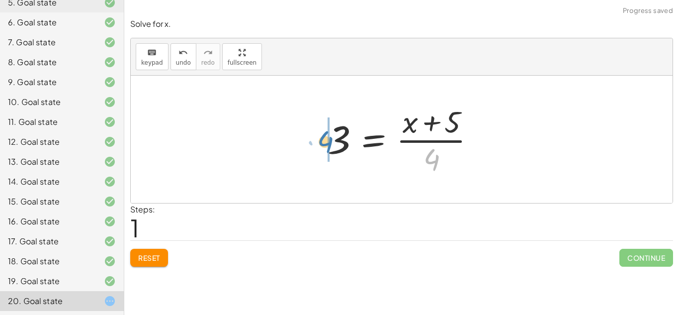
drag, startPoint x: 437, startPoint y: 160, endPoint x: 331, endPoint y: 142, distance: 107.8
click at [331, 142] on div at bounding box center [406, 139] width 166 height 77
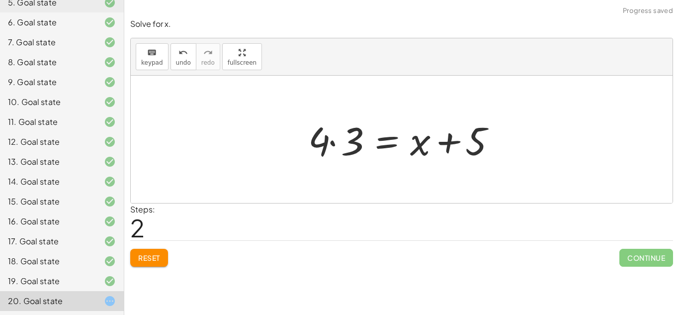
click at [331, 141] on div at bounding box center [405, 139] width 204 height 51
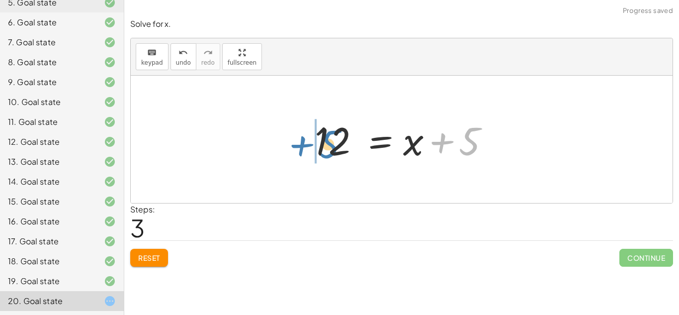
drag, startPoint x: 458, startPoint y: 138, endPoint x: 318, endPoint y: 141, distance: 139.8
click at [318, 141] on div at bounding box center [405, 139] width 191 height 51
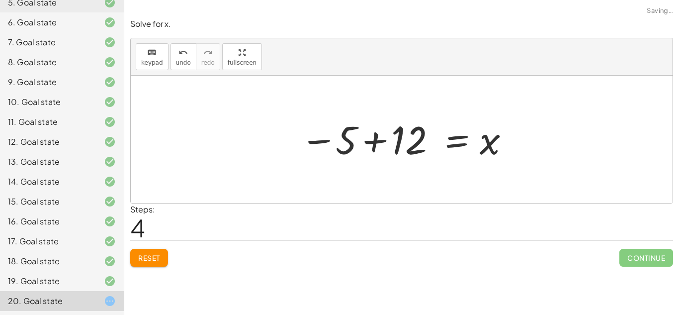
click at [373, 142] on div at bounding box center [405, 139] width 220 height 49
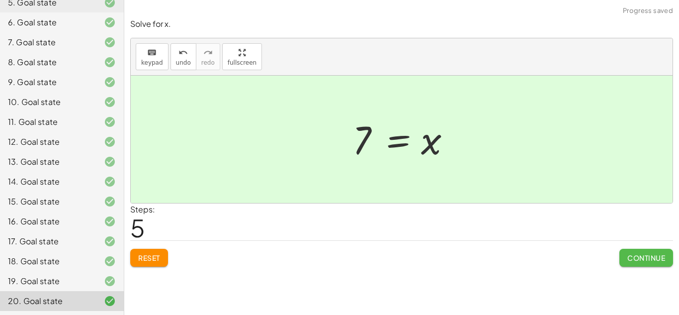
click at [642, 250] on button "Continue" at bounding box center [647, 258] width 54 height 18
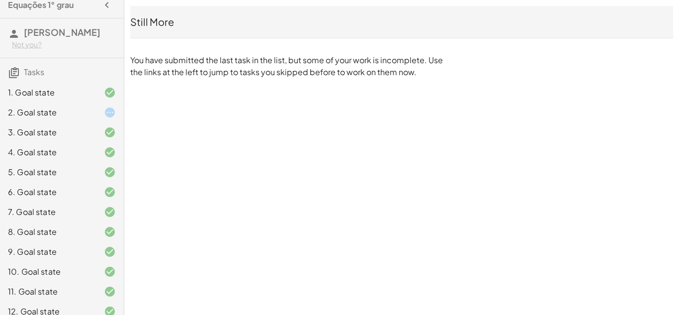
scroll to position [0, 0]
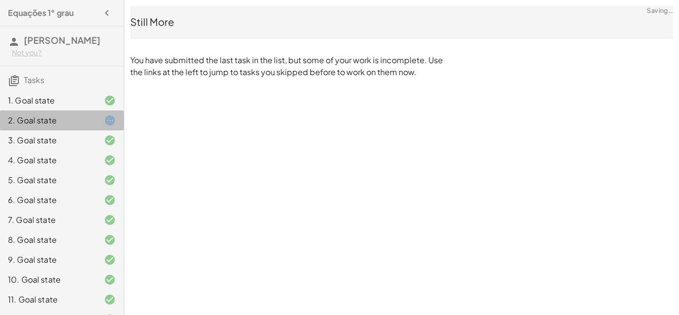
click at [25, 118] on div "2. Goal state" at bounding box center [48, 120] width 80 height 12
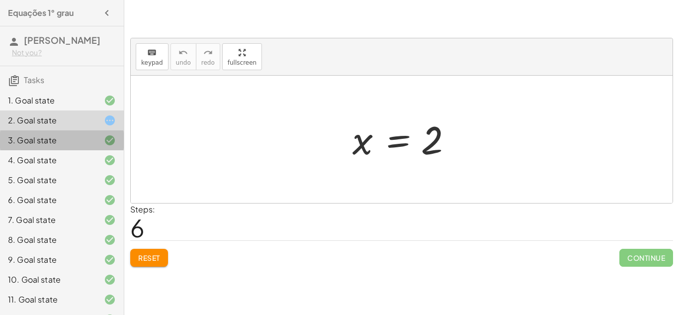
click at [58, 141] on div "3. Goal state" at bounding box center [48, 140] width 80 height 12
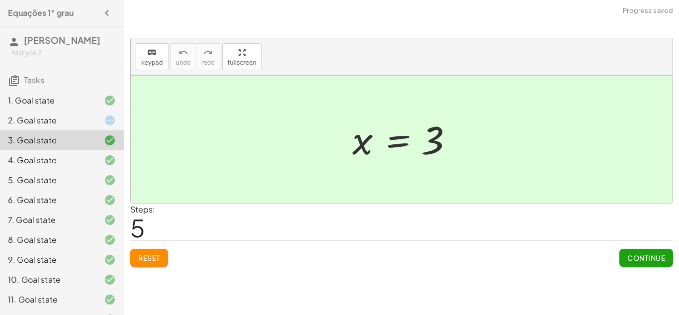
click at [40, 96] on div "1. Goal state" at bounding box center [48, 100] width 80 height 12
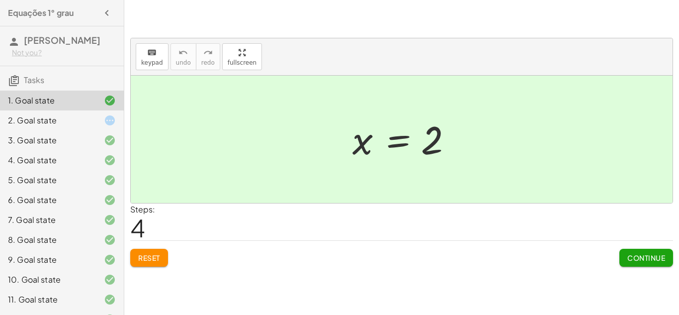
click at [37, 136] on div "3. Goal state" at bounding box center [48, 140] width 80 height 12
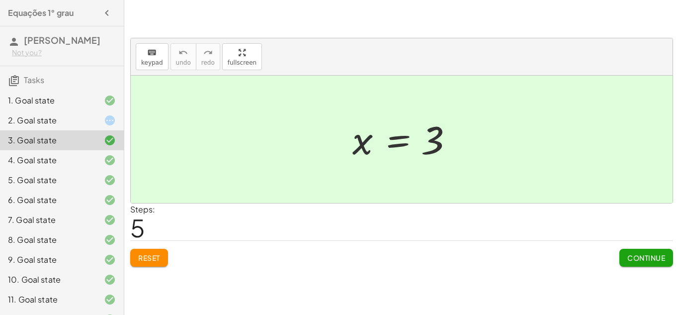
click at [146, 259] on span "Reset" at bounding box center [149, 257] width 22 height 9
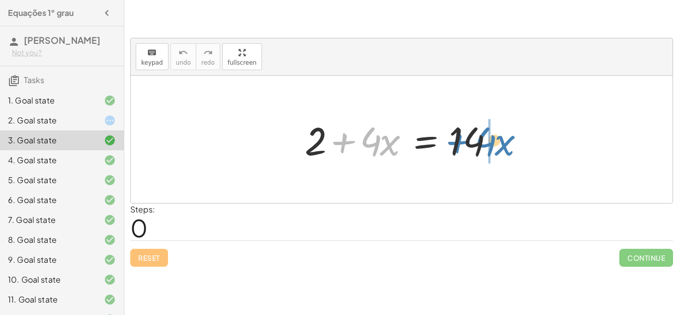
drag, startPoint x: 344, startPoint y: 134, endPoint x: 467, endPoint y: 134, distance: 123.3
click at [467, 134] on div at bounding box center [405, 139] width 211 height 51
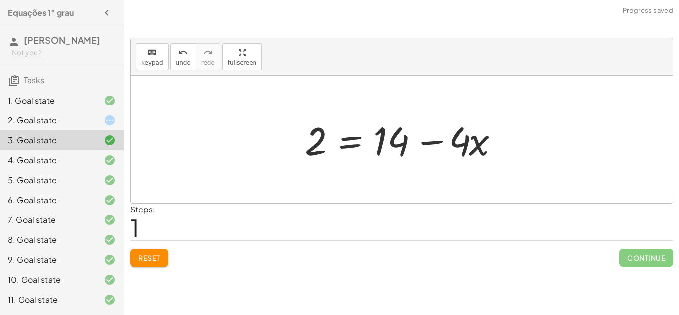
click at [433, 135] on div at bounding box center [405, 139] width 211 height 51
click at [153, 254] on span "Reset" at bounding box center [149, 257] width 22 height 9
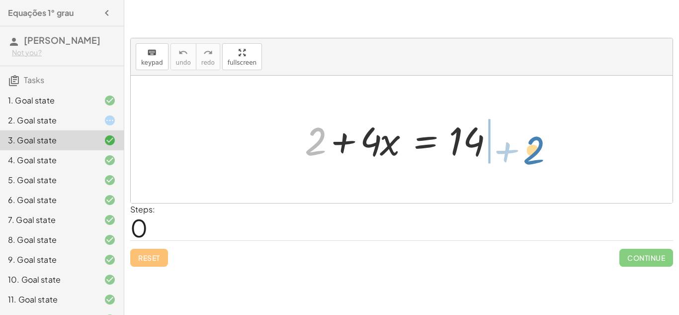
drag, startPoint x: 316, startPoint y: 148, endPoint x: 531, endPoint y: 153, distance: 214.9
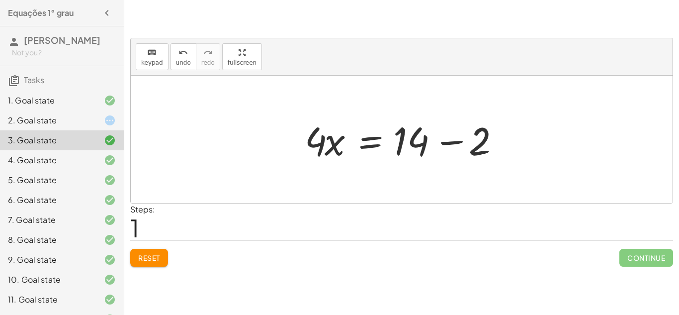
click at [454, 138] on div at bounding box center [405, 139] width 211 height 51
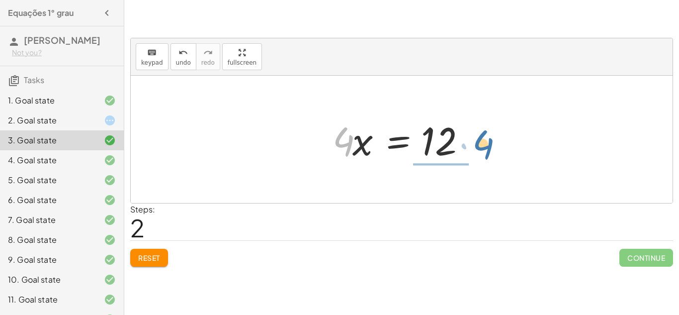
drag, startPoint x: 342, startPoint y: 136, endPoint x: 482, endPoint y: 139, distance: 140.3
click at [482, 139] on div at bounding box center [406, 139] width 156 height 51
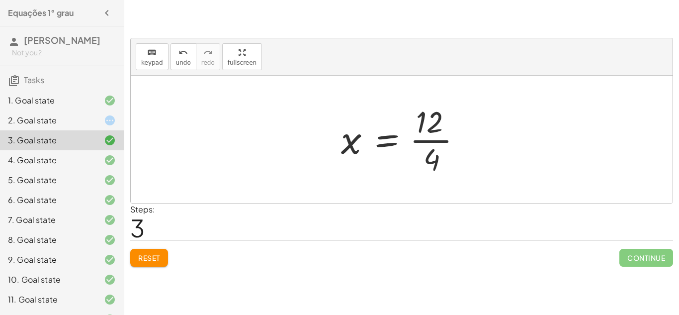
click at [439, 137] on div at bounding box center [405, 139] width 139 height 77
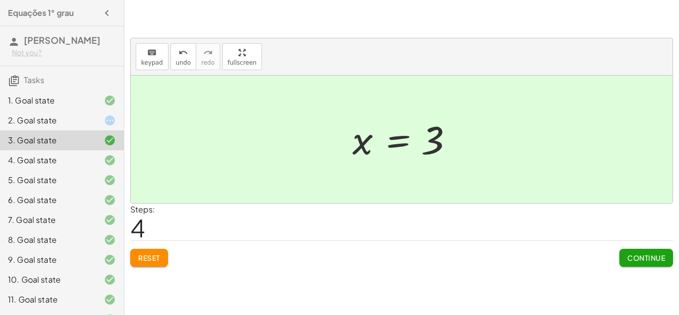
click at [74, 158] on div "4. Goal state" at bounding box center [48, 160] width 80 height 12
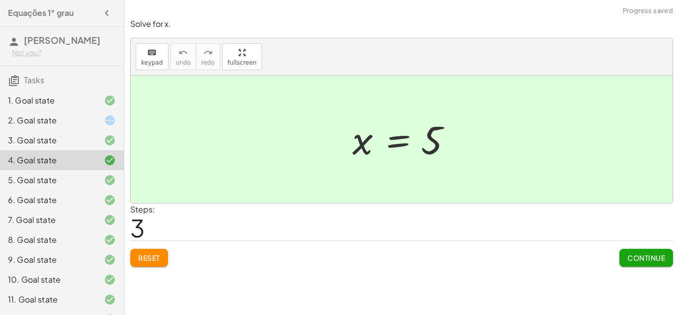
click at [150, 256] on span "Reset" at bounding box center [149, 257] width 22 height 9
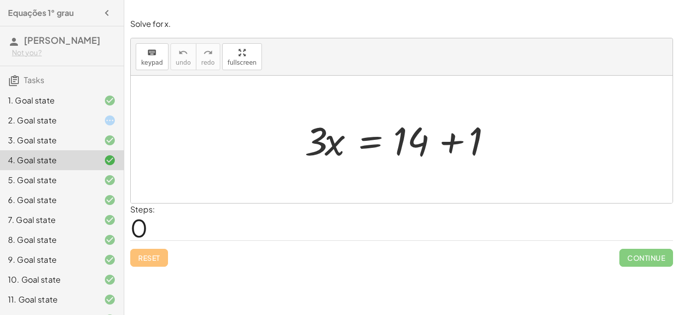
click at [454, 144] on div at bounding box center [405, 139] width 211 height 51
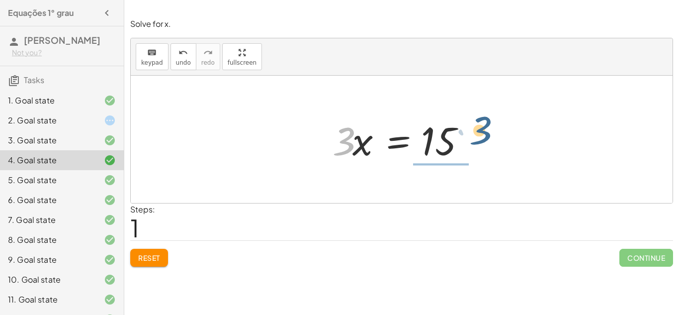
drag, startPoint x: 343, startPoint y: 139, endPoint x: 483, endPoint y: 133, distance: 140.8
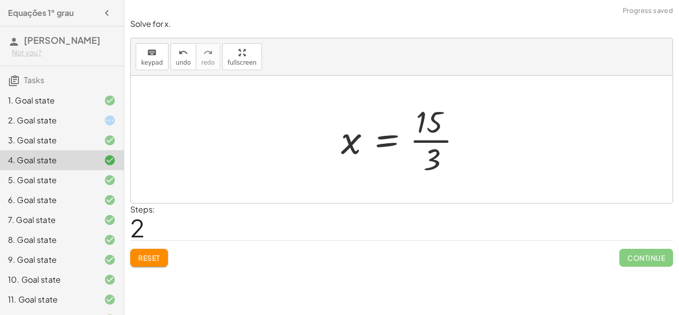
click at [440, 137] on div at bounding box center [405, 139] width 139 height 77
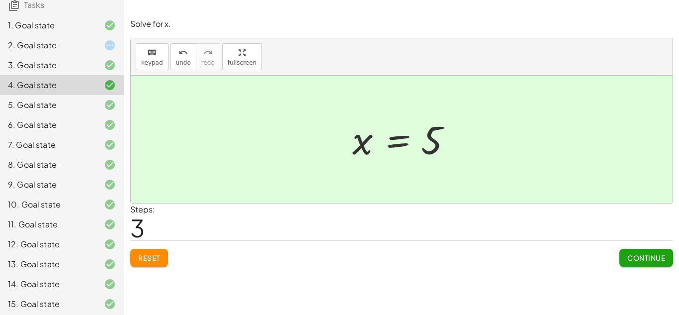
scroll to position [78, 0]
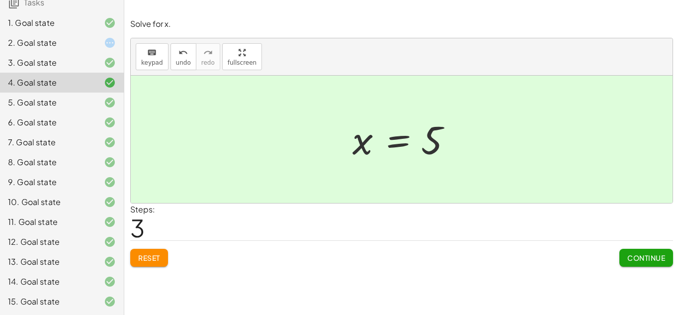
click at [66, 256] on div "13. Goal state" at bounding box center [48, 262] width 80 height 12
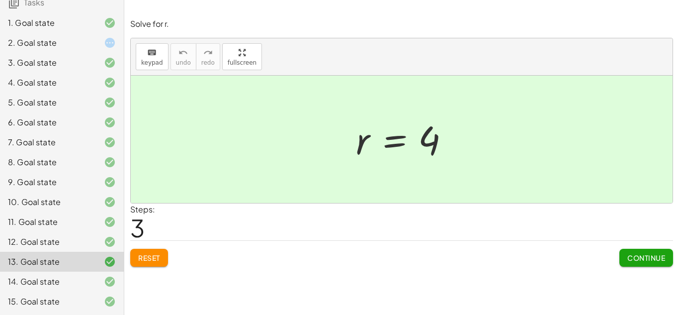
click at [152, 253] on button "Reset" at bounding box center [149, 258] width 38 height 18
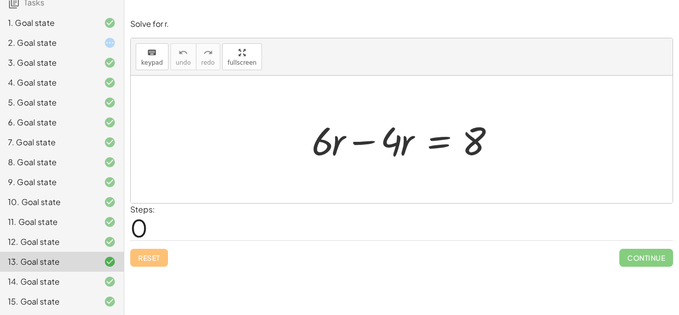
click at [364, 140] on div at bounding box center [405, 139] width 197 height 51
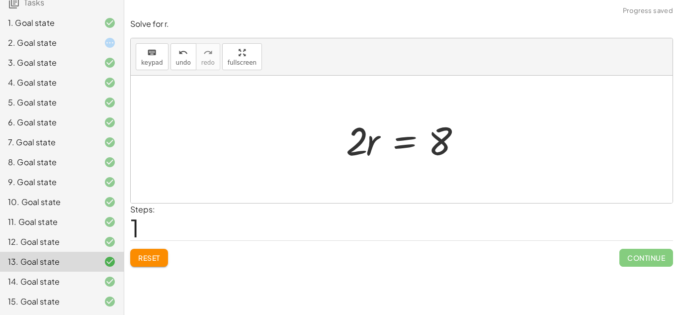
click at [156, 251] on button "Reset" at bounding box center [149, 258] width 38 height 18
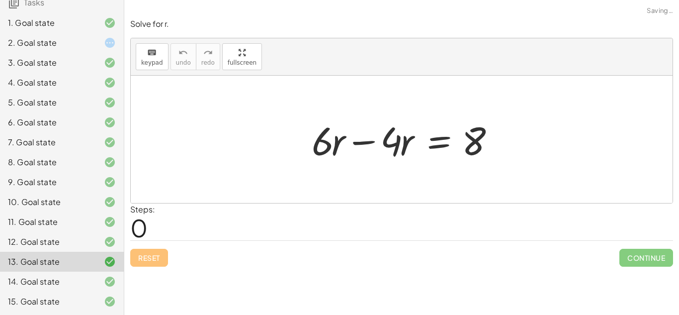
click at [365, 140] on div at bounding box center [405, 139] width 197 height 51
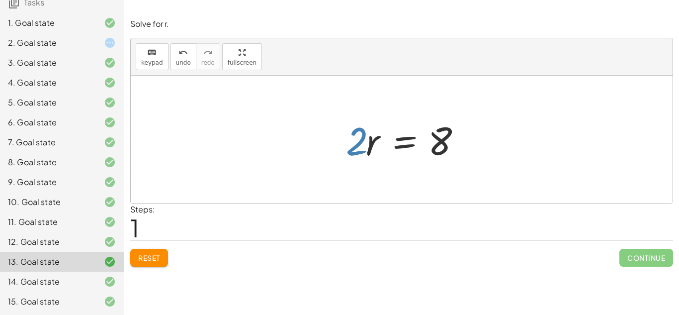
click at [365, 140] on div at bounding box center [405, 139] width 129 height 51
drag, startPoint x: 355, startPoint y: 139, endPoint x: 471, endPoint y: 137, distance: 116.4
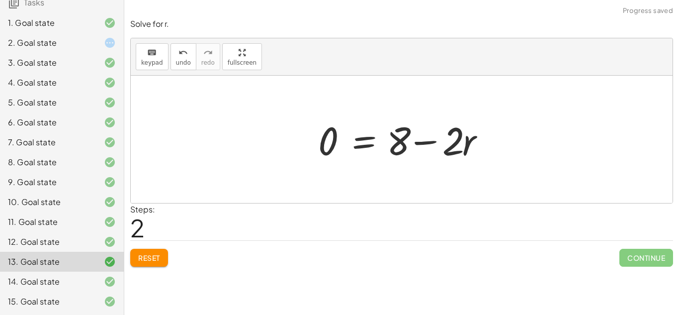
click at [147, 263] on button "Reset" at bounding box center [149, 258] width 38 height 18
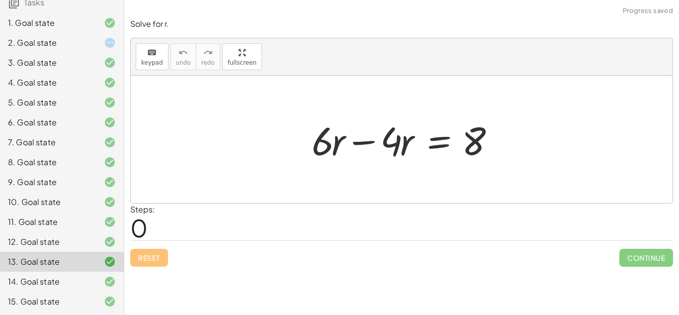
click at [358, 141] on div at bounding box center [405, 139] width 197 height 51
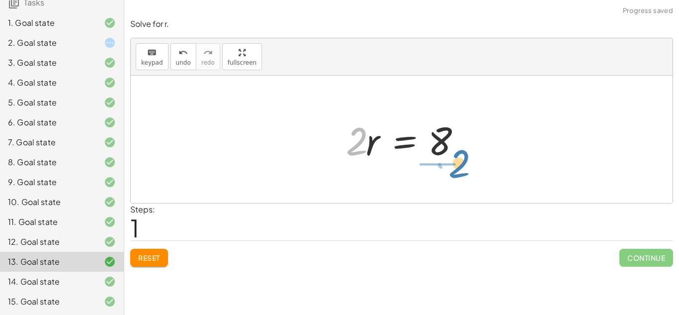
drag, startPoint x: 355, startPoint y: 144, endPoint x: 456, endPoint y: 161, distance: 103.3
click at [456, 161] on div at bounding box center [405, 139] width 129 height 51
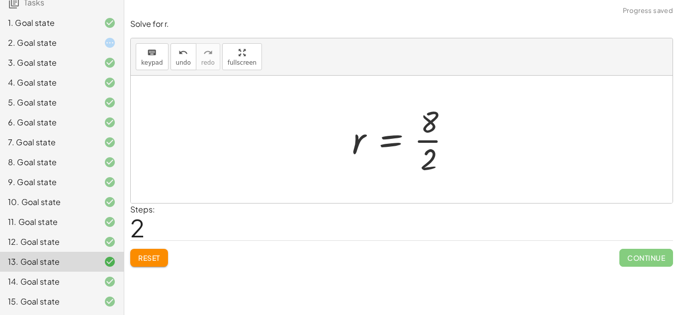
click at [427, 141] on div at bounding box center [405, 139] width 117 height 77
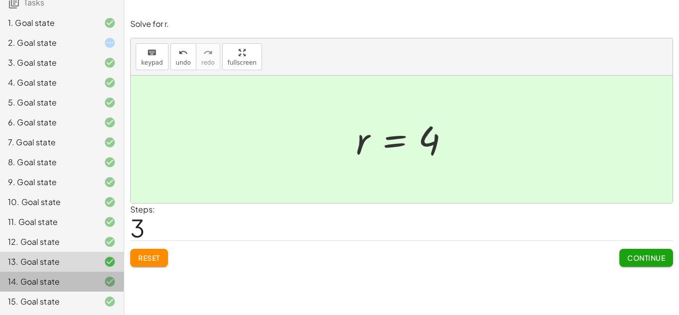
click at [77, 284] on div "14. Goal state" at bounding box center [48, 281] width 80 height 12
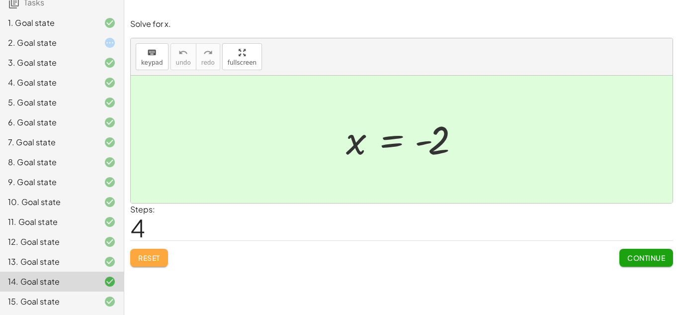
click at [153, 260] on span "Reset" at bounding box center [149, 257] width 22 height 9
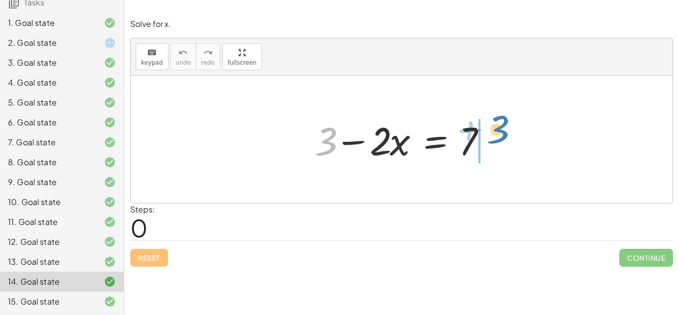
drag, startPoint x: 327, startPoint y: 137, endPoint x: 503, endPoint y: 131, distance: 176.1
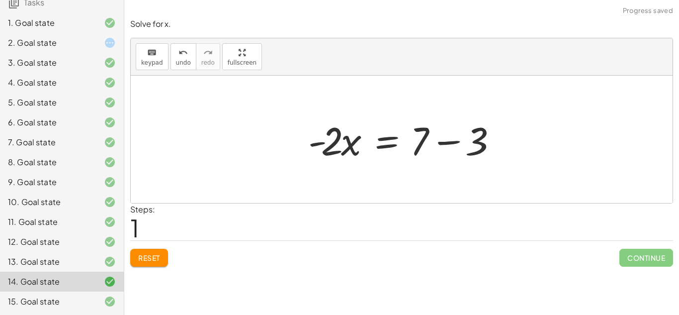
click at [449, 142] on div at bounding box center [405, 139] width 204 height 51
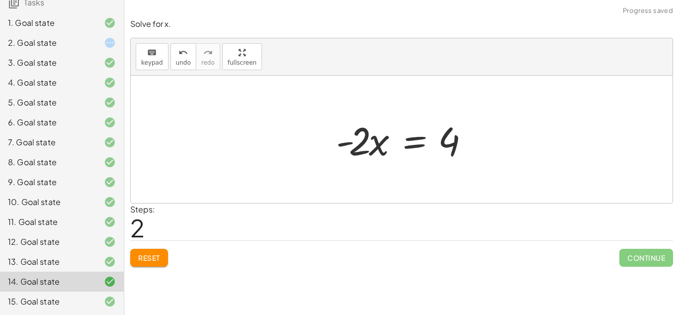
click at [142, 261] on span "Reset" at bounding box center [149, 257] width 22 height 9
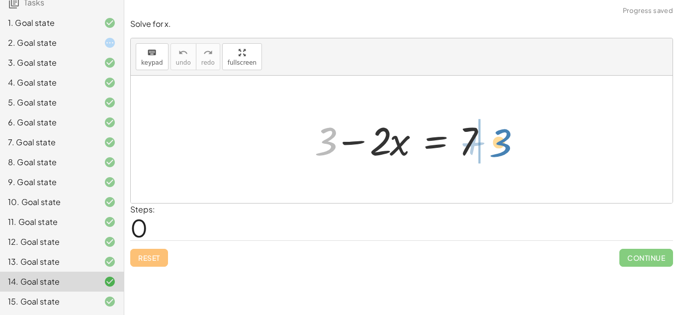
drag, startPoint x: 322, startPoint y: 137, endPoint x: 505, endPoint y: 139, distance: 182.5
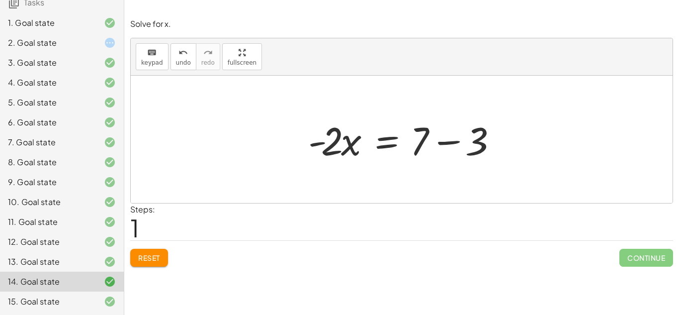
click at [443, 138] on div at bounding box center [405, 139] width 204 height 51
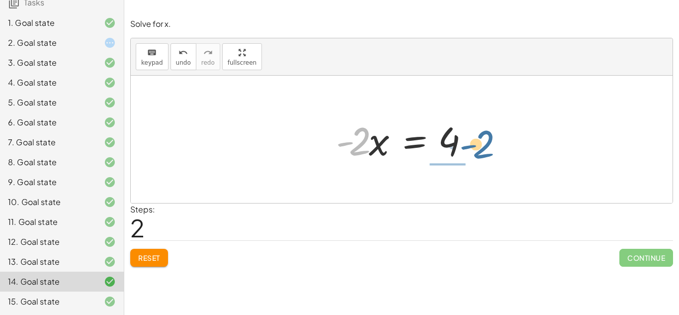
drag, startPoint x: 354, startPoint y: 134, endPoint x: 481, endPoint y: 134, distance: 127.3
click at [481, 134] on div "+ 3 − · 2 · x = 7 · - 2 · x = + 7 − 3 · - 2 · 2 · x = - 4" at bounding box center [402, 139] width 162 height 56
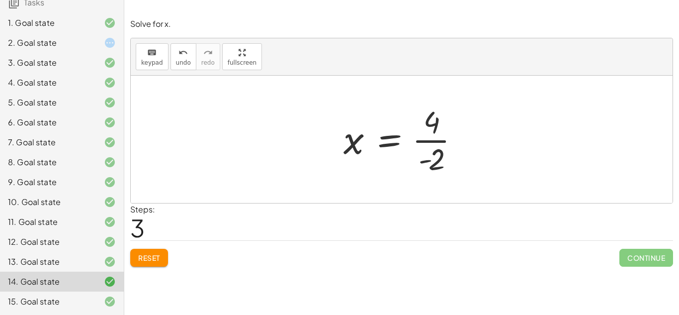
click at [437, 137] on div at bounding box center [406, 139] width 134 height 77
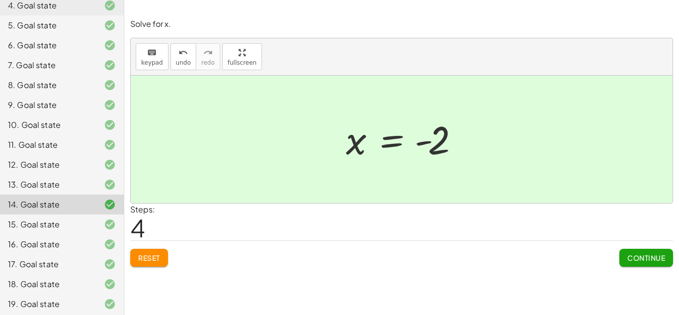
scroll to position [178, 0]
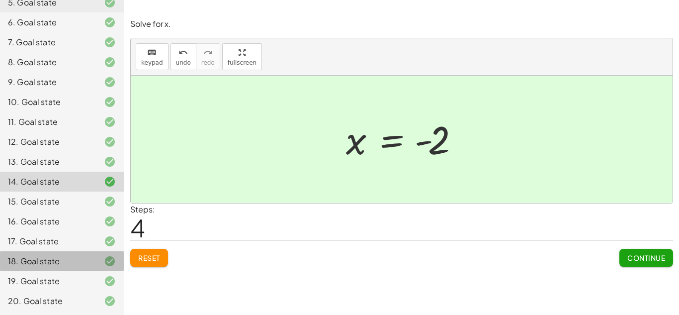
click at [55, 260] on div "18. Goal state" at bounding box center [48, 261] width 80 height 12
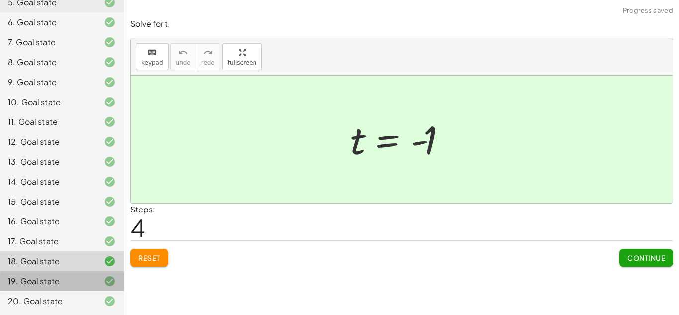
click at [53, 283] on div "19. Goal state" at bounding box center [48, 281] width 80 height 12
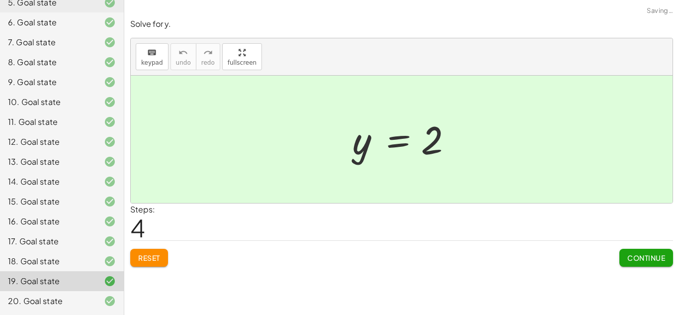
click at [151, 253] on button "Reset" at bounding box center [149, 258] width 38 height 18
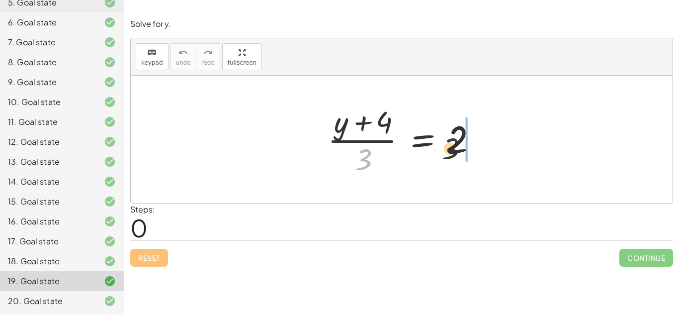
drag, startPoint x: 370, startPoint y: 158, endPoint x: 483, endPoint y: 142, distance: 113.5
click at [483, 142] on div at bounding box center [406, 139] width 166 height 77
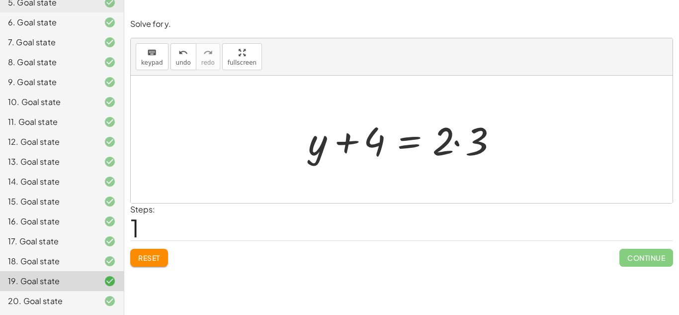
click at [455, 141] on div at bounding box center [405, 139] width 204 height 51
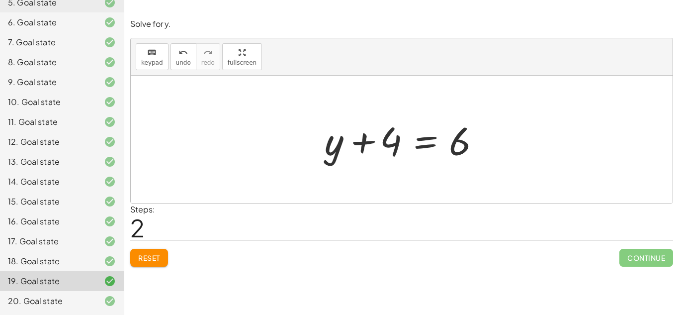
click at [362, 142] on div at bounding box center [406, 139] width 172 height 51
drag, startPoint x: 331, startPoint y: 151, endPoint x: 510, endPoint y: 145, distance: 179.1
click at [510, 145] on div "· ( + y + 4 ) · 3 = 2 + y + 4 = · 2 · 3 + y + y + 4 = 6" at bounding box center [402, 139] width 542 height 127
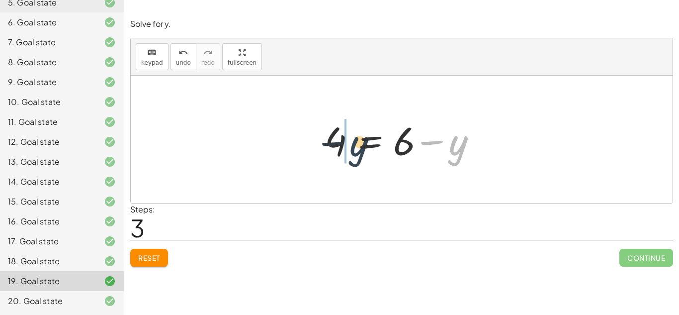
drag, startPoint x: 462, startPoint y: 143, endPoint x: 342, endPoint y: 142, distance: 120.3
click at [342, 142] on div at bounding box center [406, 139] width 172 height 51
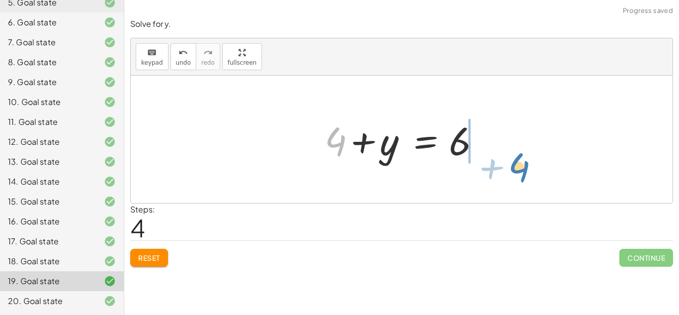
drag, startPoint x: 340, startPoint y: 139, endPoint x: 521, endPoint y: 166, distance: 183.4
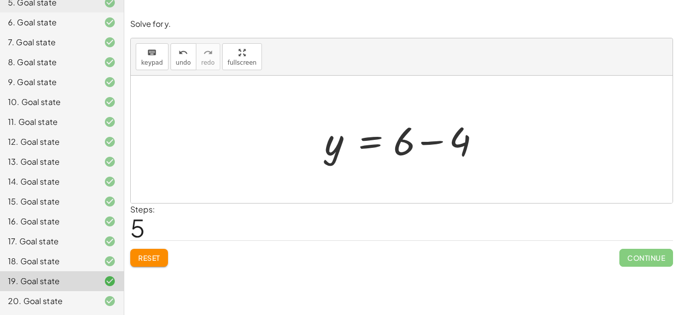
click at [432, 143] on div at bounding box center [406, 139] width 172 height 51
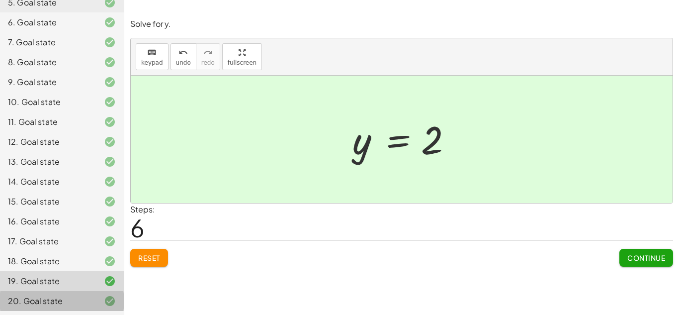
click at [83, 305] on div "20. Goal state" at bounding box center [48, 301] width 80 height 12
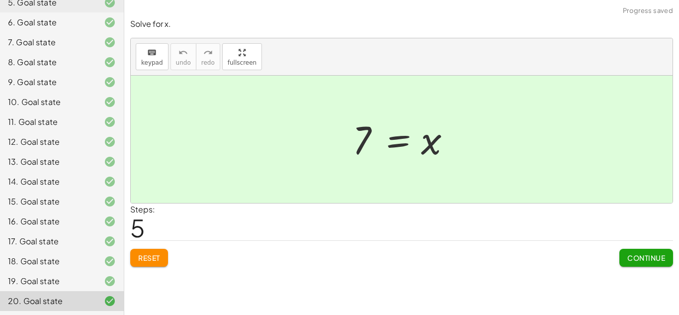
click at [157, 263] on button "Reset" at bounding box center [149, 258] width 38 height 18
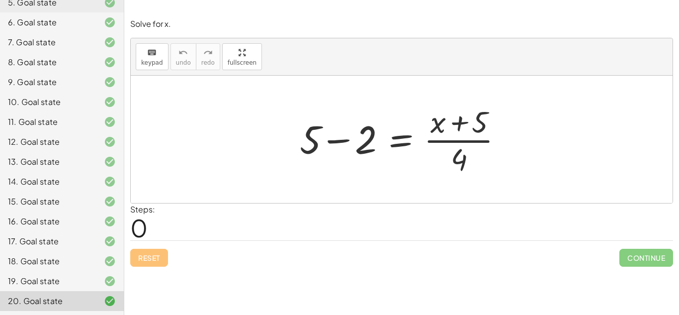
click at [333, 138] on div at bounding box center [405, 139] width 221 height 77
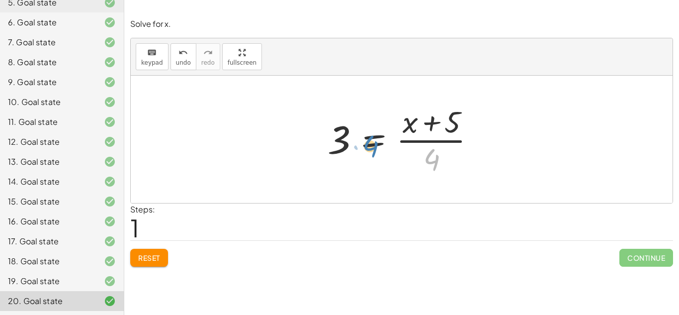
drag, startPoint x: 438, startPoint y: 155, endPoint x: 429, endPoint y: 146, distance: 12.0
click at [429, 146] on div at bounding box center [406, 139] width 166 height 77
drag, startPoint x: 434, startPoint y: 156, endPoint x: 313, endPoint y: 129, distance: 123.3
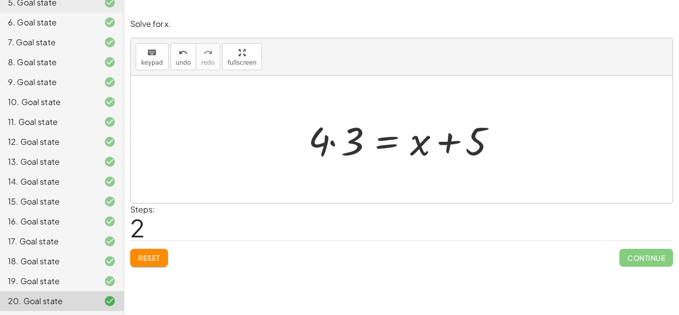
click at [331, 150] on div at bounding box center [405, 139] width 204 height 51
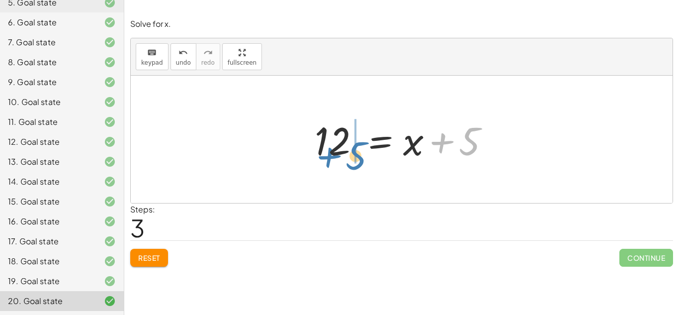
drag, startPoint x: 448, startPoint y: 146, endPoint x: 308, endPoint y: 157, distance: 140.2
click at [308, 157] on div "+ 5 − 2 = · ( + x + 5 ) · 4 3 = · ( + x + 5 ) · 4 · 4 · 3 = + x + 5 + 5 = + x +…" at bounding box center [402, 139] width 204 height 56
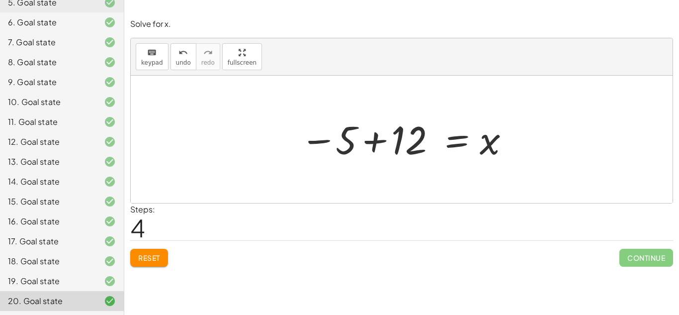
click at [371, 142] on div at bounding box center [405, 139] width 220 height 49
